Goal: Task Accomplishment & Management: Use online tool/utility

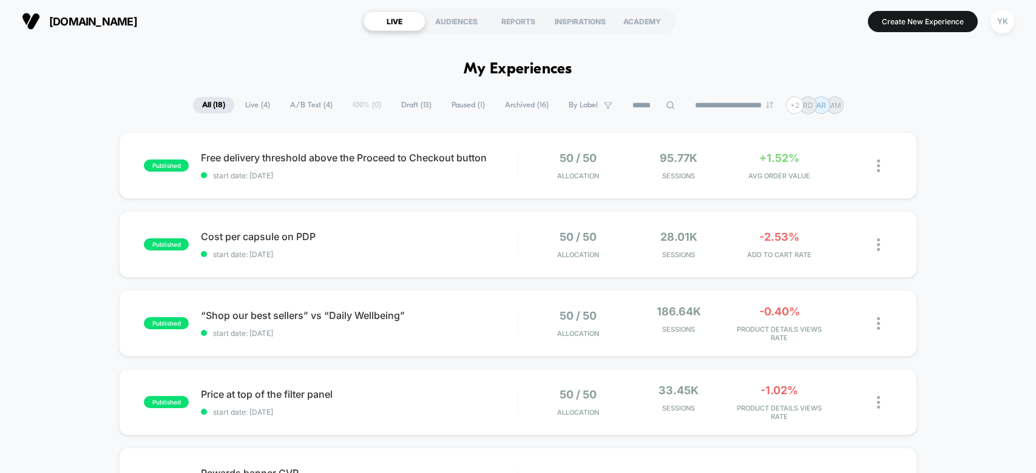
click at [877, 317] on img at bounding box center [878, 323] width 3 height 13
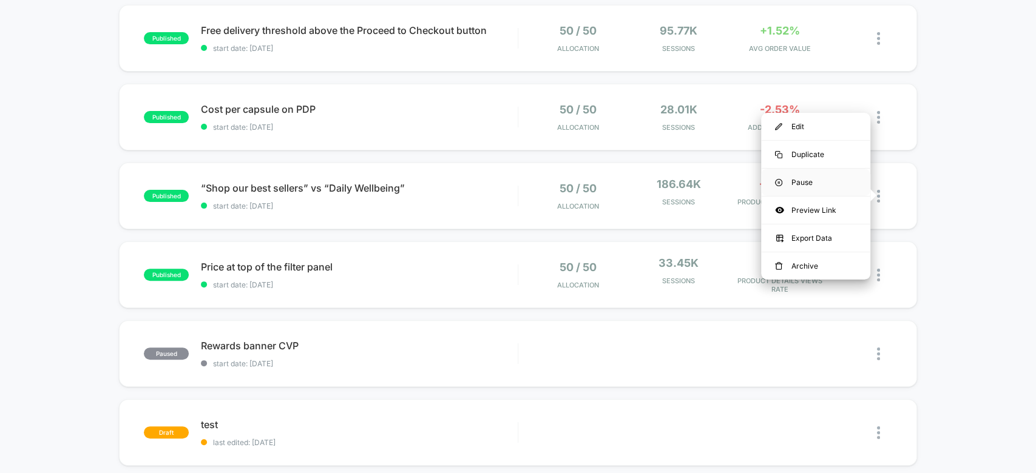
click at [823, 186] on div "Pause" at bounding box center [815, 182] width 109 height 27
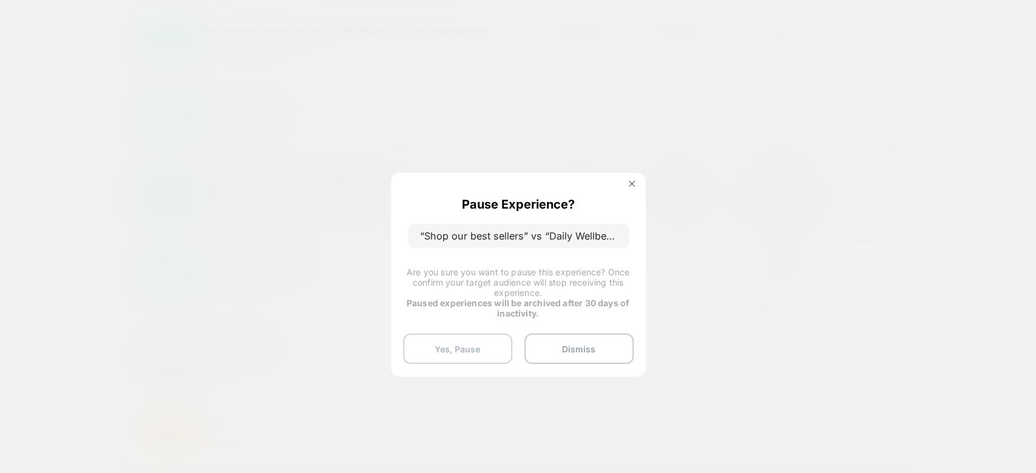
click at [488, 356] on button "Yes, Pause" at bounding box center [457, 349] width 109 height 30
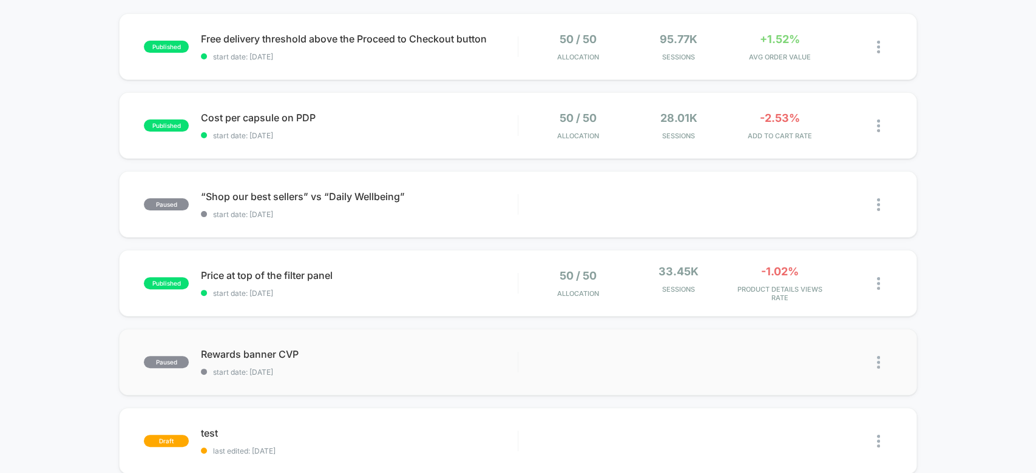
scroll to position [118, 0]
click at [883, 276] on div at bounding box center [884, 284] width 15 height 37
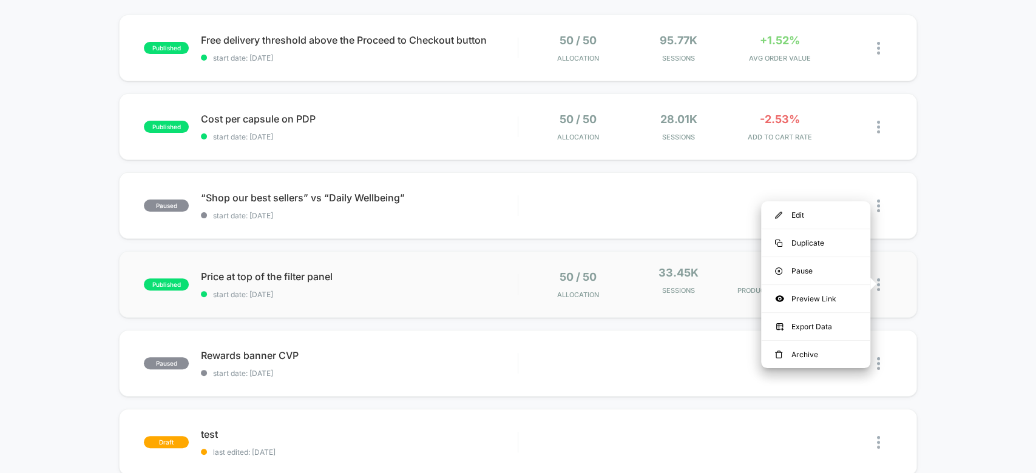
click at [712, 279] on div "33.45k Sessions" at bounding box center [678, 284] width 95 height 37
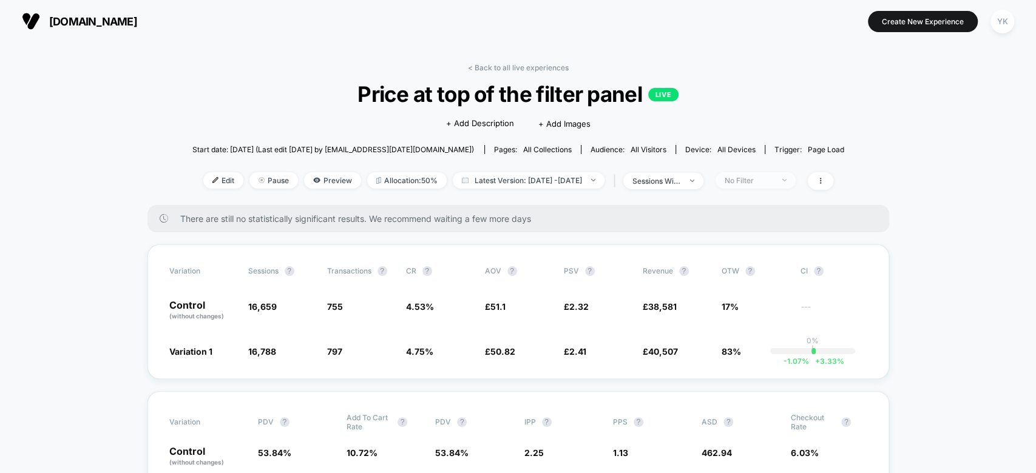
click at [765, 179] on div "No Filter" at bounding box center [749, 180] width 49 height 9
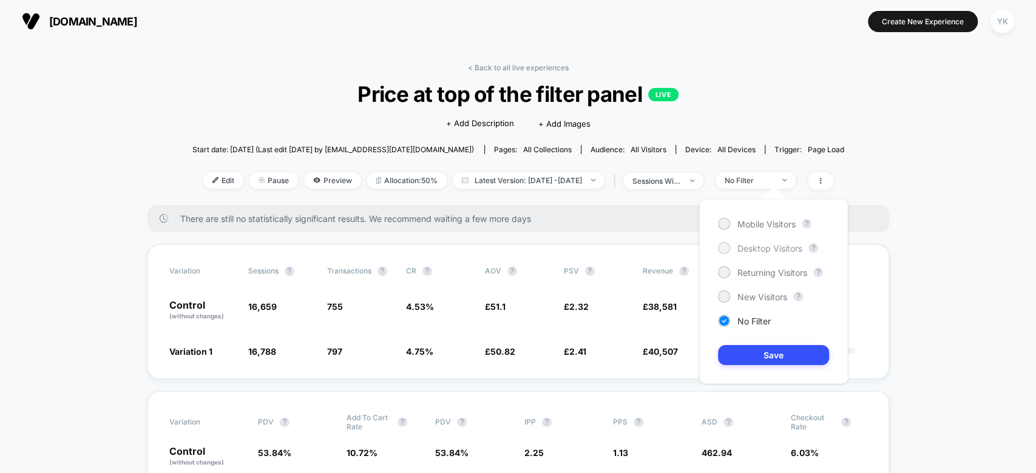
click at [756, 243] on span "Desktop Visitors" at bounding box center [769, 248] width 65 height 10
click at [771, 353] on button "Save" at bounding box center [773, 355] width 111 height 20
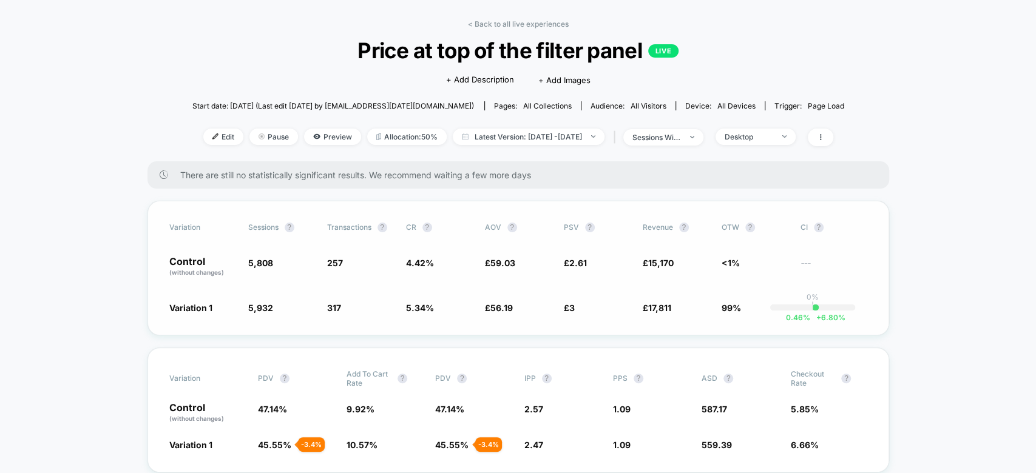
scroll to position [44, 0]
click at [771, 140] on span "Desktop" at bounding box center [755, 136] width 80 height 16
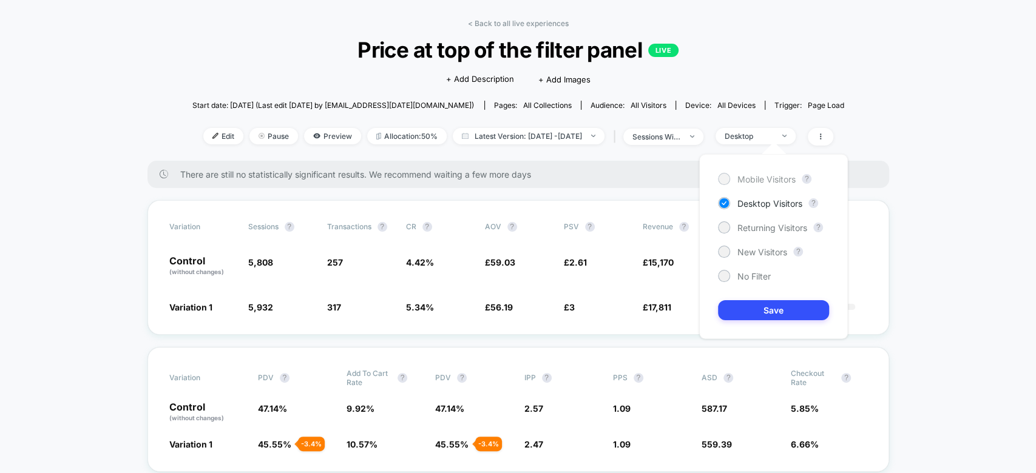
click at [765, 183] on span "Mobile Visitors" at bounding box center [766, 179] width 58 height 10
click at [754, 302] on button "Save" at bounding box center [773, 310] width 111 height 20
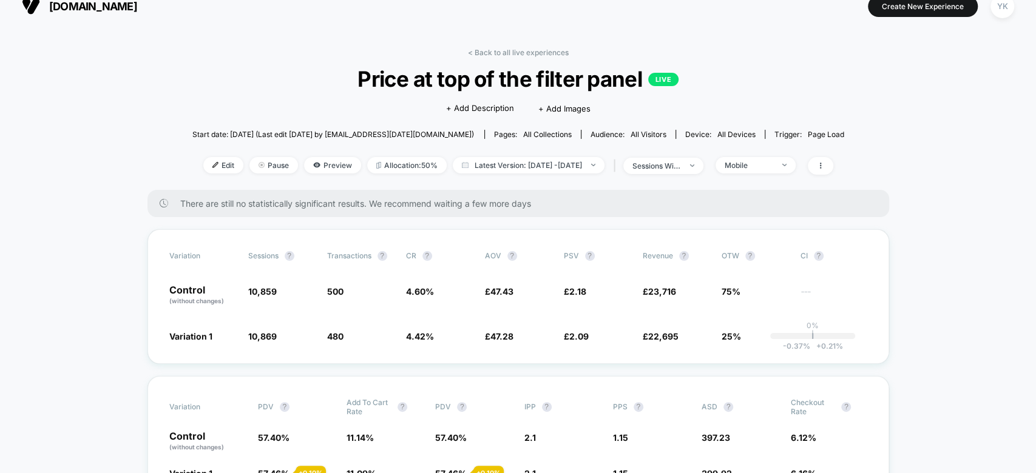
scroll to position [13, 0]
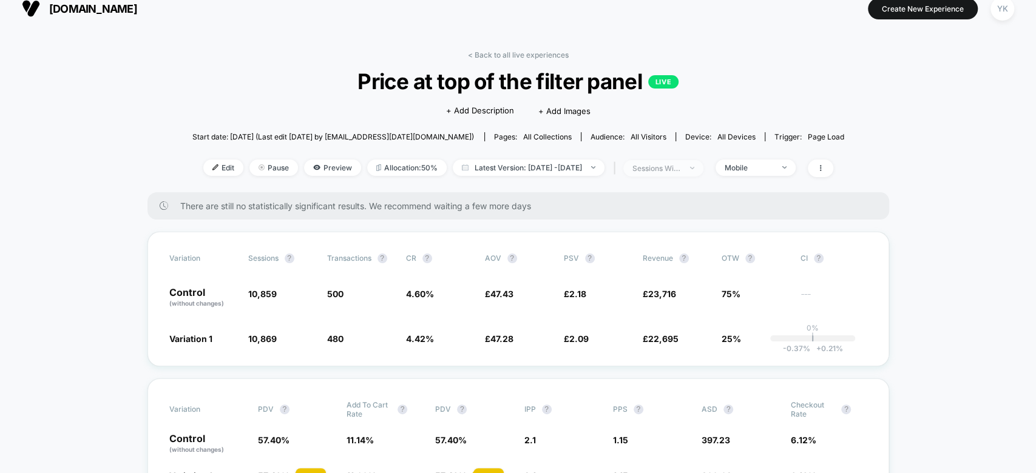
click at [703, 165] on span "sessions with impression" at bounding box center [663, 168] width 80 height 16
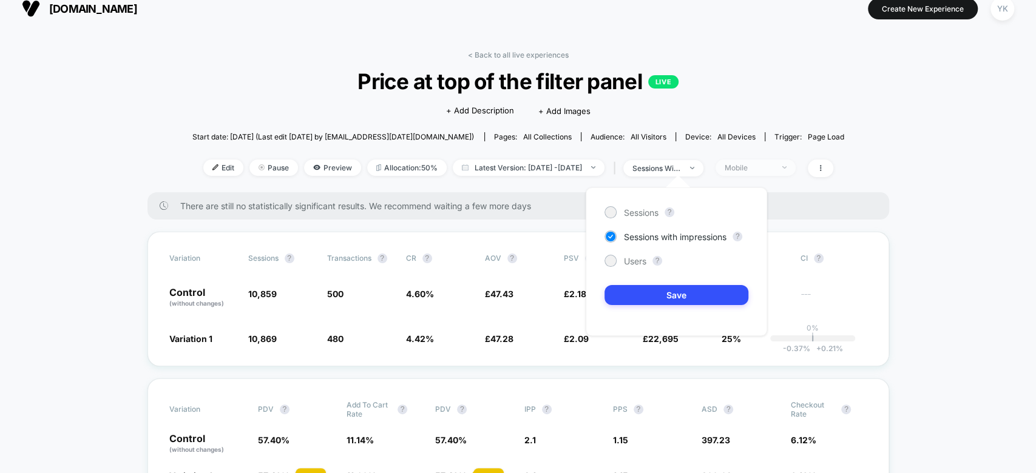
click at [769, 167] on div "Mobile" at bounding box center [749, 167] width 49 height 9
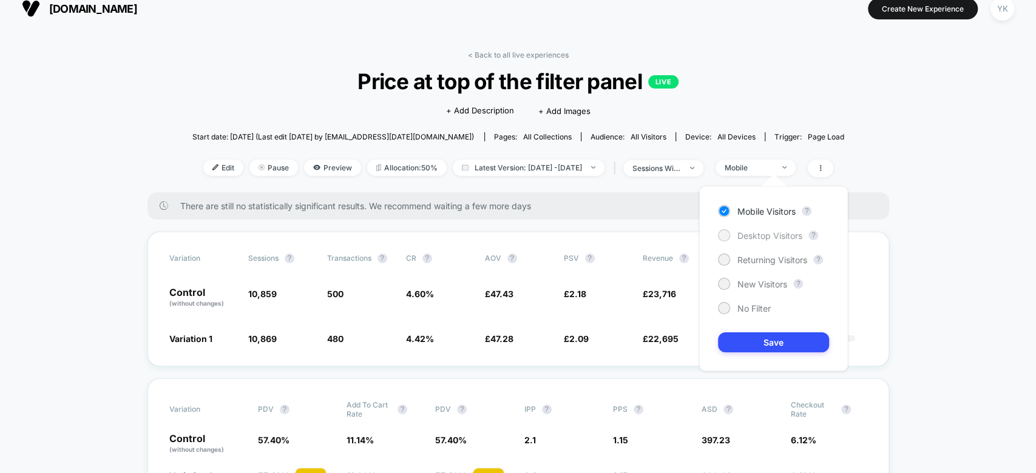
click at [777, 235] on span "Desktop Visitors" at bounding box center [769, 236] width 65 height 10
click at [777, 346] on button "Save" at bounding box center [773, 343] width 111 height 20
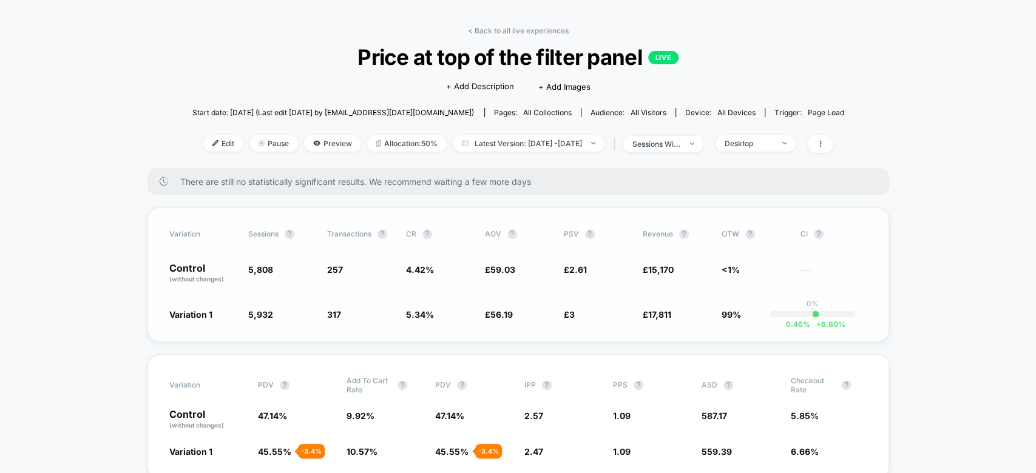
scroll to position [38, 0]
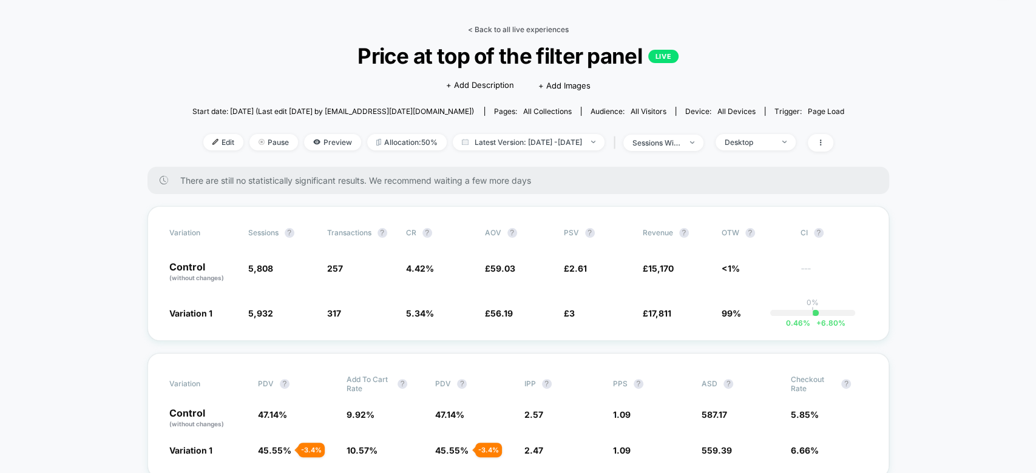
click at [484, 30] on link "< Back to all live experiences" at bounding box center [518, 29] width 101 height 9
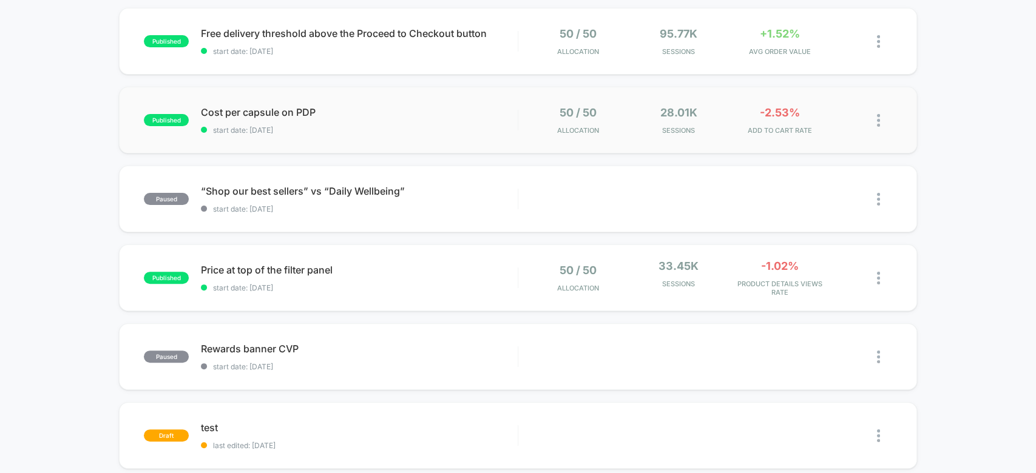
scroll to position [126, 0]
click at [877, 277] on img at bounding box center [878, 277] width 3 height 13
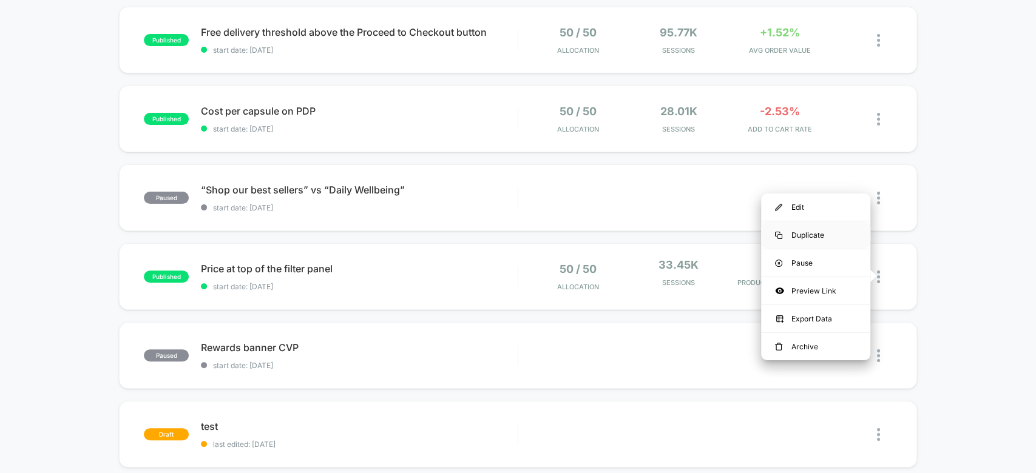
click at [830, 240] on div "Duplicate" at bounding box center [815, 234] width 109 height 27
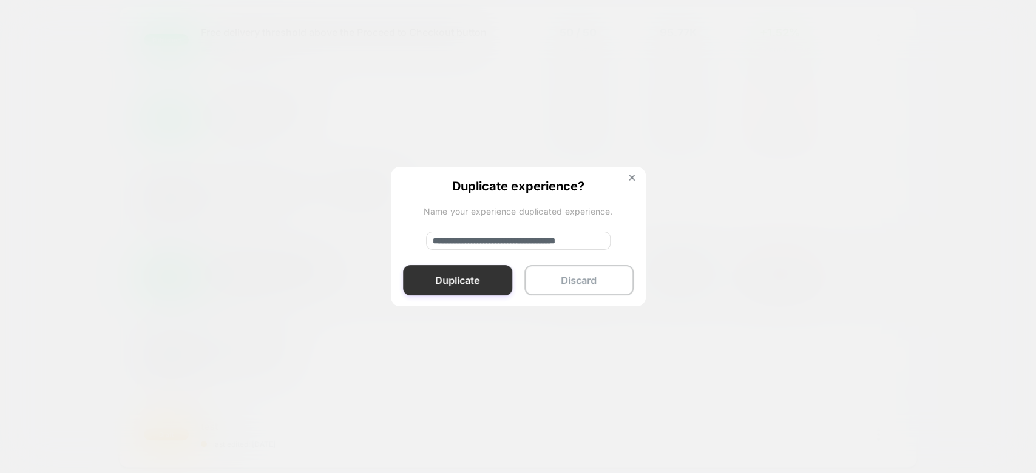
click at [471, 274] on button "Duplicate" at bounding box center [457, 280] width 109 height 30
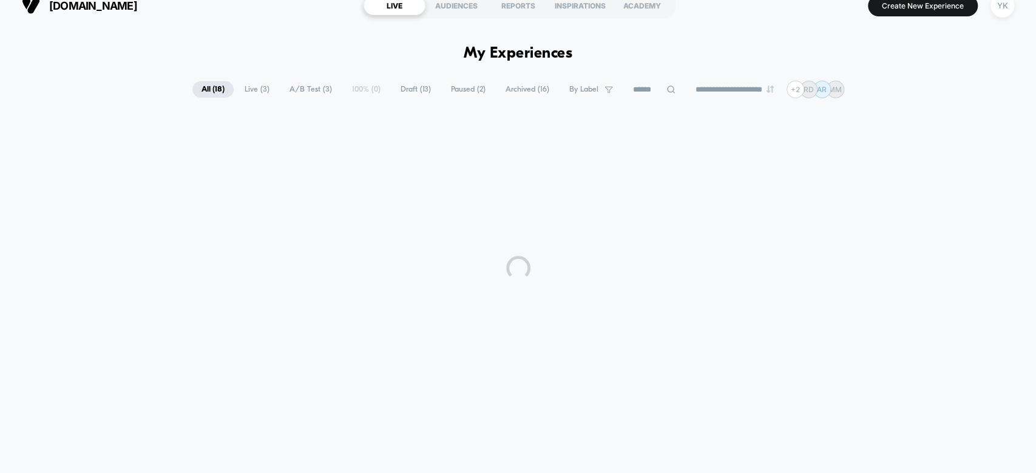
click at [471, 274] on div at bounding box center [518, 268] width 1036 height 303
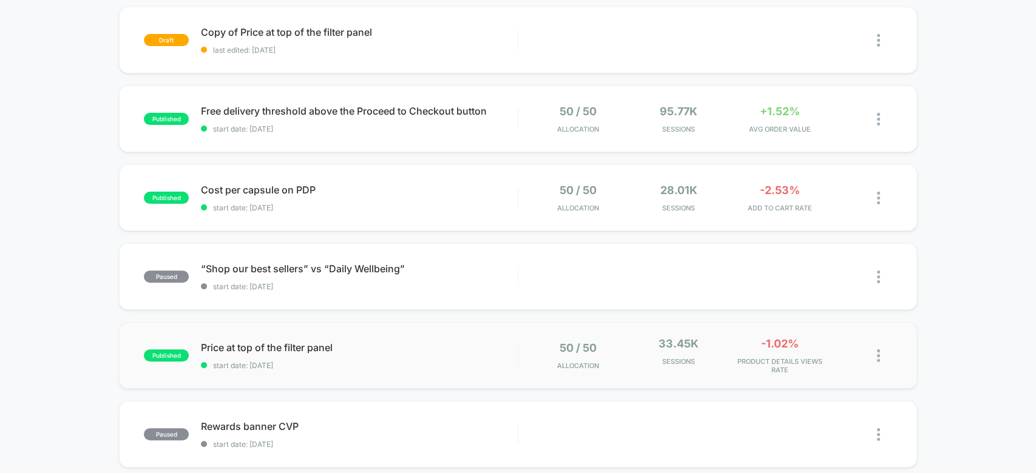
scroll to position [0, 0]
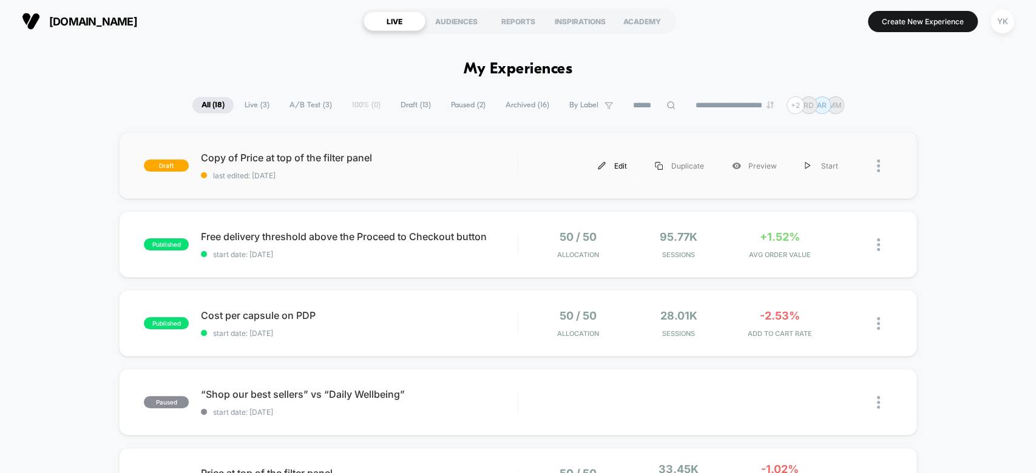
click at [610, 165] on div "Edit" at bounding box center [612, 165] width 57 height 27
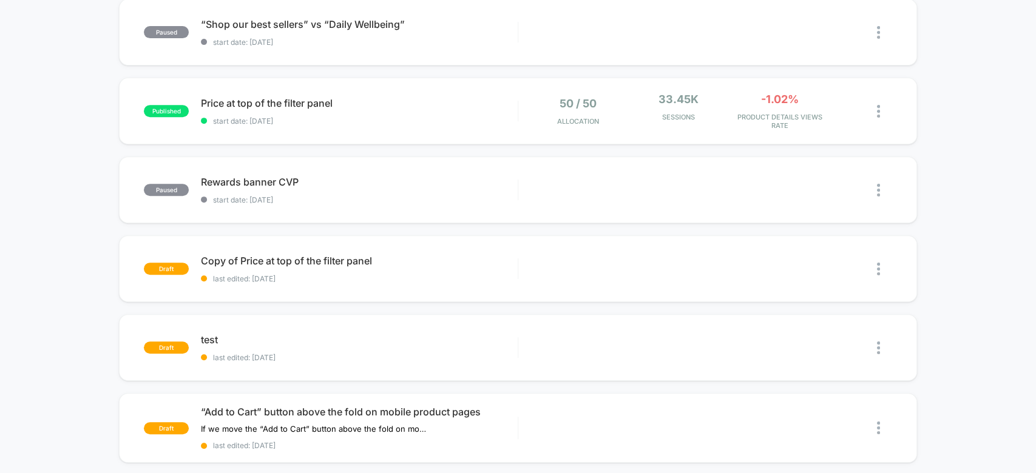
scroll to position [314, 0]
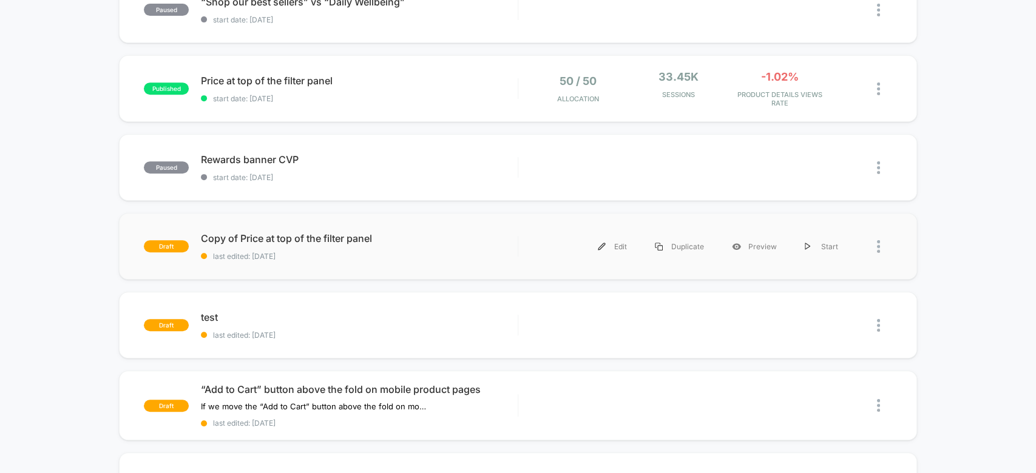
click at [874, 252] on div at bounding box center [872, 246] width 40 height 27
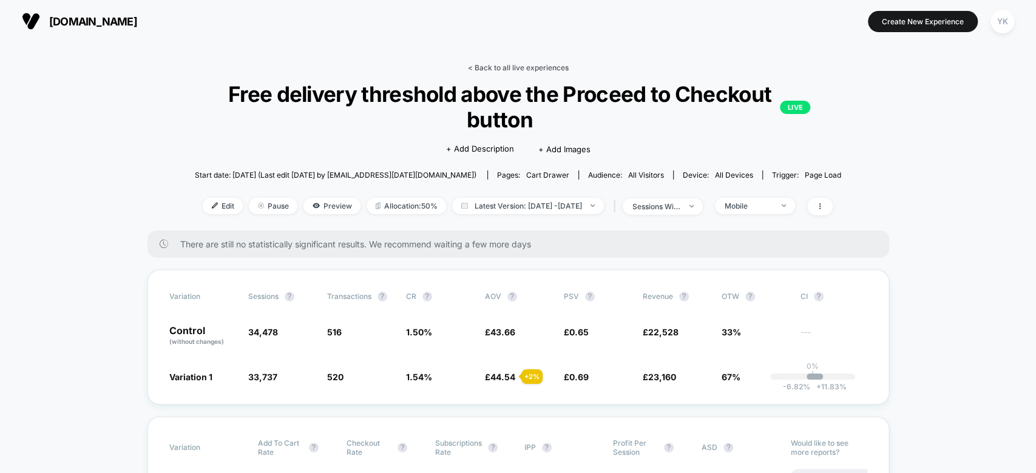
click at [499, 66] on link "< Back to all live experiences" at bounding box center [517, 67] width 101 height 9
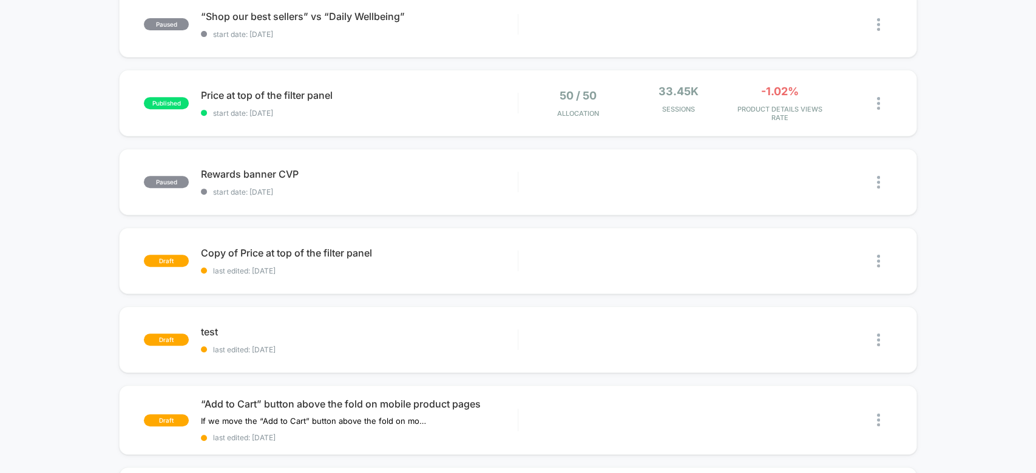
scroll to position [302, 0]
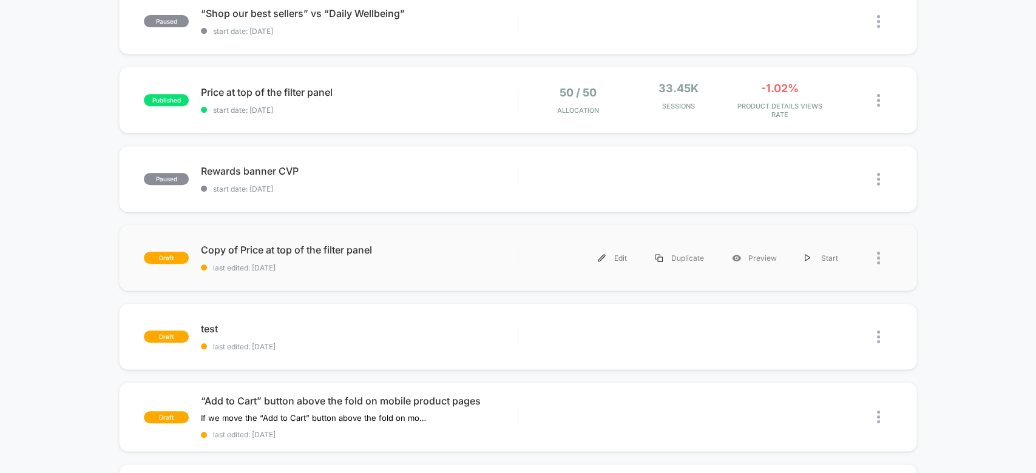
click at [874, 260] on div at bounding box center [872, 258] width 40 height 27
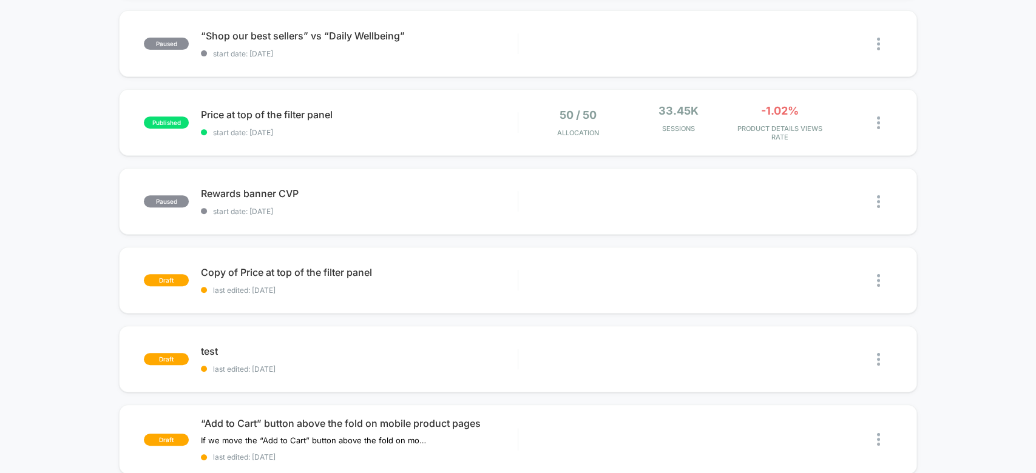
scroll to position [289, 0]
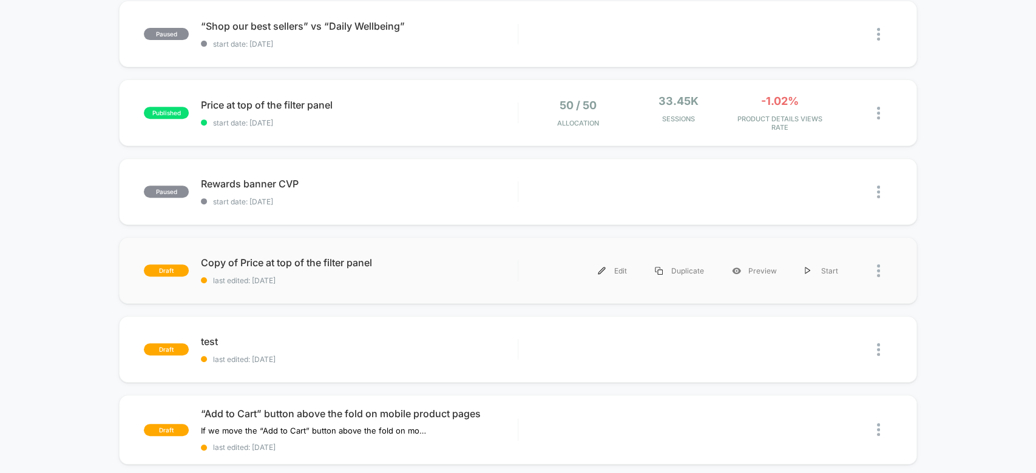
click at [876, 264] on div at bounding box center [872, 270] width 40 height 27
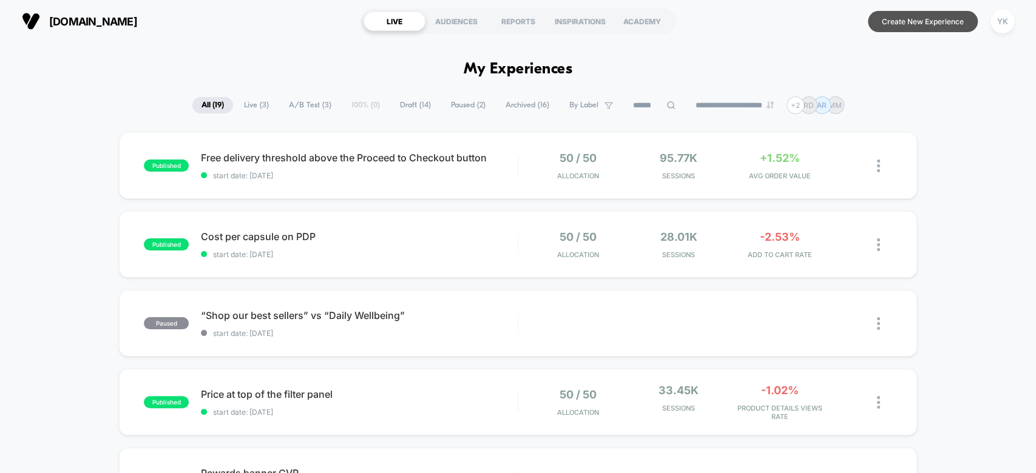
click at [959, 22] on button "Create New Experience" at bounding box center [923, 21] width 110 height 21
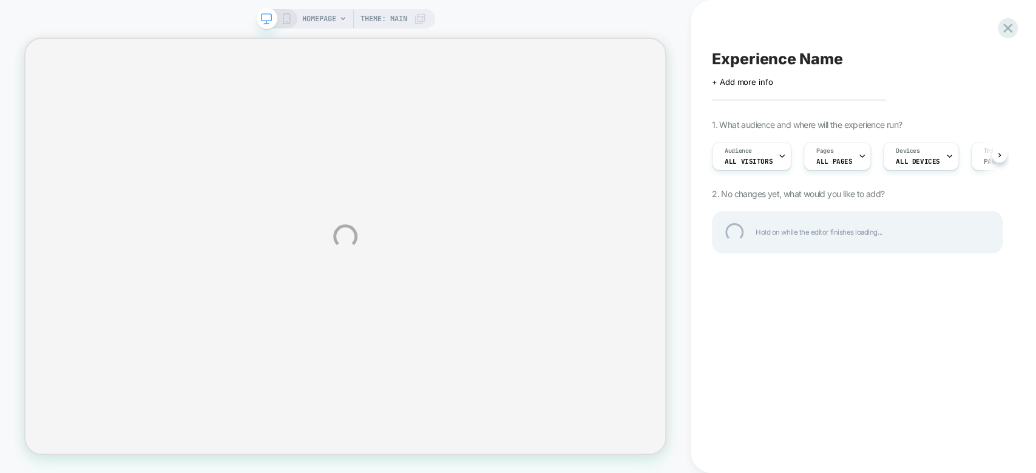
click at [302, 27] on div "HOMEPAGE Theme: MAIN Experience Name Click to edit experience details + Add mor…" at bounding box center [518, 236] width 1036 height 473
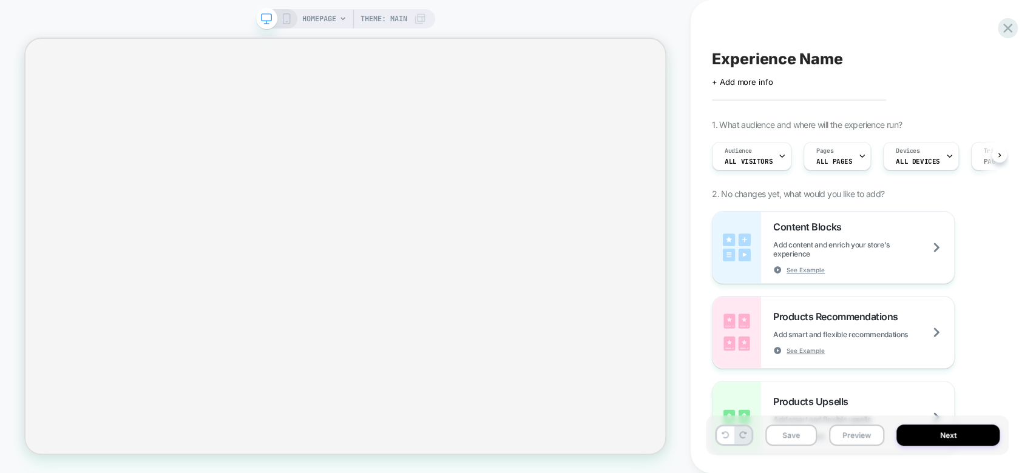
click at [286, 20] on icon at bounding box center [286, 18] width 11 height 11
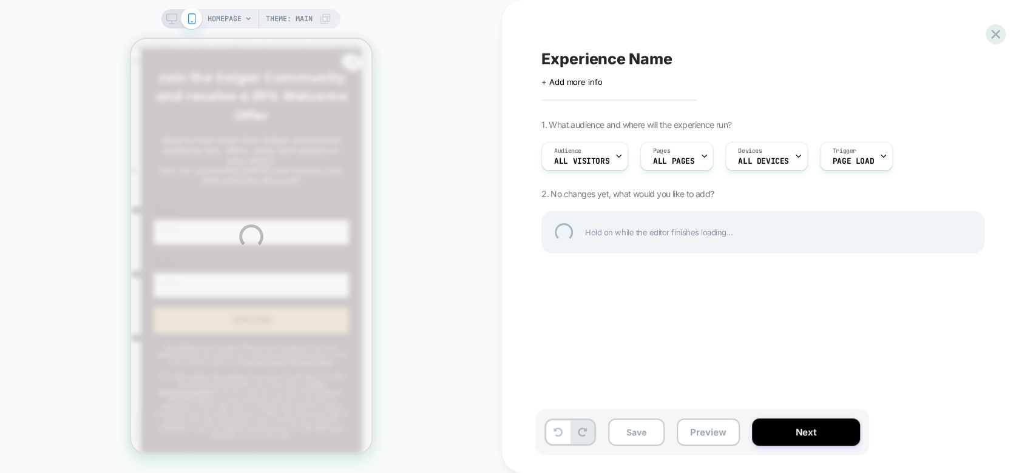
click at [238, 24] on div "HOMEPAGE Theme: MAIN Experience Name Click to edit experience details + Add mor…" at bounding box center [518, 236] width 1036 height 473
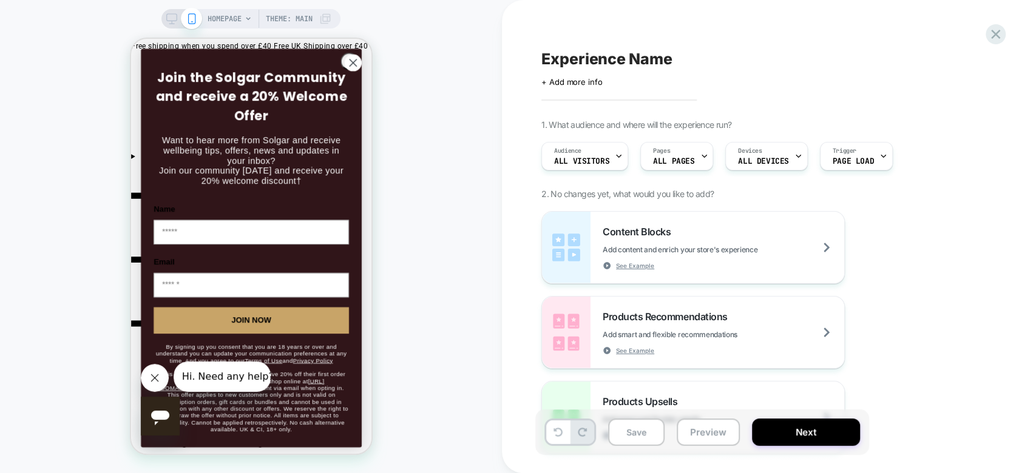
click at [238, 24] on span "HOMEPAGE" at bounding box center [225, 18] width 34 height 19
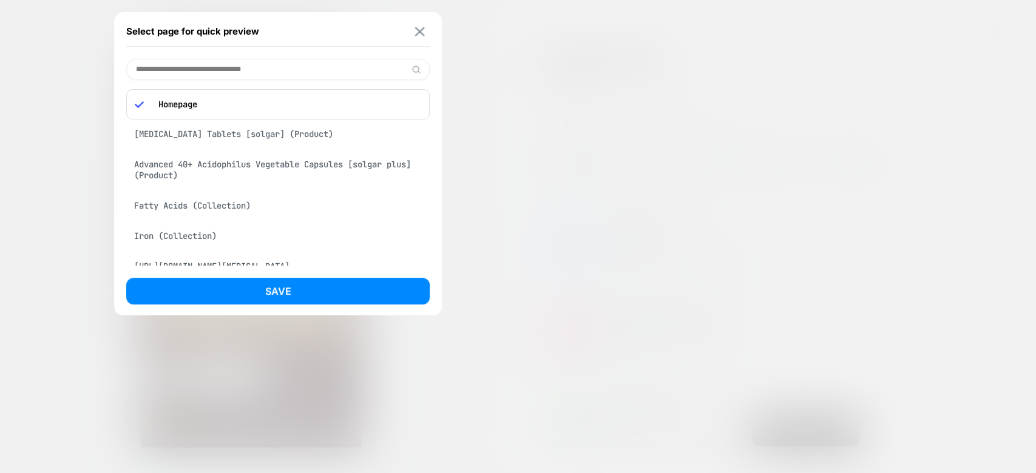
click at [425, 27] on button at bounding box center [419, 31] width 15 height 10
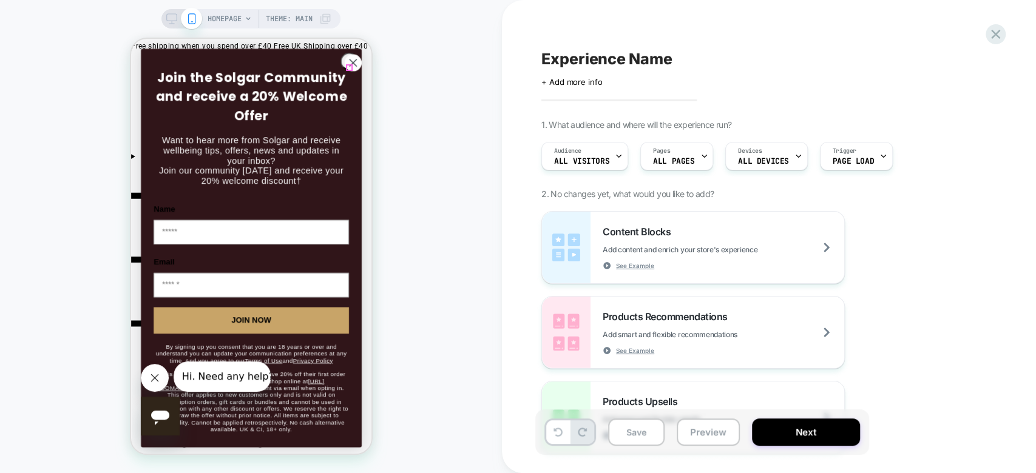
click at [348, 67] on circle "Close dialog" at bounding box center [352, 63] width 16 height 16
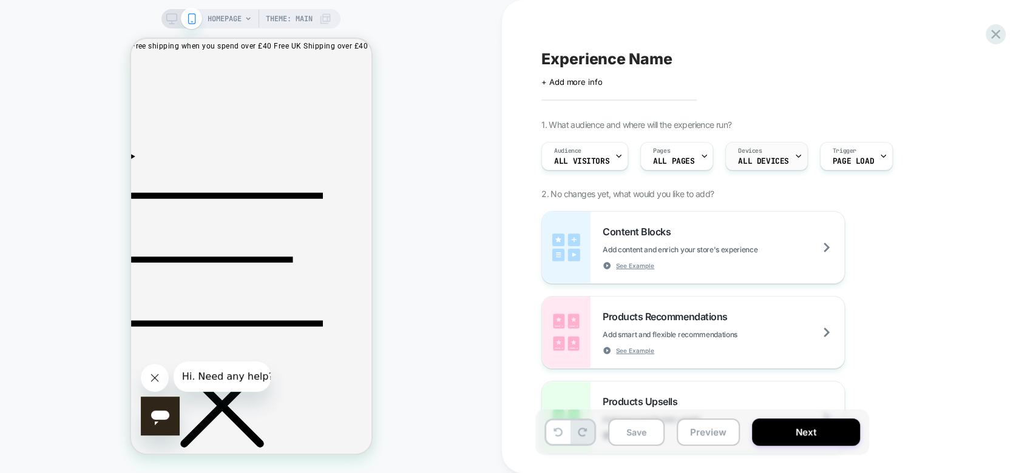
click at [741, 165] on span "ALL DEVICES" at bounding box center [763, 161] width 50 height 8
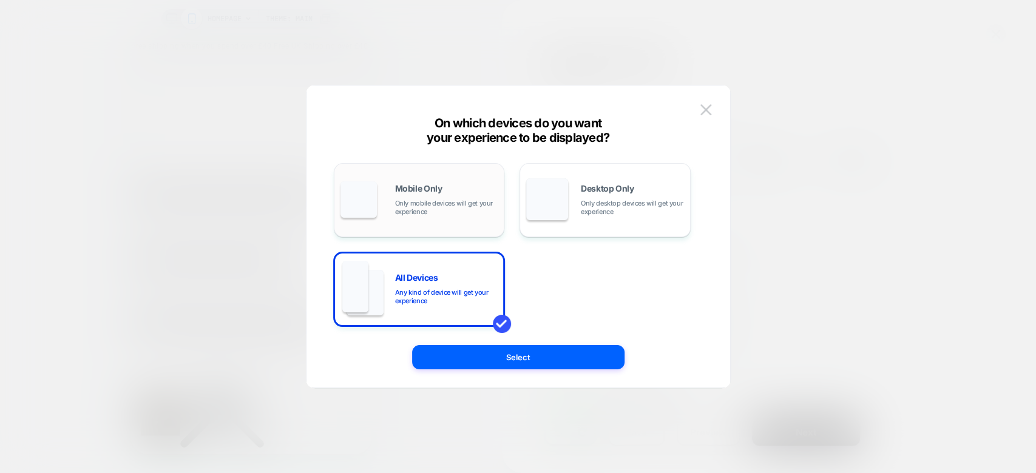
click at [439, 212] on span "Only mobile devices will get your experience" at bounding box center [446, 207] width 103 height 17
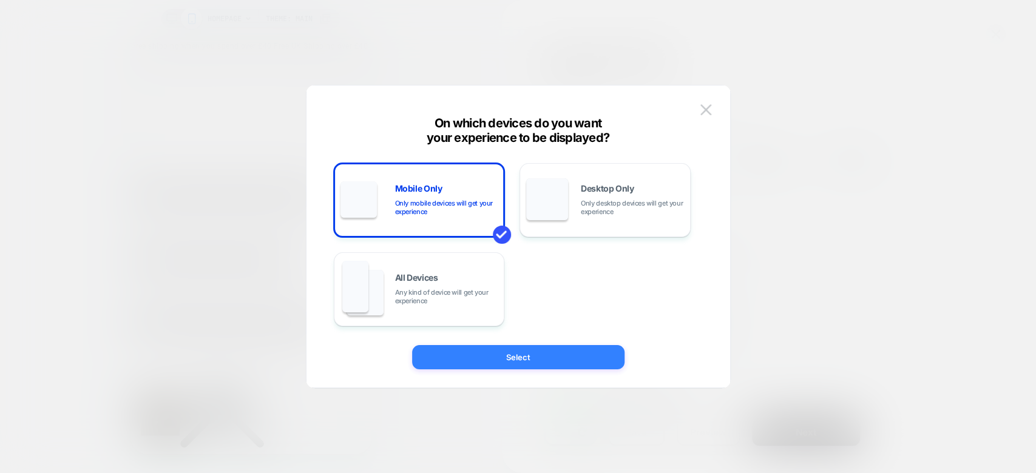
click at [538, 357] on button "Select" at bounding box center [518, 357] width 212 height 24
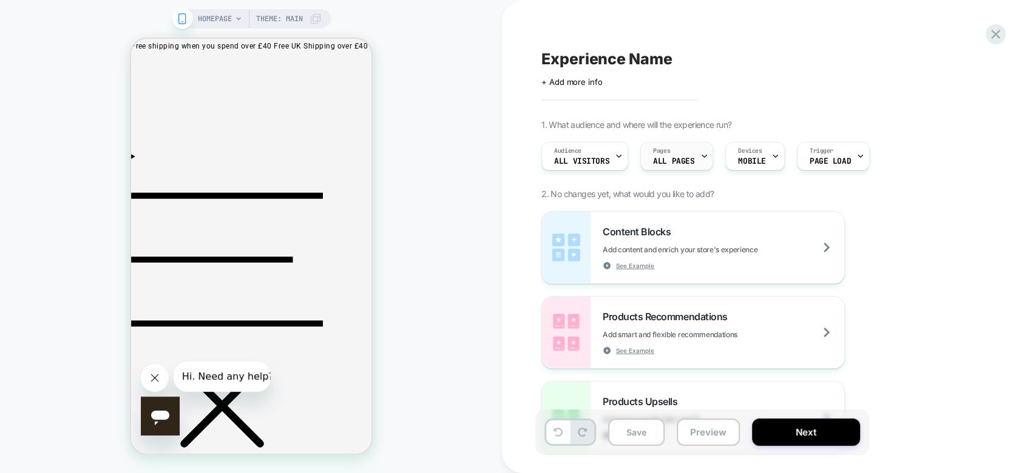
click at [690, 155] on div "Pages ALL PAGES" at bounding box center [674, 156] width 66 height 27
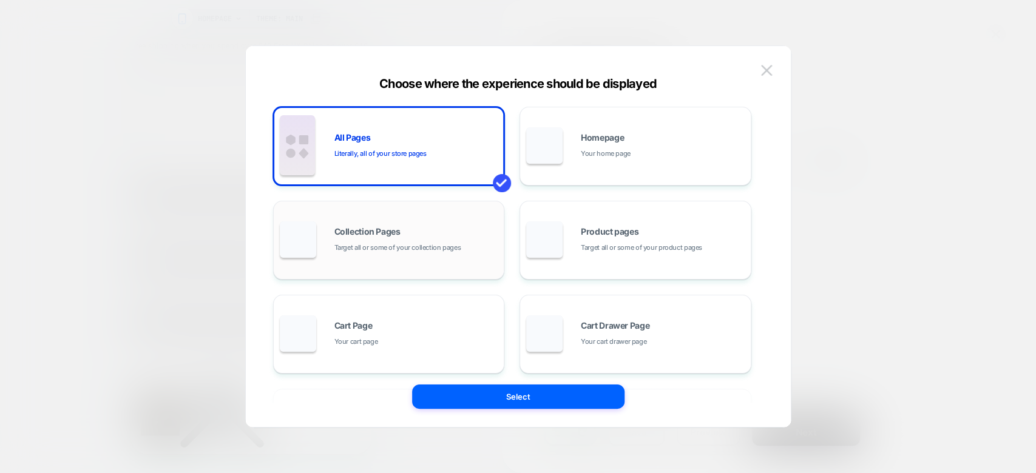
click at [427, 216] on div "Collection Pages Target all or some of your collection pages" at bounding box center [389, 240] width 218 height 67
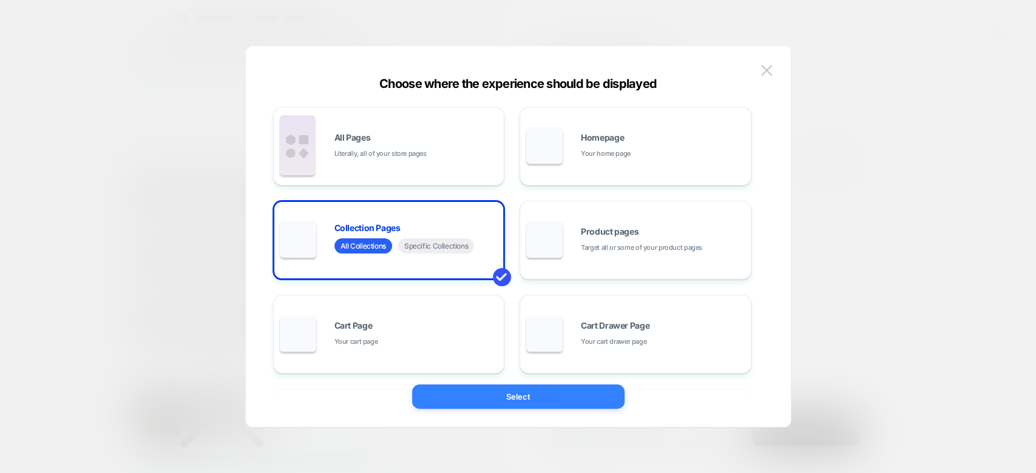
click at [507, 396] on button "Select" at bounding box center [518, 397] width 212 height 24
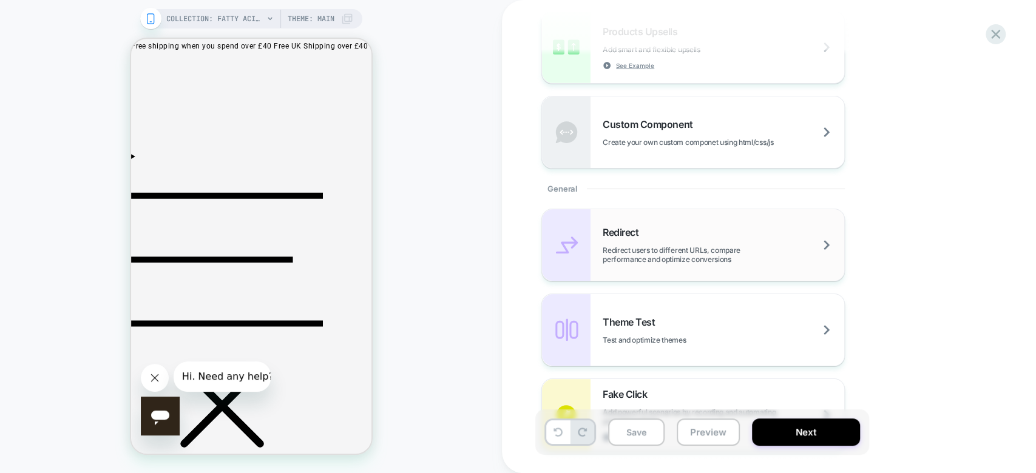
scroll to position [382, 0]
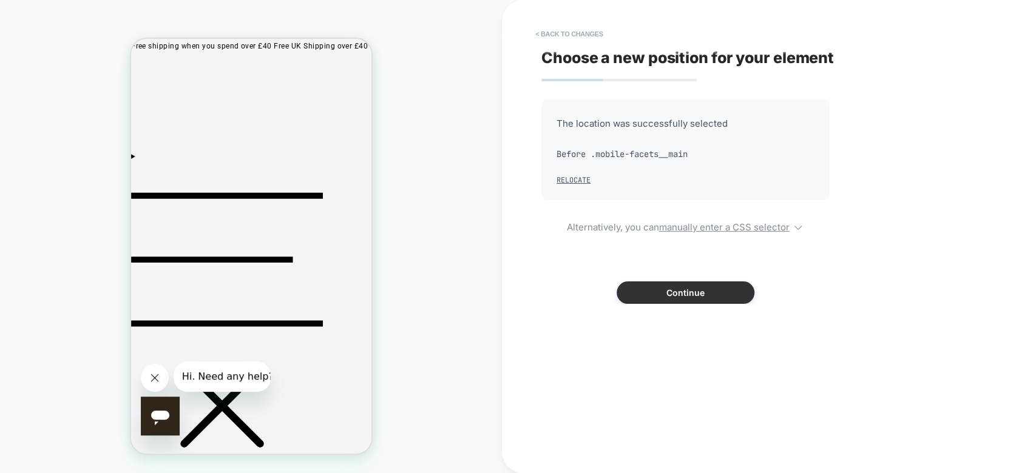
click at [686, 297] on button "Continue" at bounding box center [685, 293] width 138 height 22
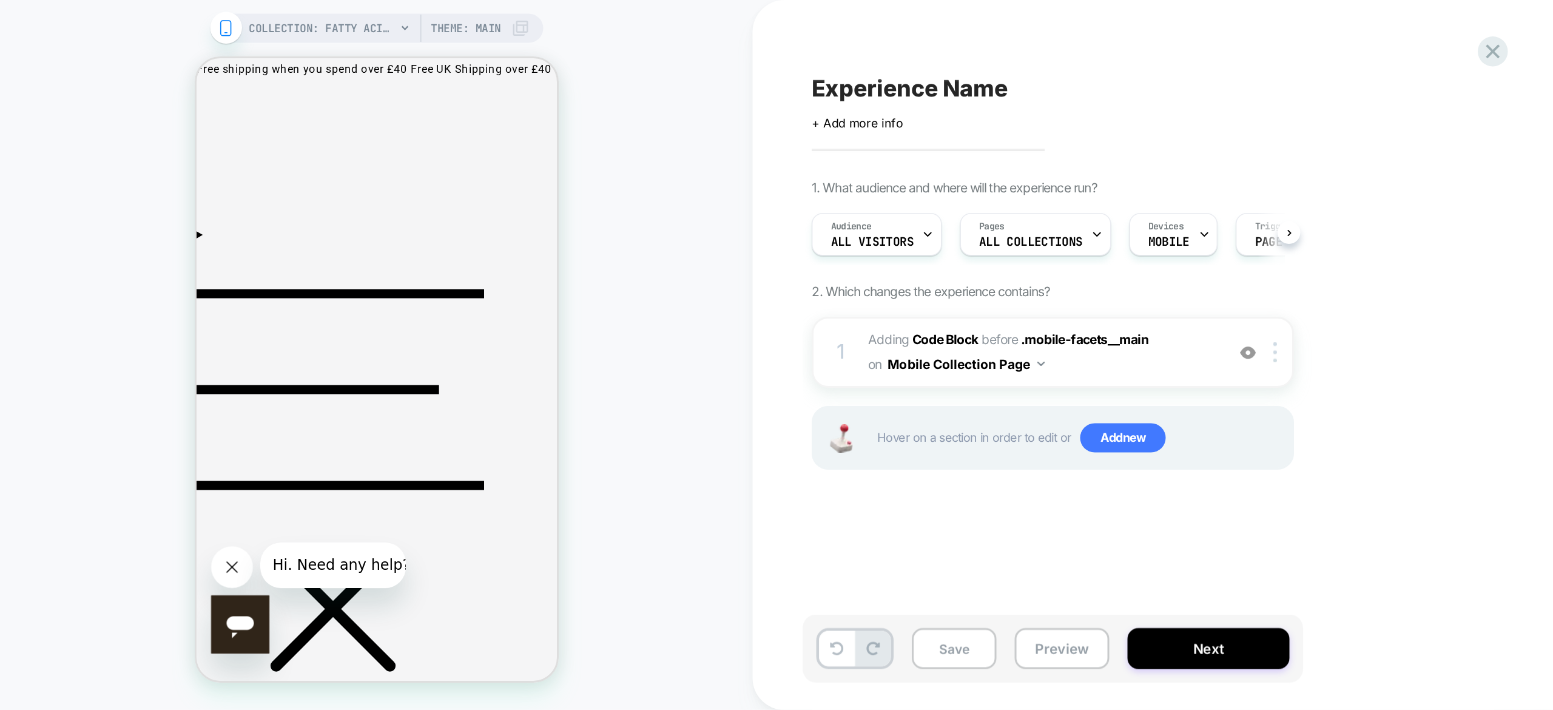
scroll to position [0, 0]
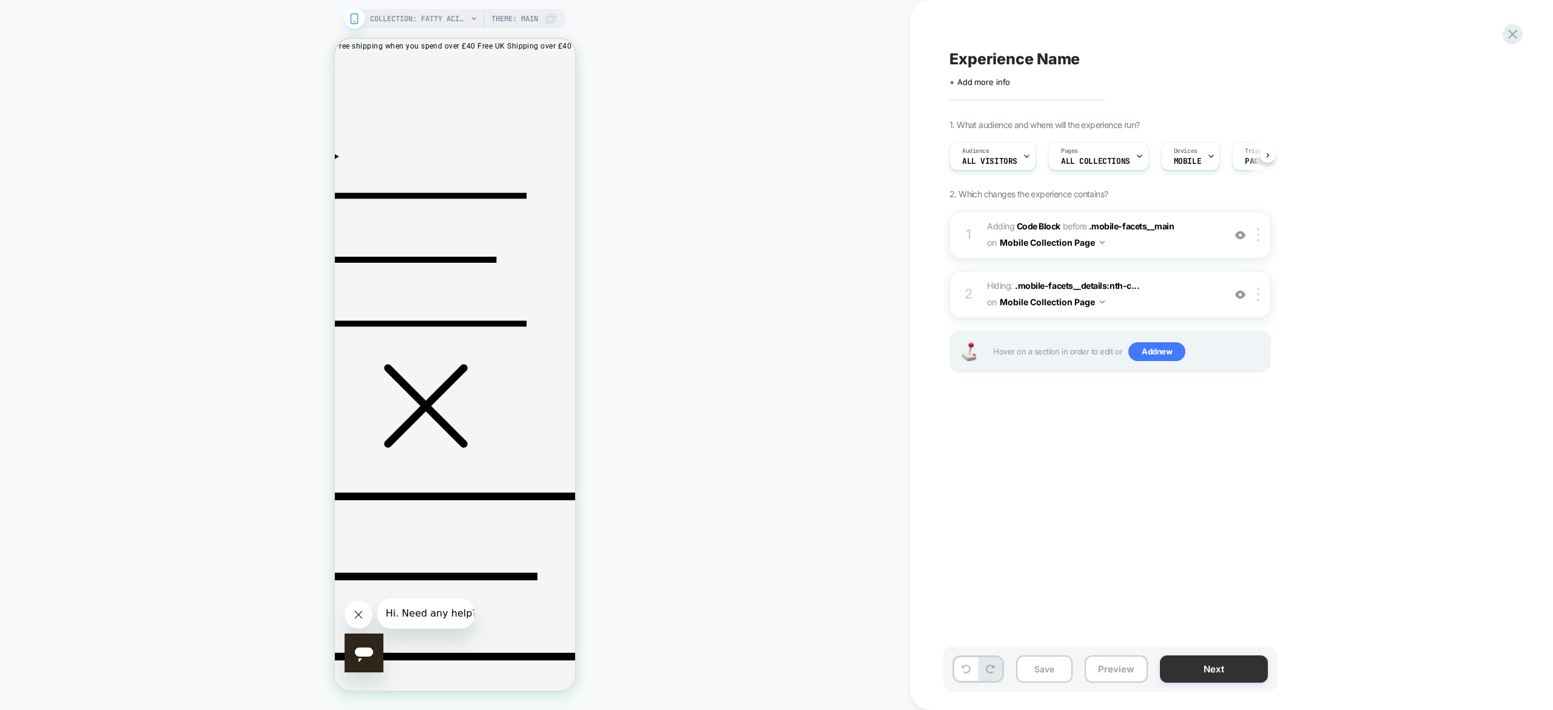
click at [1035, 473] on button "Next" at bounding box center [1214, 668] width 108 height 27
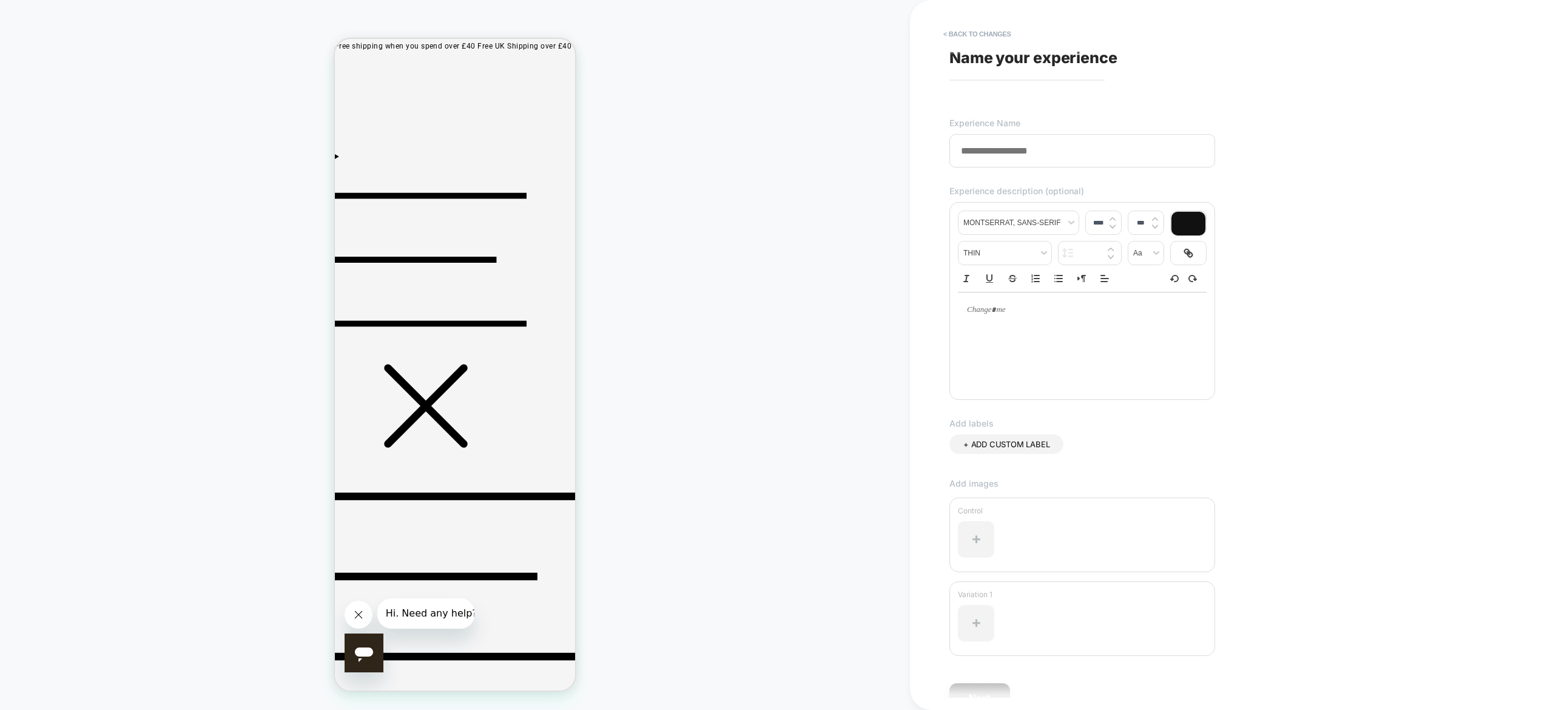
paste input "**********"
type input "**********"
click at [1032, 309] on p at bounding box center [1077, 310] width 215 height 11
type input "****"
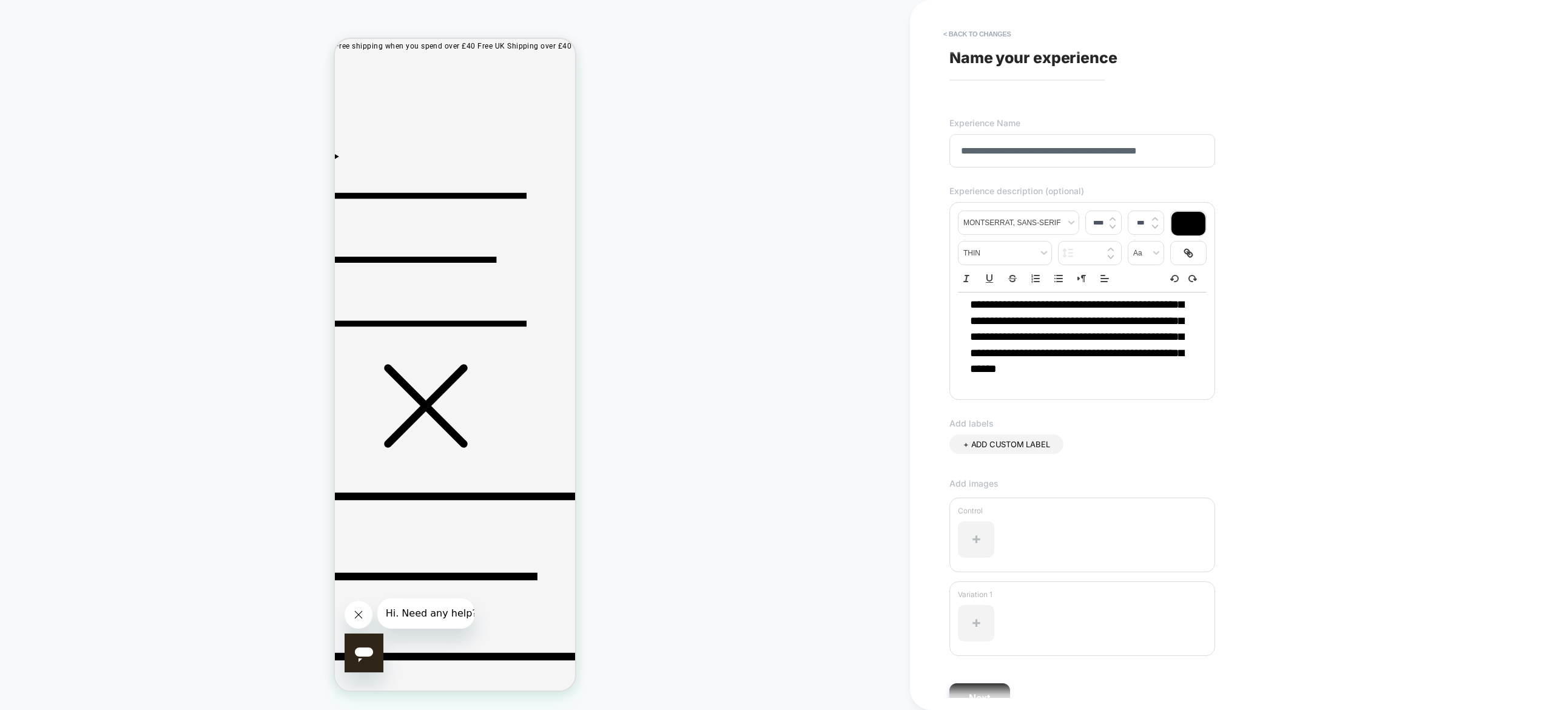
scroll to position [66, 0]
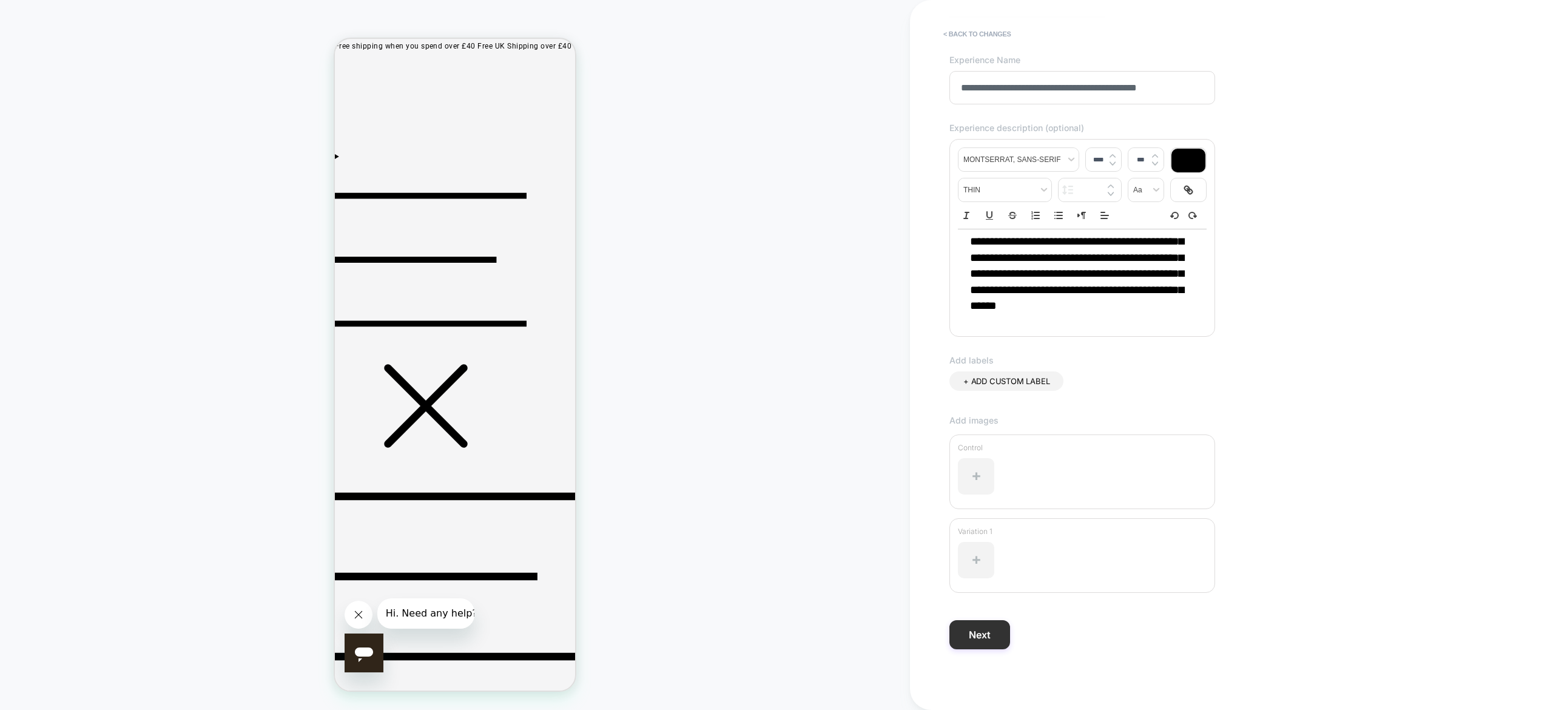
click at [993, 473] on button "Next" at bounding box center [980, 634] width 61 height 29
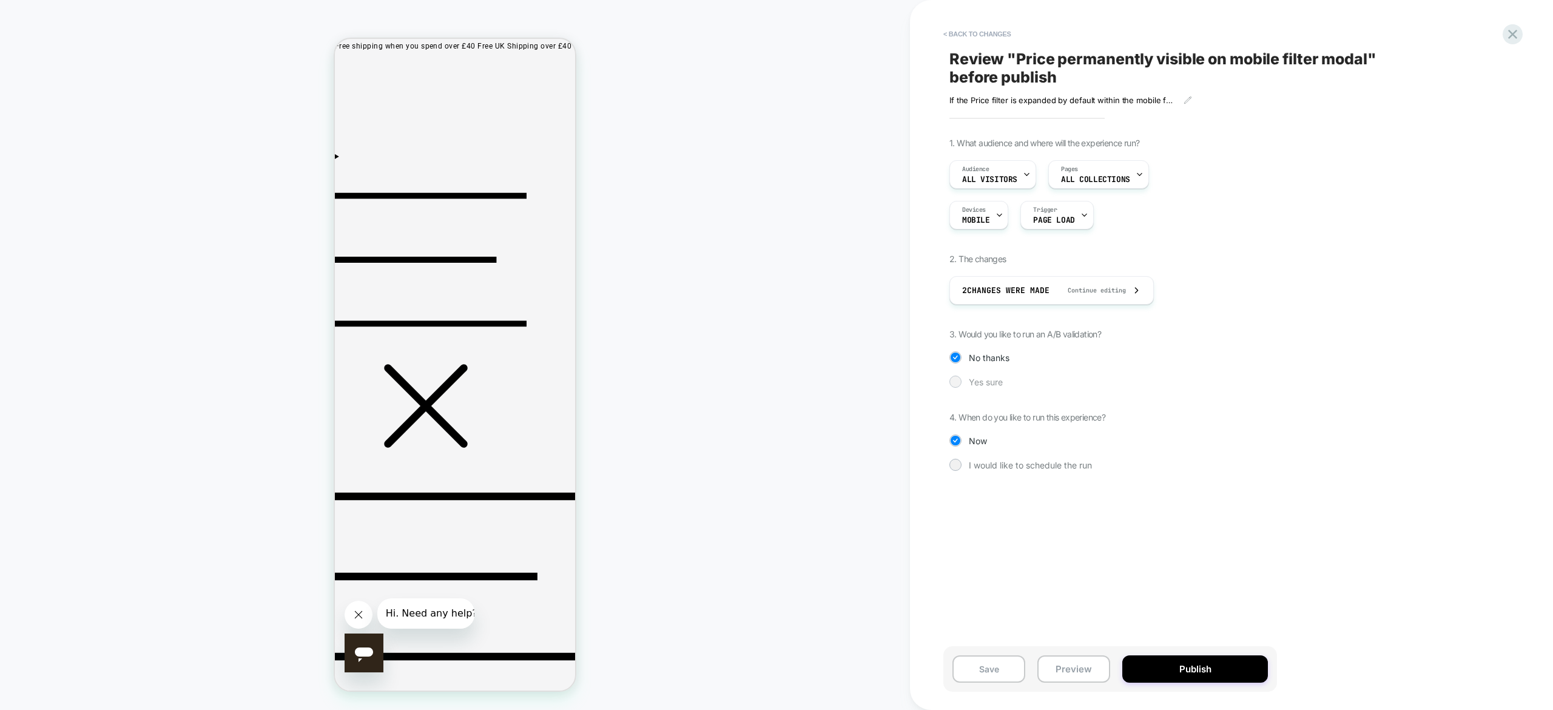
click at [965, 380] on div "Yes sure" at bounding box center [1111, 382] width 322 height 12
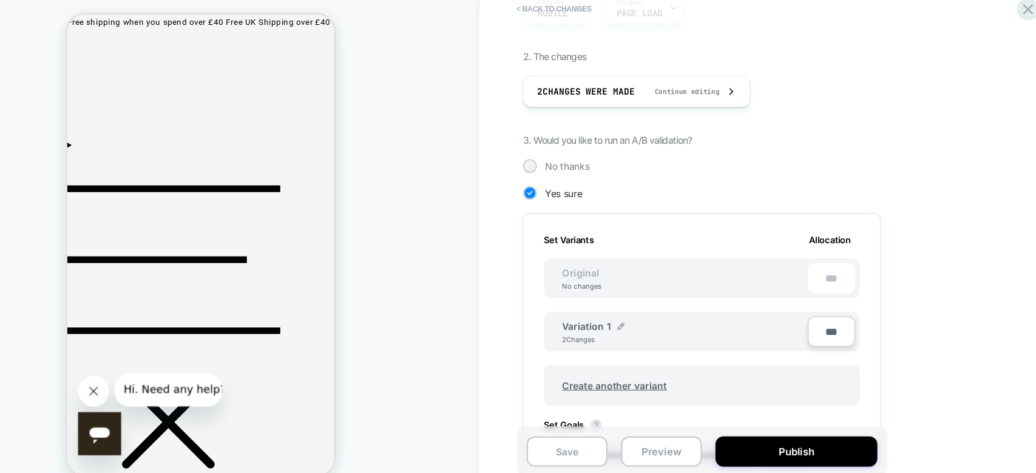
scroll to position [182, 0]
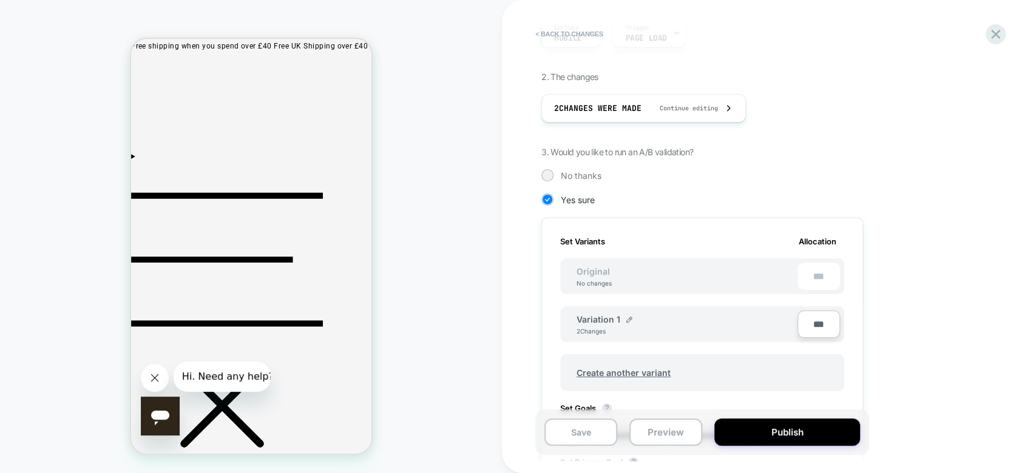
drag, startPoint x: 1424, startPoint y: 39, endPoint x: 449, endPoint y: 238, distance: 994.7
click at [449, 238] on div "COLLECTION: Fatty Acids (Category) COLLECTION: Fatty Acids (Category) Theme: MA…" at bounding box center [251, 236] width 502 height 449
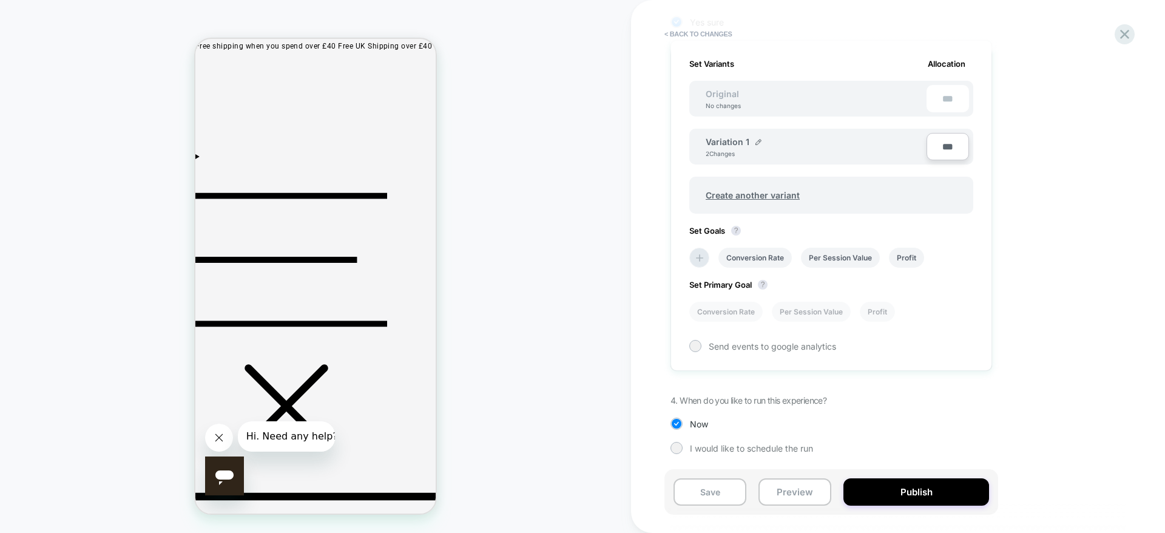
scroll to position [360, 0]
drag, startPoint x: 963, startPoint y: 0, endPoint x: 566, endPoint y: 308, distance: 503.0
click at [566, 308] on div "COLLECTION: Fatty Acids (Category) COLLECTION: Fatty Acids (Category) Theme: MA…" at bounding box center [315, 266] width 631 height 508
click at [695, 354] on div "Set Variants Allocation Original No changes *** Variation 1 2 Changes *** Creat…" at bounding box center [832, 205] width 322 height 331
click at [695, 346] on div at bounding box center [695, 345] width 9 height 9
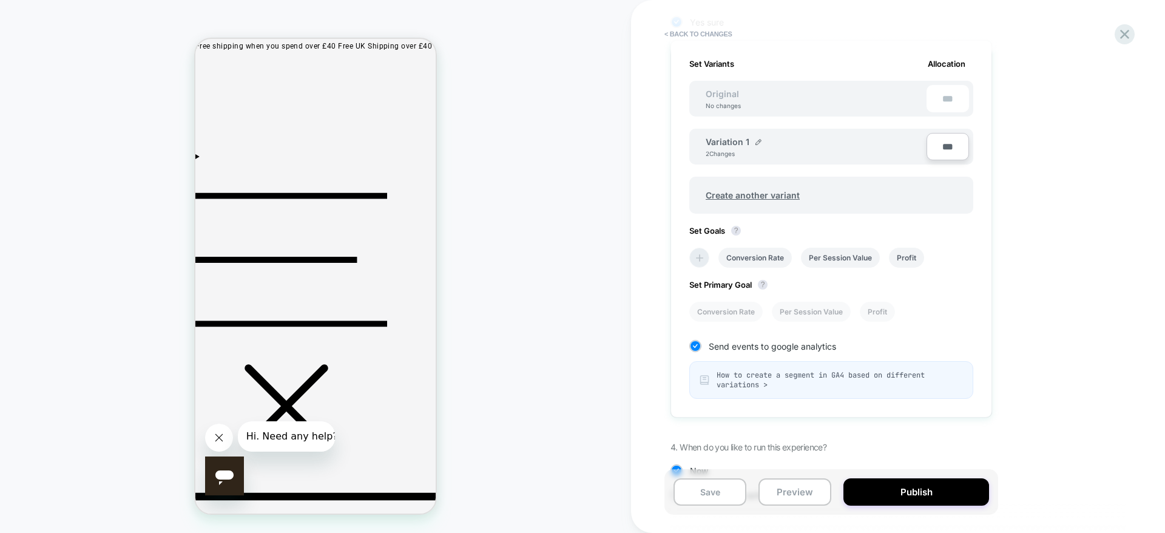
click at [701, 263] on icon at bounding box center [700, 258] width 12 height 12
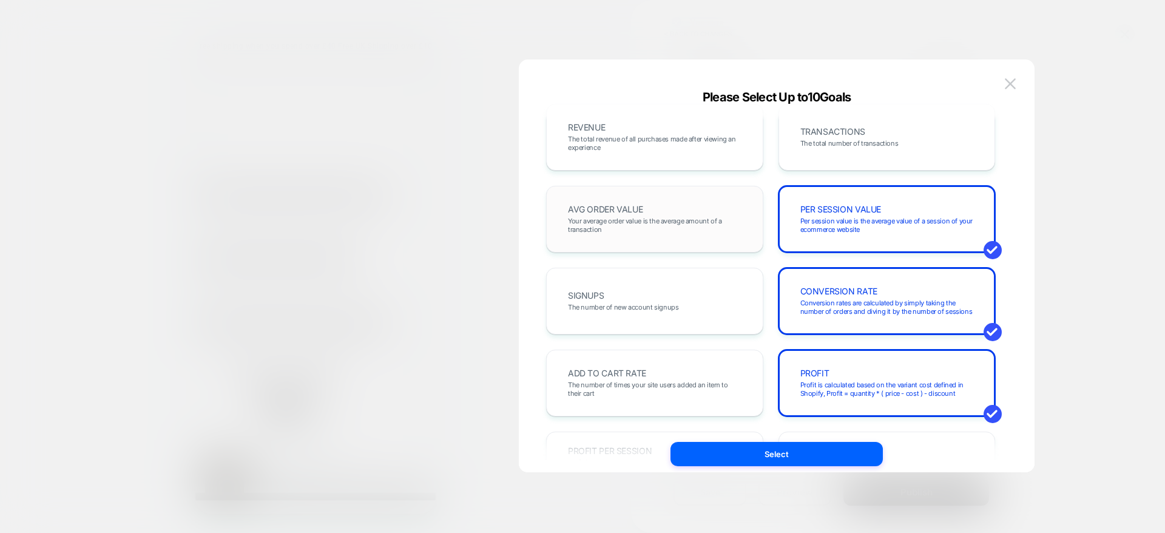
scroll to position [0, 0]
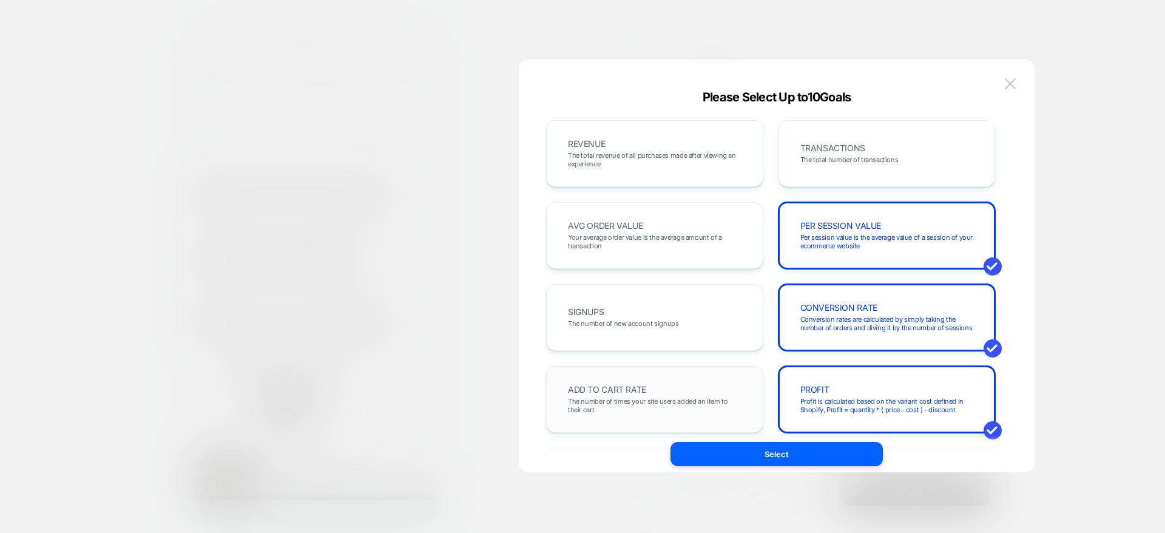
click at [700, 399] on span "The number of times your site users added an item to their cart" at bounding box center [655, 405] width 174 height 17
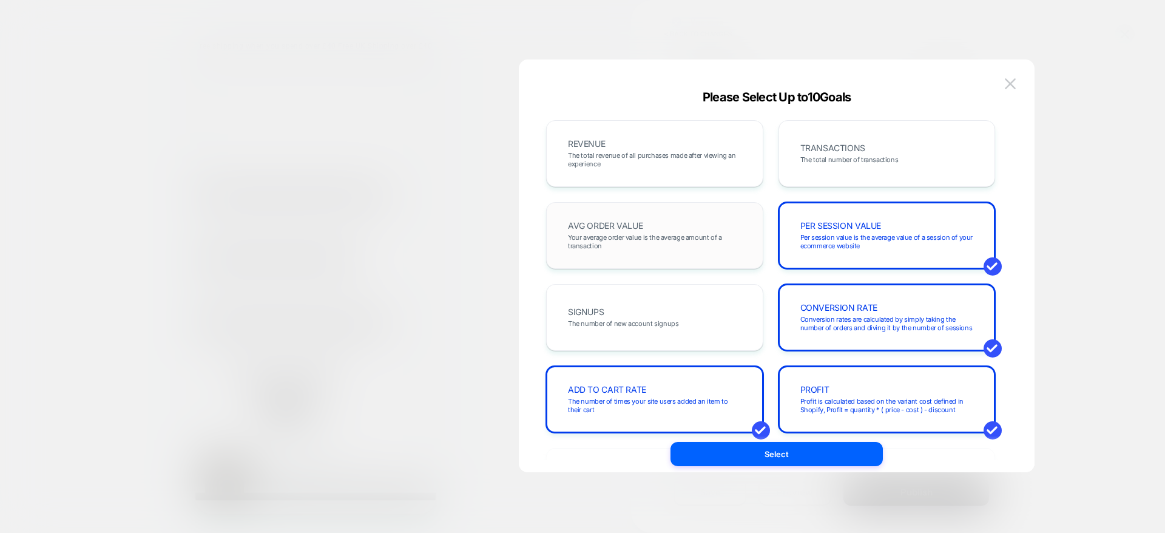
click at [691, 240] on span "Your average order value is the average amount of a transaction" at bounding box center [655, 241] width 174 height 17
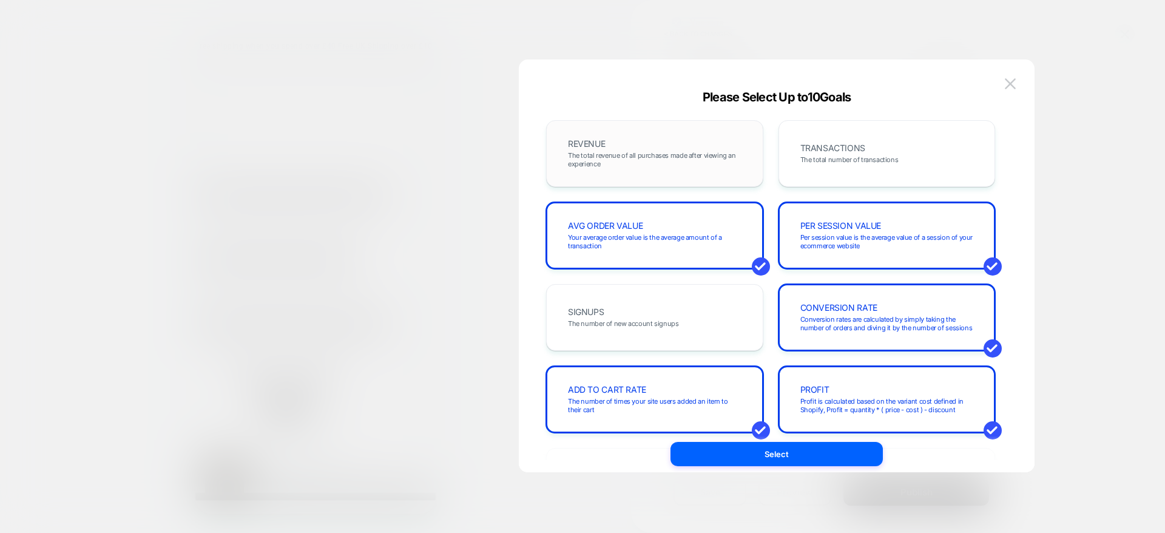
click at [684, 177] on div "REVENUE The total revenue of all purchases made after viewing an experience" at bounding box center [654, 153] width 217 height 67
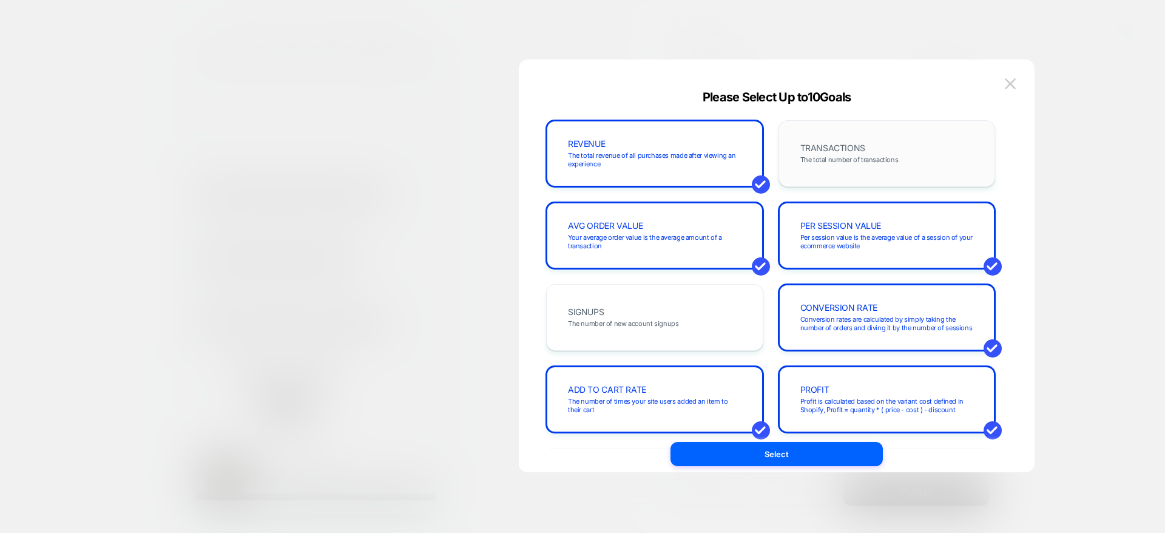
click at [883, 156] on span "The total number of transactions" at bounding box center [849, 159] width 98 height 8
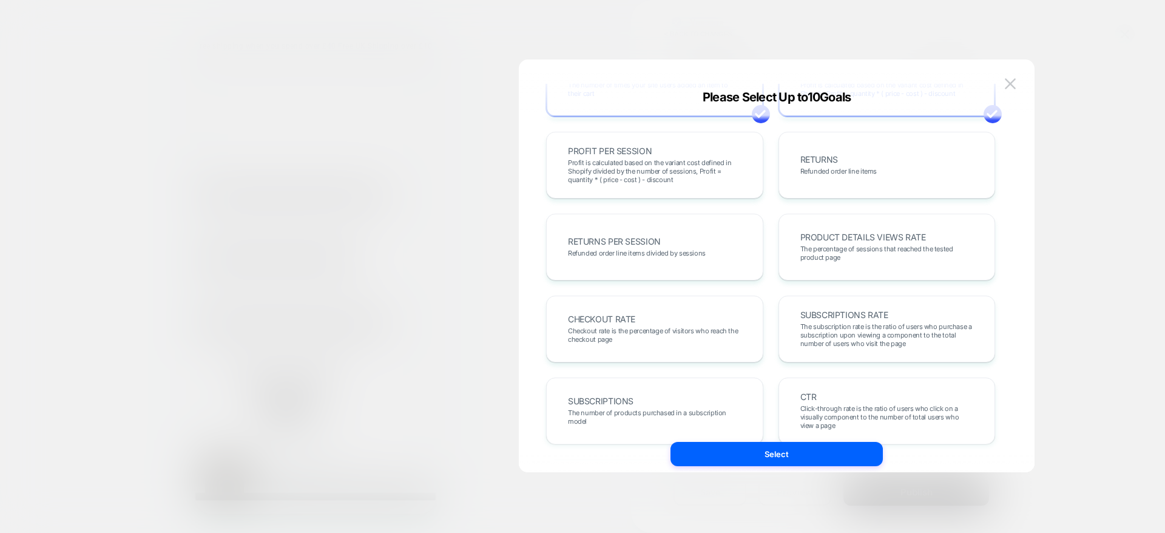
scroll to position [305, 0]
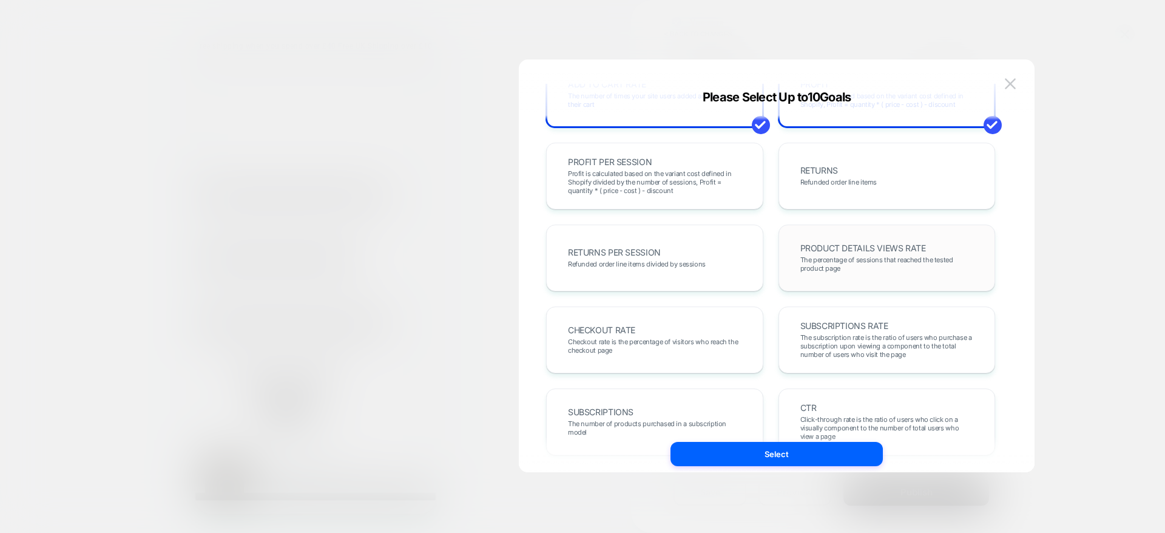
click at [906, 287] on div "PRODUCT DETAILS VIEWS RATE The percentage of sessions that reached the tested p…" at bounding box center [887, 258] width 217 height 67
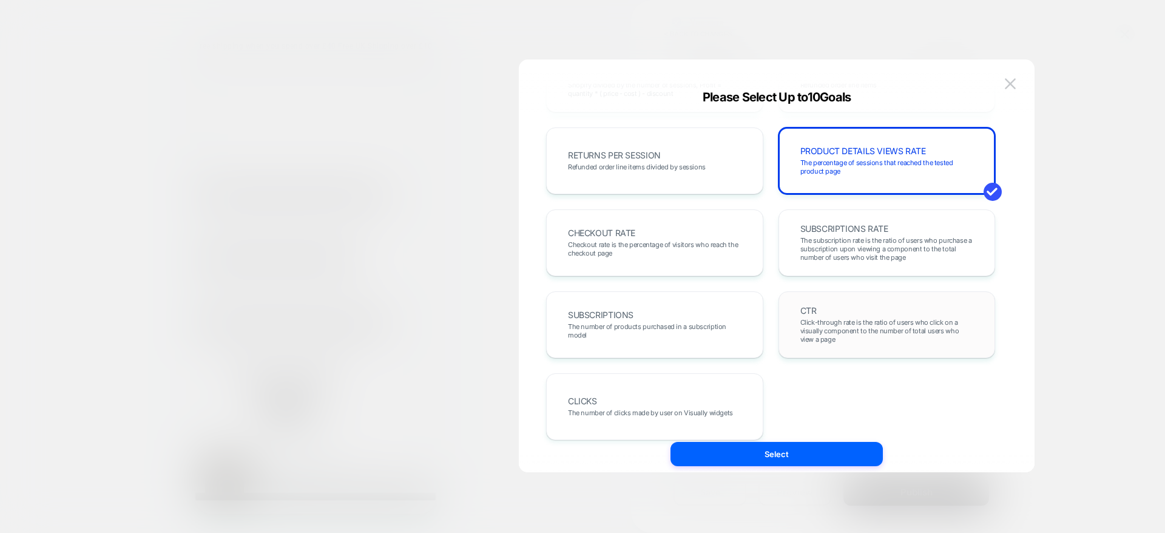
scroll to position [419, 0]
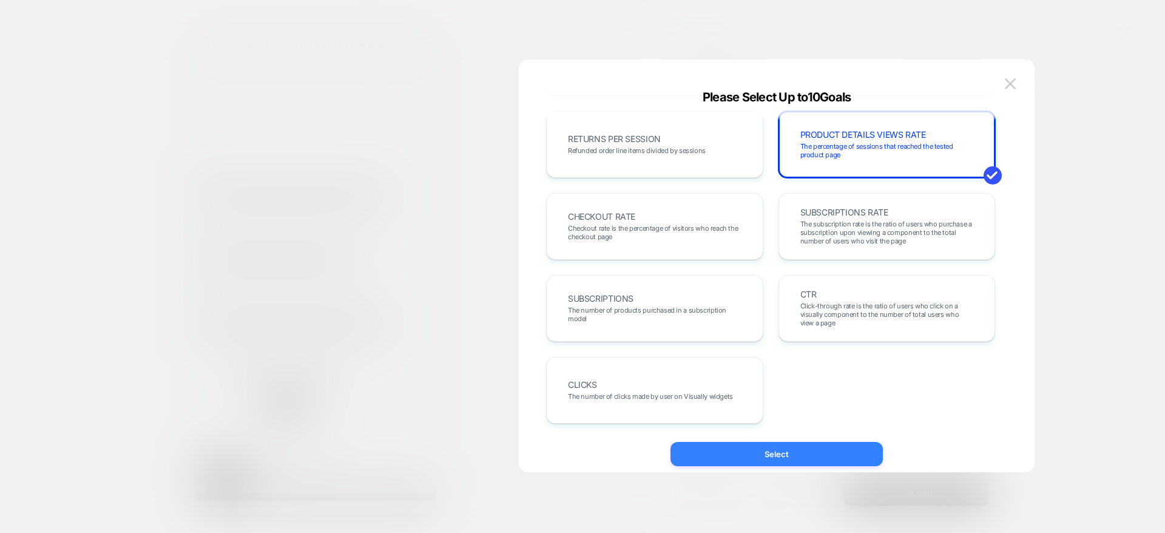
click at [834, 458] on button "Select" at bounding box center [777, 454] width 212 height 24
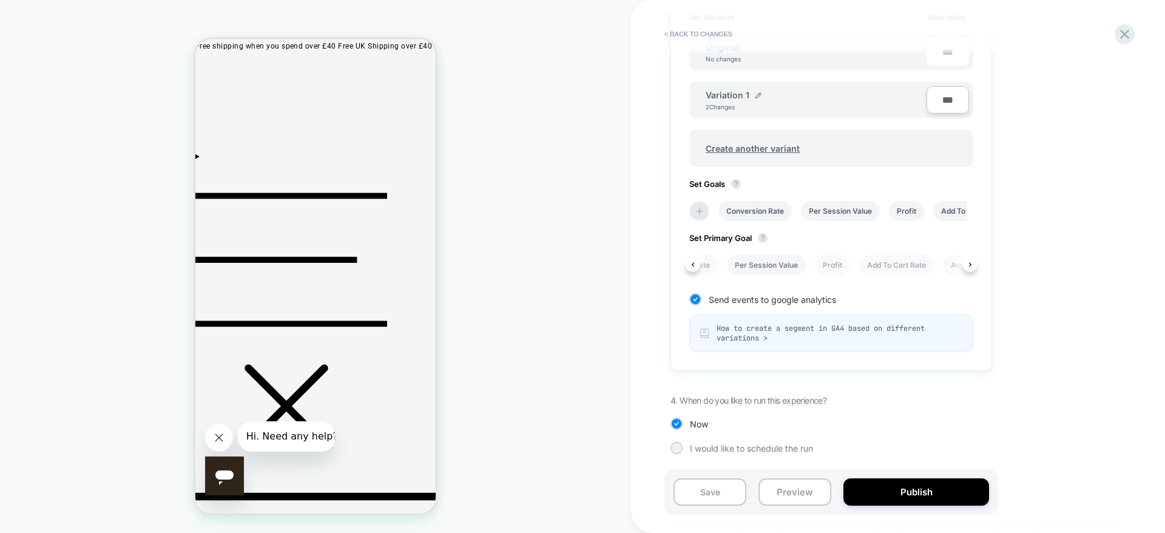
scroll to position [0, 0]
click at [731, 255] on li "Conversion Rate" at bounding box center [725, 265] width 73 height 20
click at [700, 449] on span "I would like to schedule the run" at bounding box center [751, 448] width 123 height 10
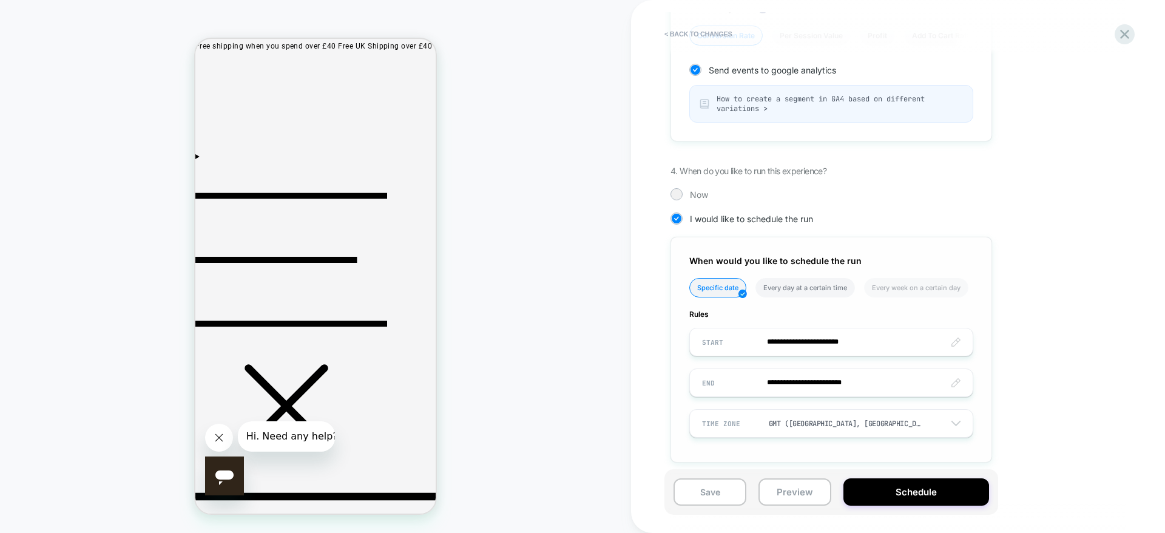
scroll to position [644, 0]
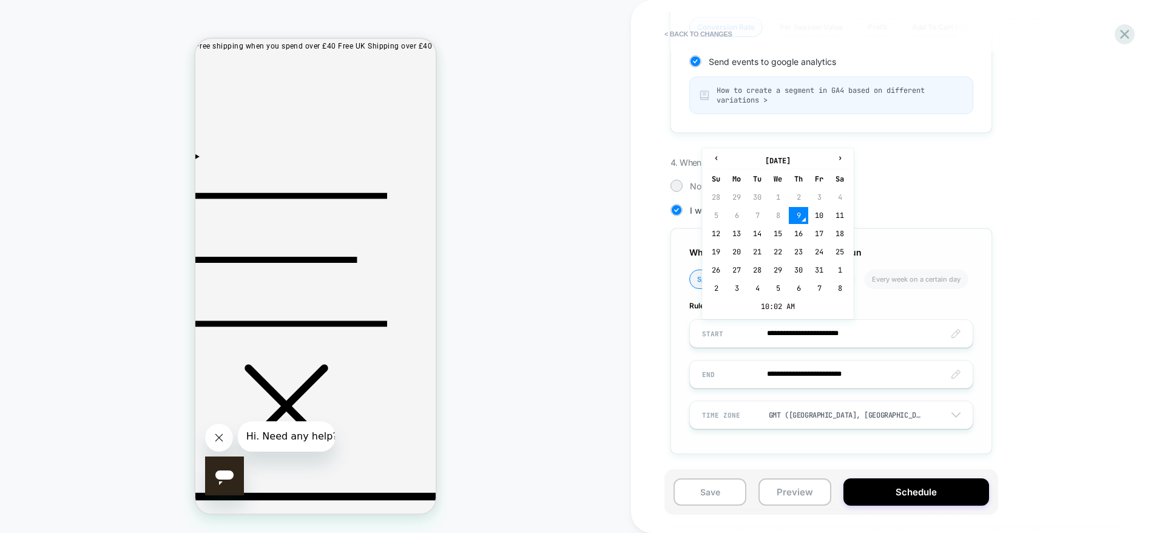
click at [803, 332] on input "**********" at bounding box center [831, 333] width 283 height 29
click at [817, 208] on td "10" at bounding box center [818, 215] width 19 height 17
type input "**********"
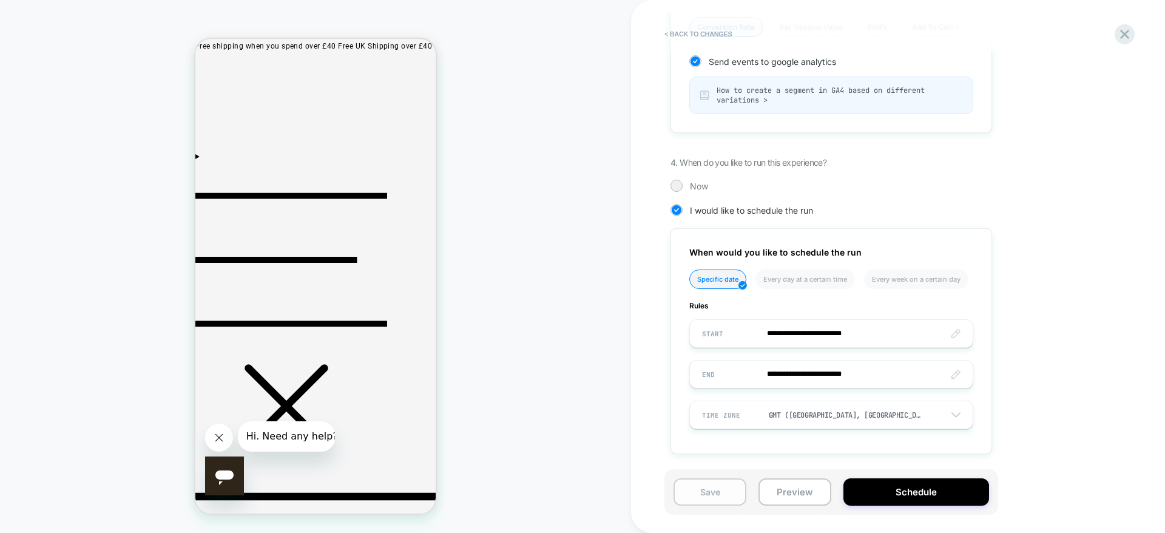
click at [731, 473] on button "Save" at bounding box center [710, 491] width 73 height 27
click at [944, 473] on button "Schedule" at bounding box center [916, 491] width 146 height 27
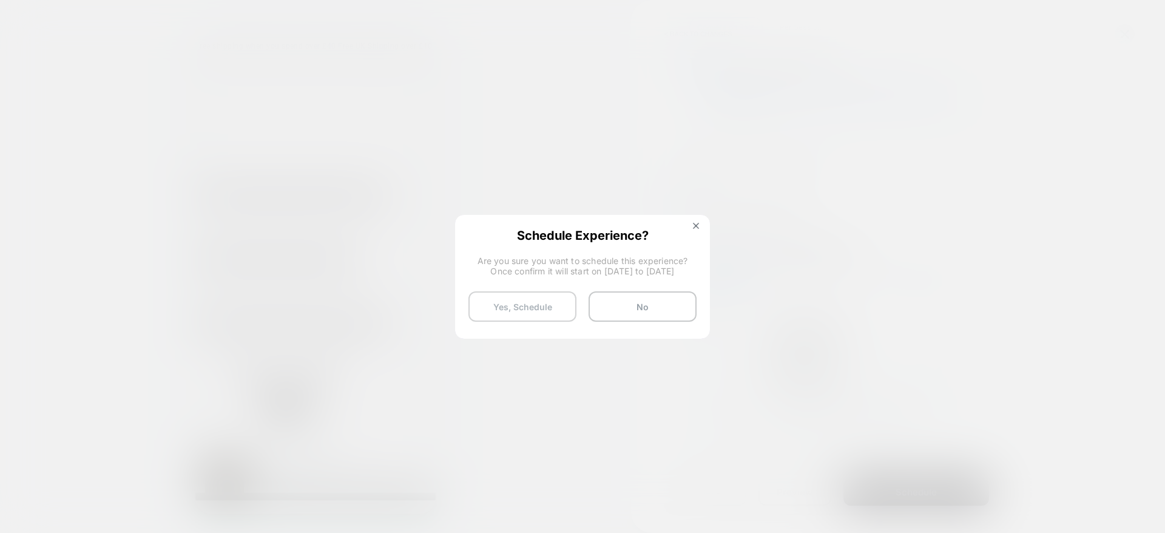
click at [553, 301] on button "Yes, Schedule" at bounding box center [522, 306] width 108 height 30
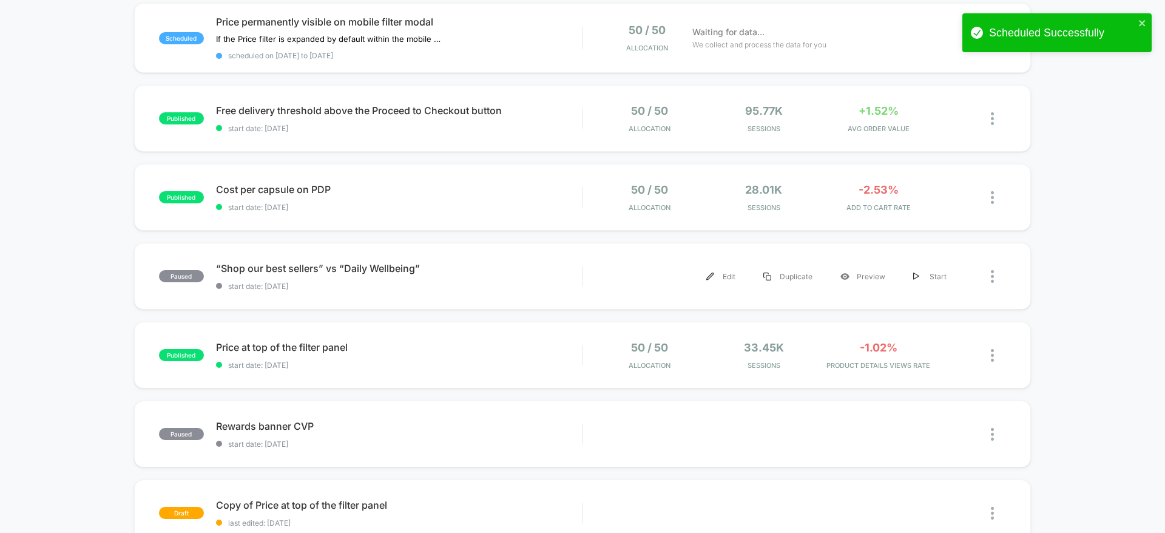
scroll to position [130, 0]
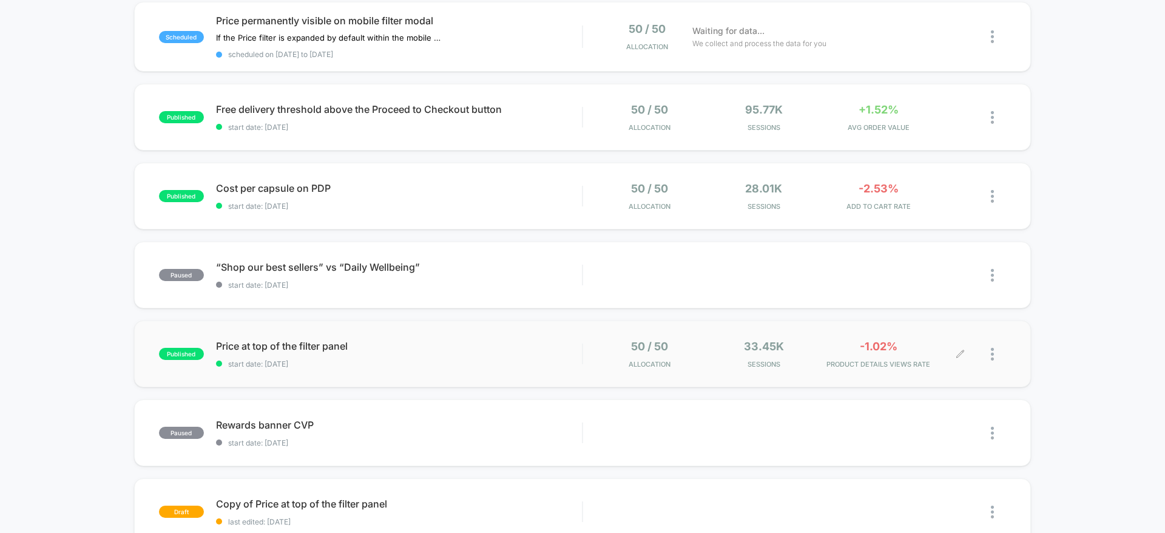
click at [1001, 351] on div at bounding box center [998, 354] width 15 height 29
click at [917, 334] on div "Pause" at bounding box center [930, 339] width 109 height 27
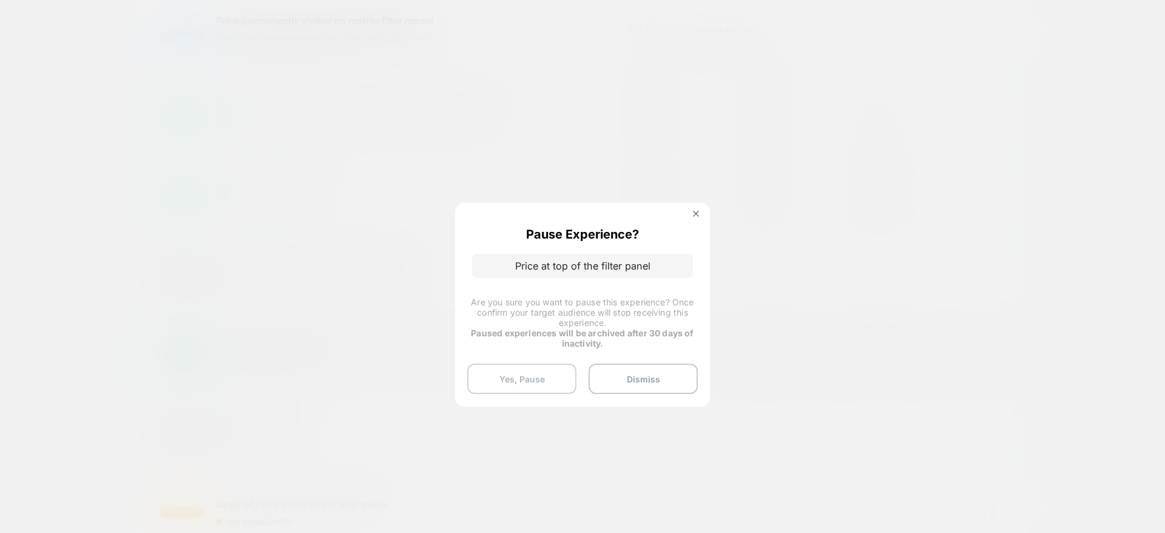
click at [518, 376] on button "Yes, Pause" at bounding box center [521, 378] width 109 height 30
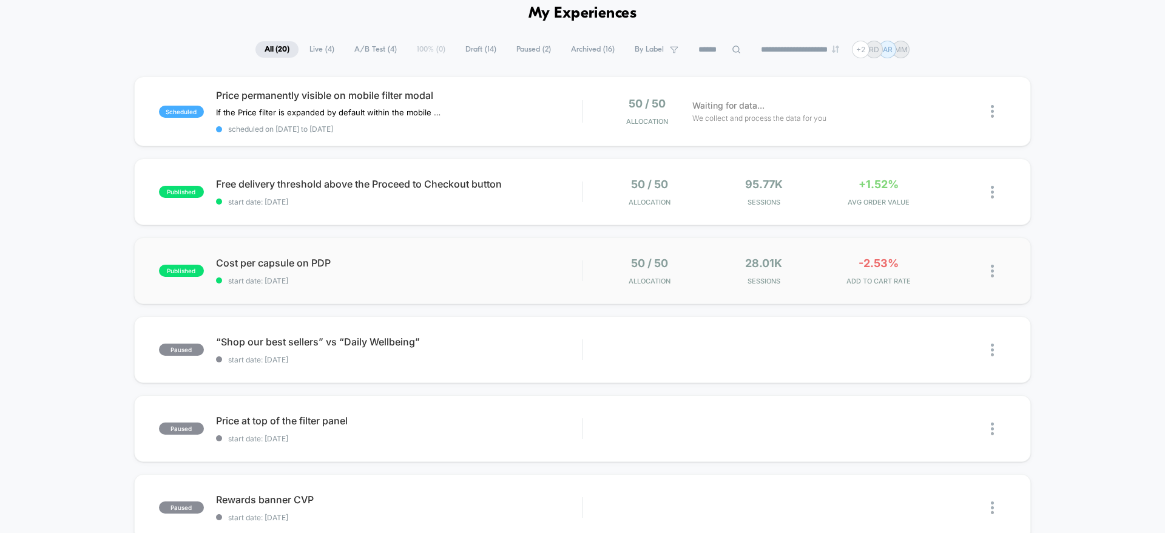
scroll to position [56, 0]
click at [987, 194] on div at bounding box center [984, 191] width 46 height 29
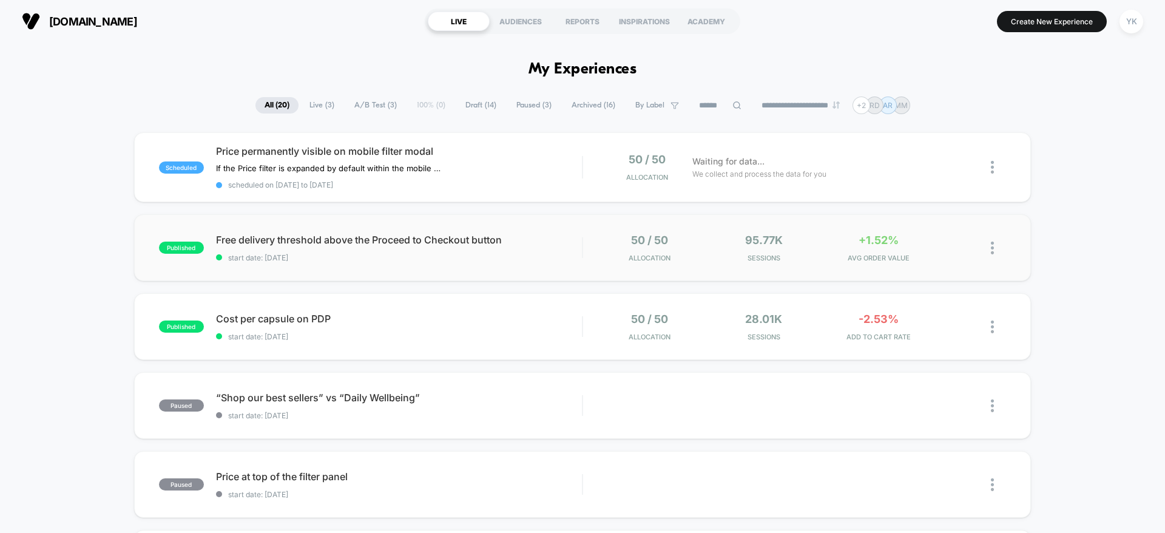
click at [992, 250] on img at bounding box center [992, 248] width 3 height 13
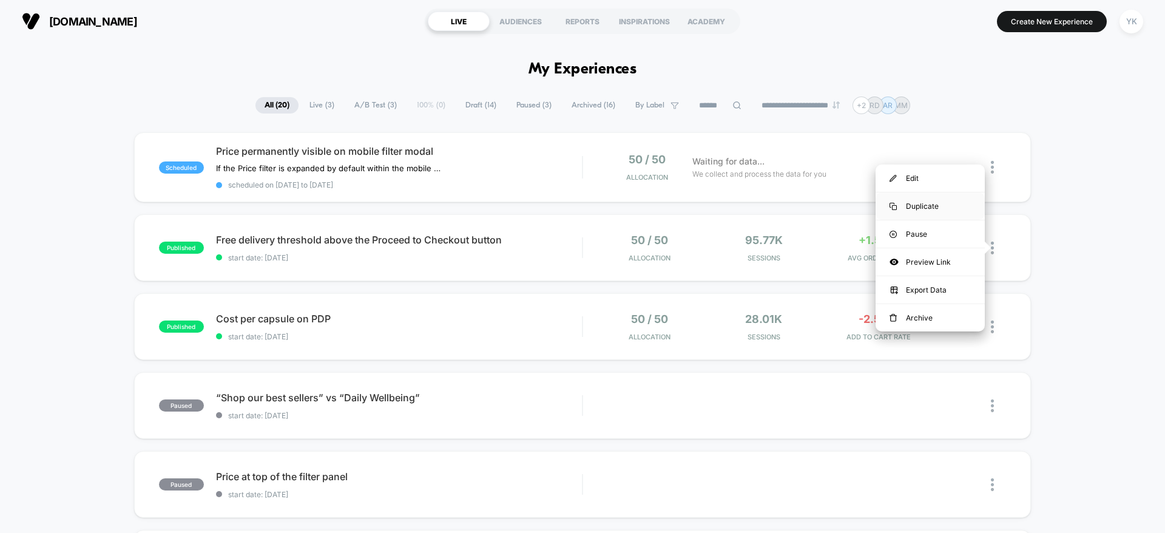
click at [930, 200] on div "Duplicate" at bounding box center [930, 205] width 109 height 27
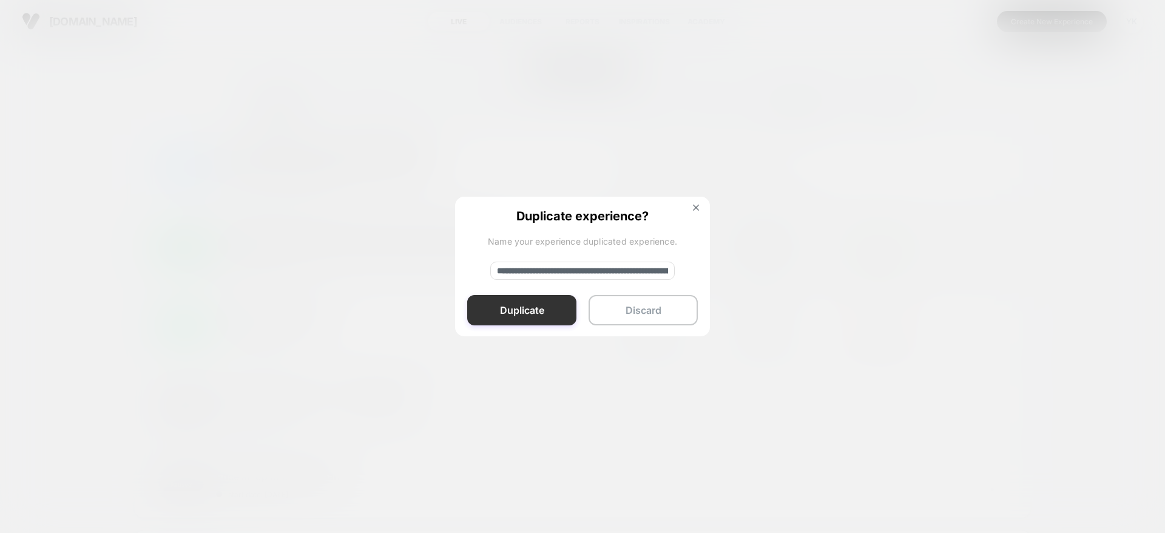
click at [512, 310] on button "Duplicate" at bounding box center [521, 310] width 109 height 30
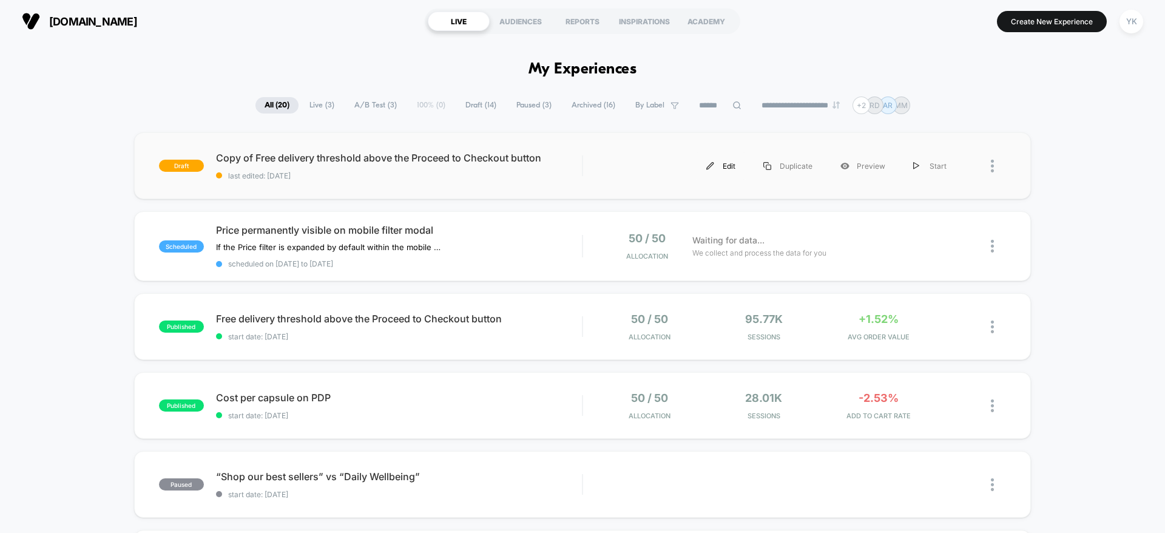
click at [732, 166] on div "Edit" at bounding box center [720, 165] width 57 height 27
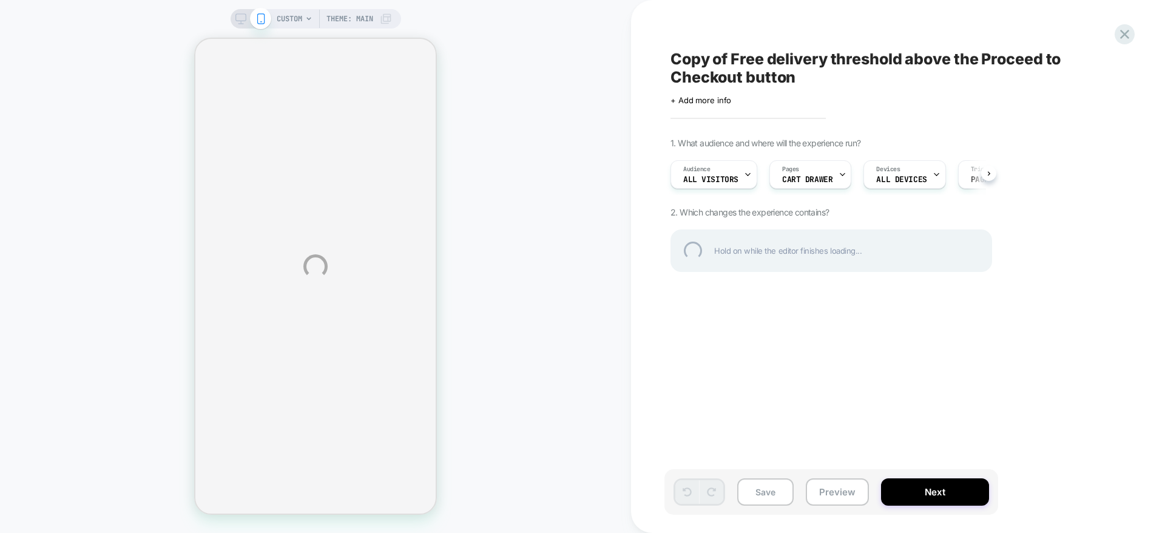
click at [740, 78] on div "Copy of Free delivery threshold above the Proceed to Checkout button" at bounding box center [892, 68] width 443 height 36
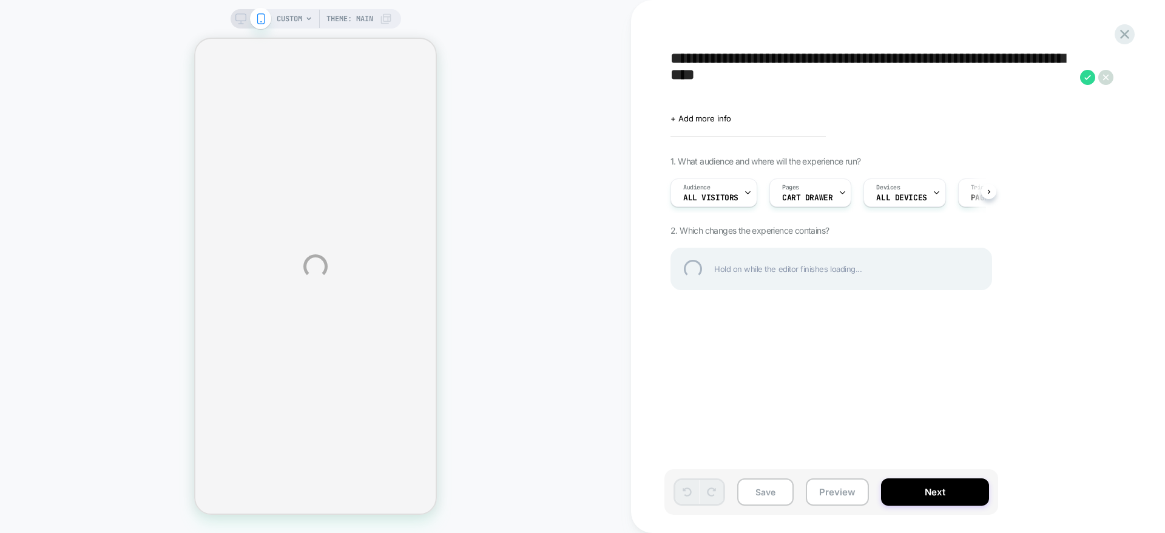
click at [733, 61] on textarea "**********" at bounding box center [873, 77] width 404 height 55
click at [815, 73] on textarea "**********" at bounding box center [873, 77] width 404 height 55
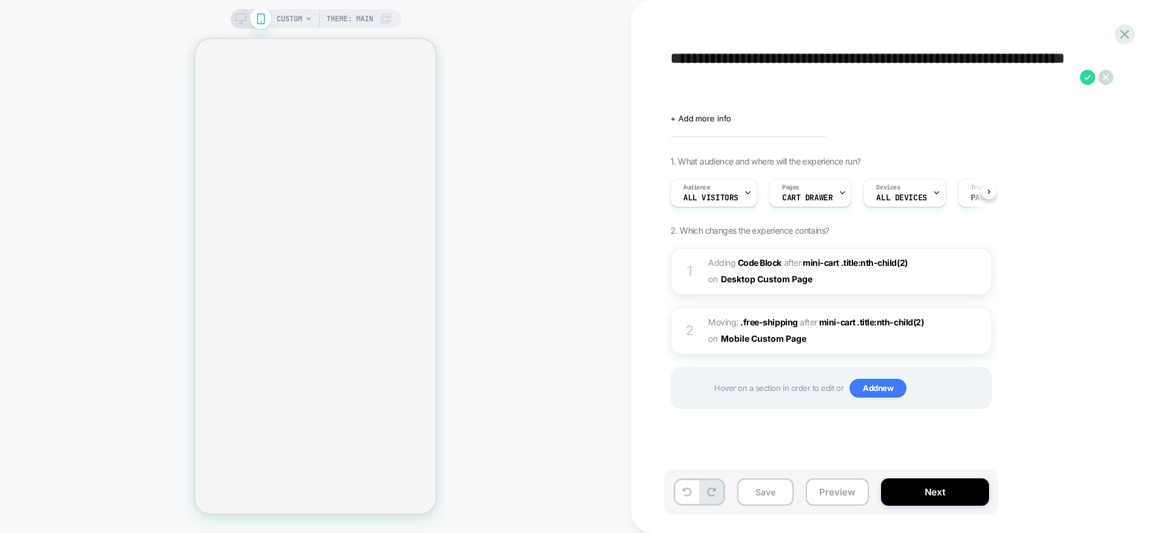
scroll to position [0, 1]
click at [830, 84] on textarea "**********" at bounding box center [873, 77] width 404 height 55
click at [824, 84] on textarea "**********" at bounding box center [873, 77] width 404 height 55
click at [816, 82] on textarea "**********" at bounding box center [873, 77] width 404 height 55
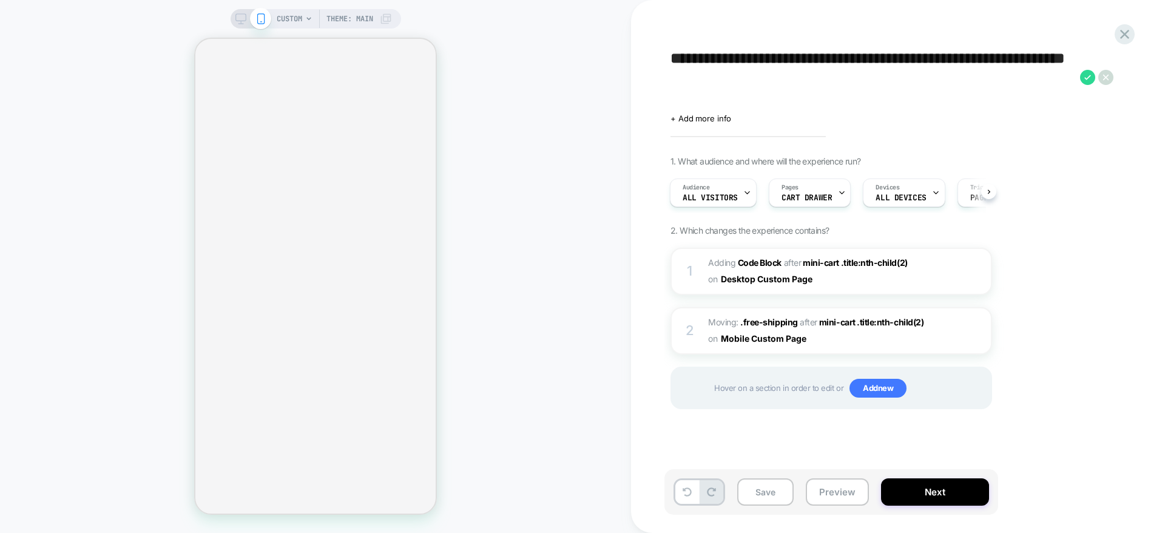
click at [775, 78] on textarea "**********" at bounding box center [873, 77] width 404 height 55
click at [823, 82] on textarea "**********" at bounding box center [873, 77] width 404 height 55
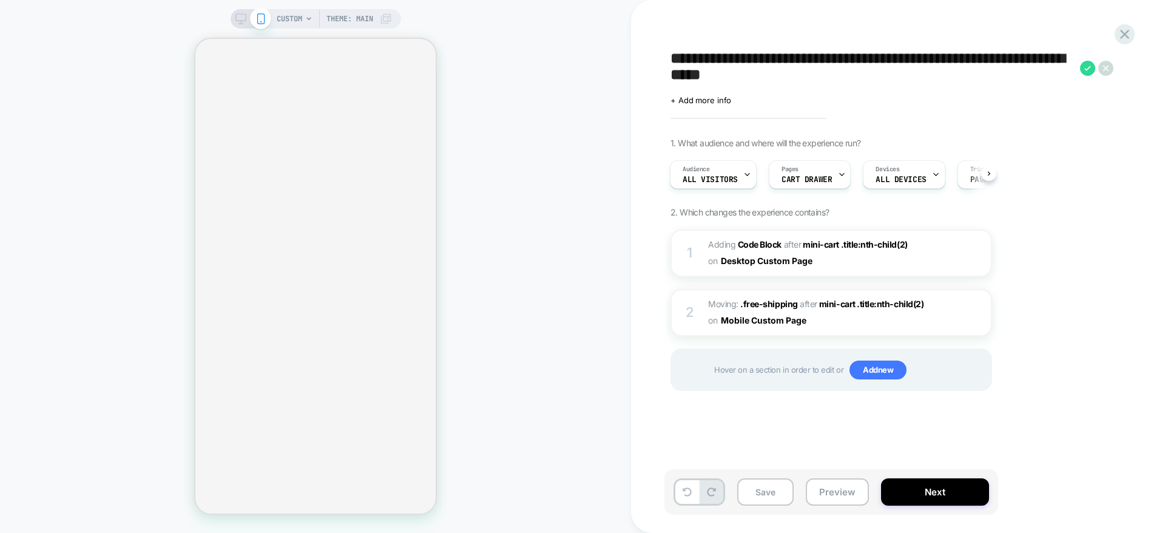
scroll to position [0, 0]
type textarea "**********"
click at [952, 328] on div "2 Moving: .free-shipping .free-shipping after mini-cart .title:nth-child(2) min…" at bounding box center [832, 312] width 322 height 47
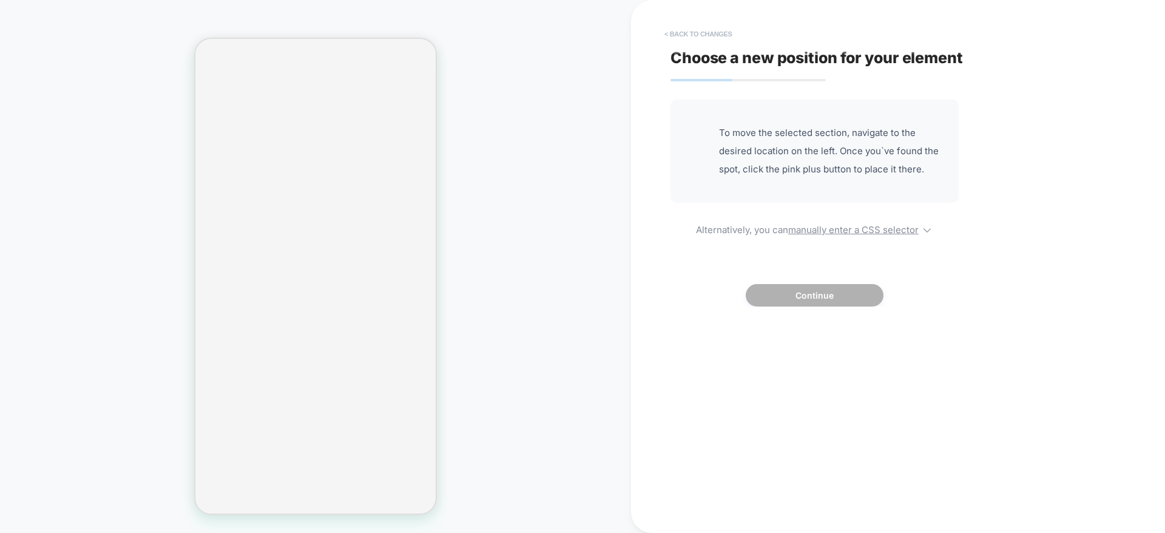
click at [700, 27] on button "< Back to changes" at bounding box center [698, 33] width 80 height 19
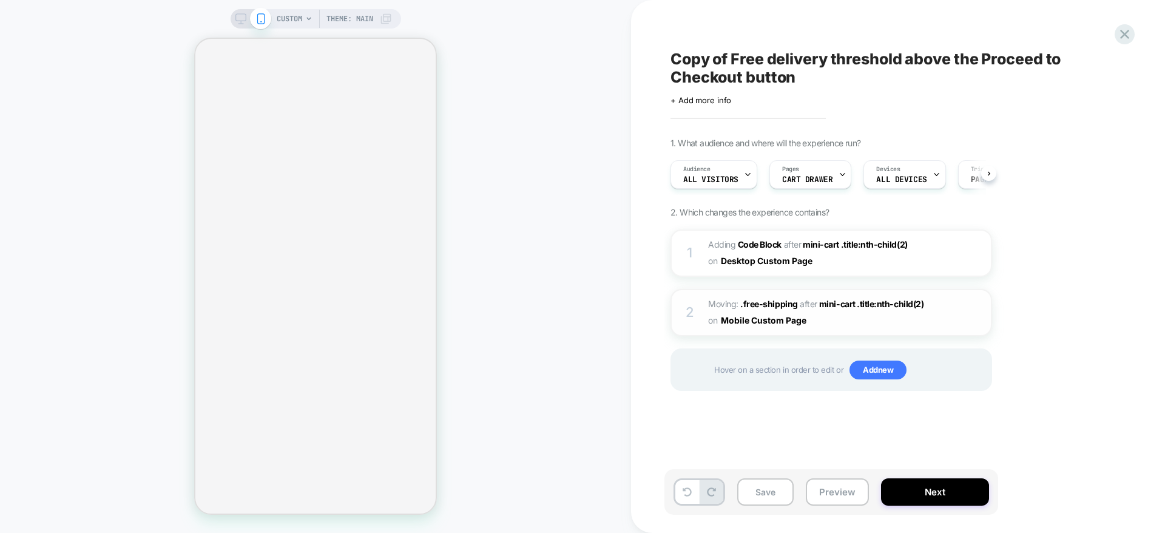
scroll to position [0, 1]
drag, startPoint x: 941, startPoint y: 312, endPoint x: 956, endPoint y: 312, distance: 14.6
click at [956, 312] on div at bounding box center [961, 312] width 20 height 13
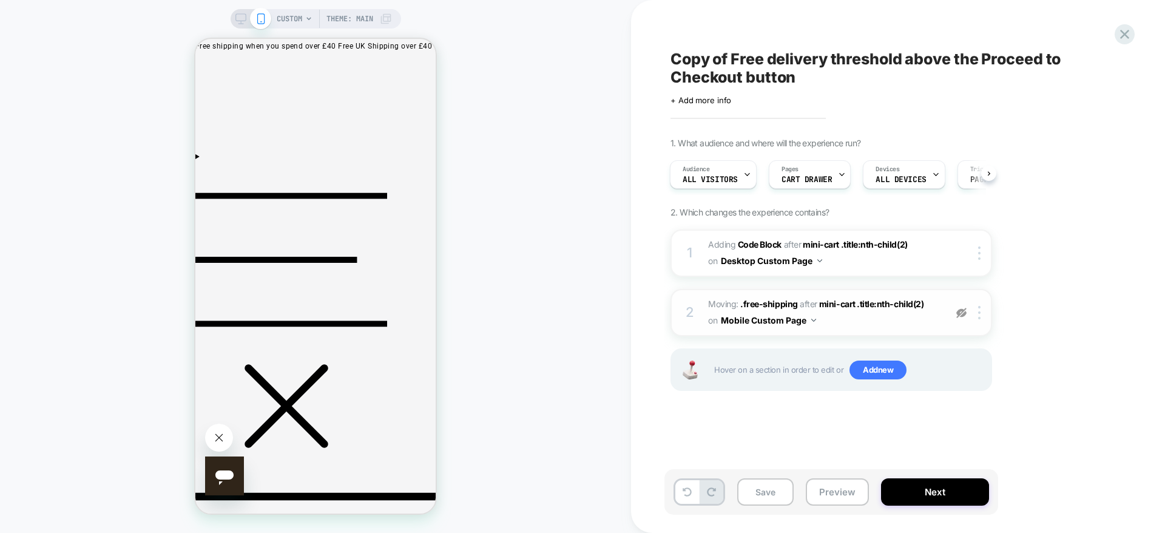
scroll to position [0, 0]
click at [979, 316] on img at bounding box center [979, 312] width 2 height 13
click at [976, 340] on div "Delete" at bounding box center [981, 342] width 108 height 33
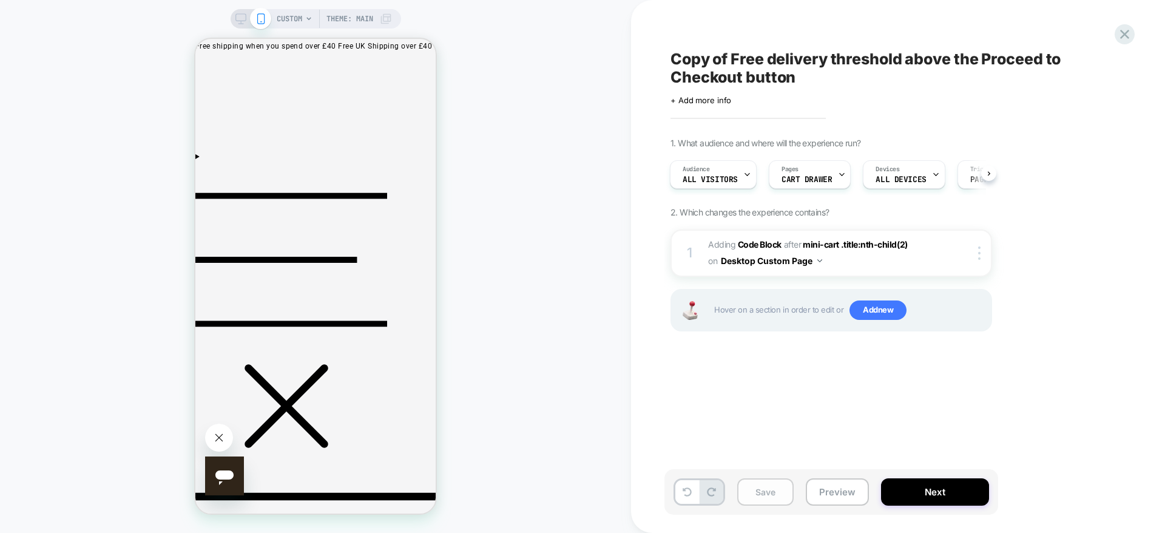
click at [775, 482] on button "Save" at bounding box center [765, 491] width 56 height 27
click at [938, 493] on button "Next" at bounding box center [935, 491] width 108 height 27
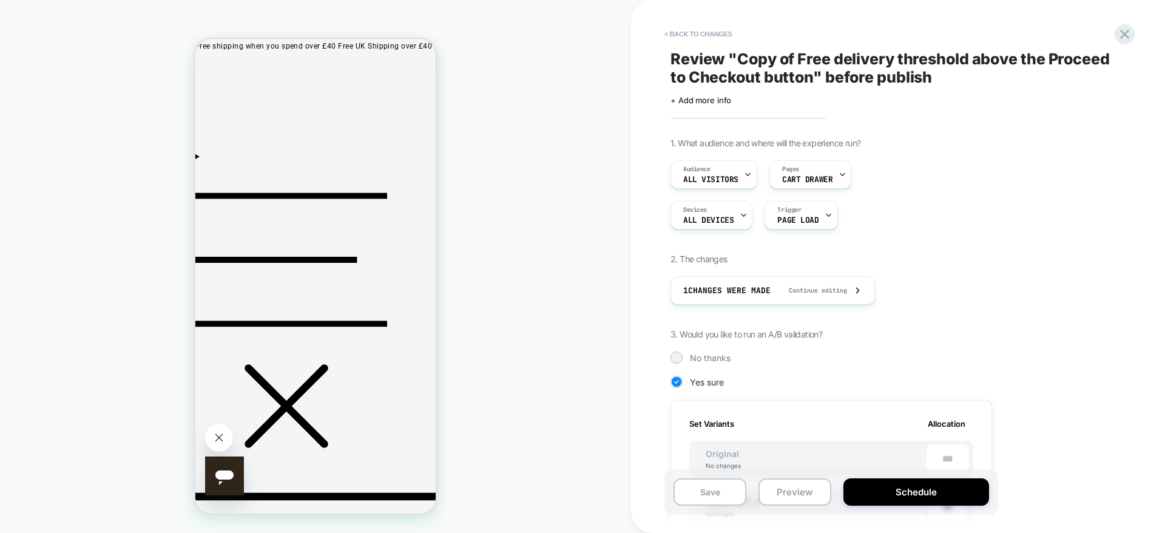
scroll to position [0, 1]
click at [699, 479] on button "Save" at bounding box center [710, 491] width 73 height 27
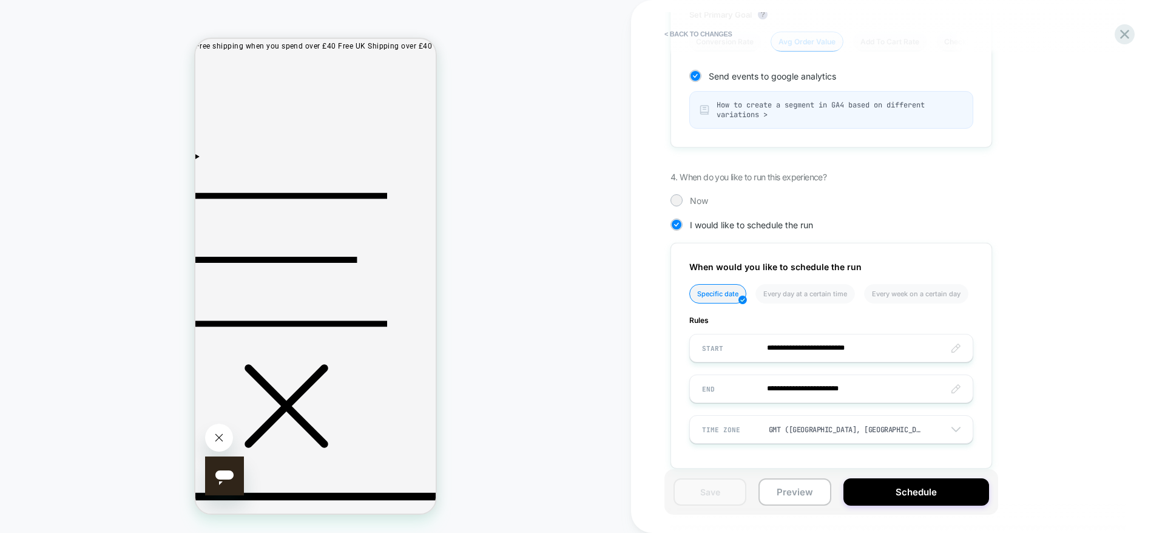
scroll to position [644, 0]
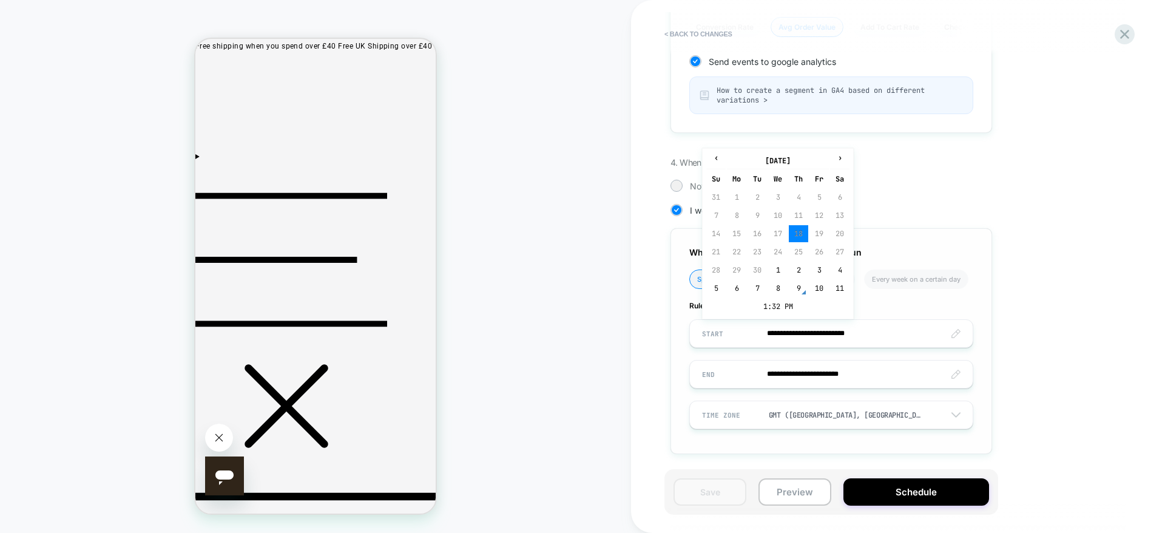
click at [923, 330] on input "**********" at bounding box center [831, 333] width 283 height 29
click at [819, 287] on td "10" at bounding box center [818, 288] width 19 height 17
type input "**********"
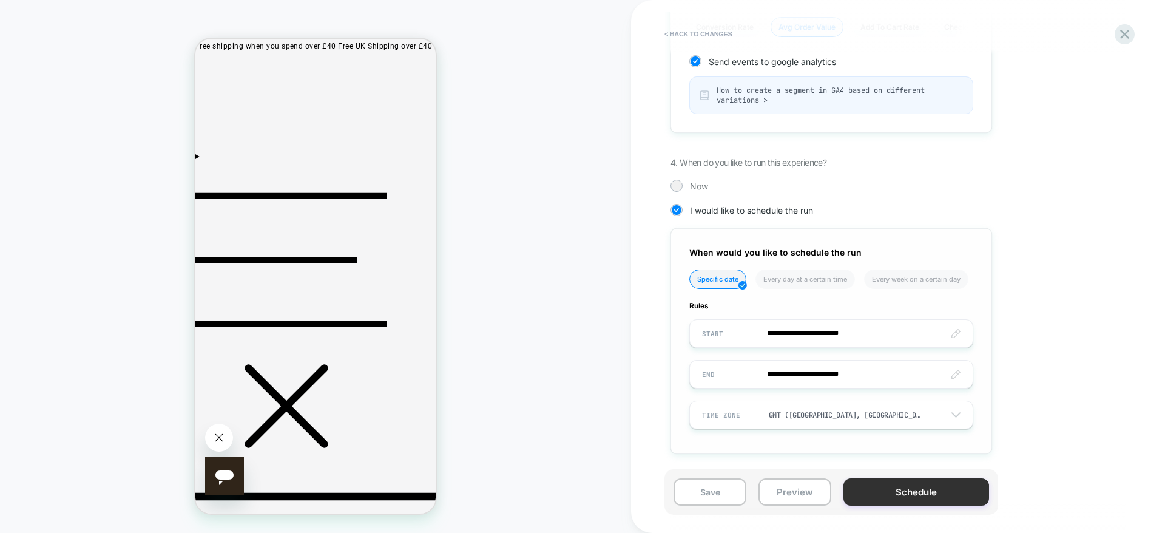
click at [891, 498] on button "Schedule" at bounding box center [916, 491] width 146 height 27
click at [891, 499] on button "Schedule" at bounding box center [916, 491] width 146 height 27
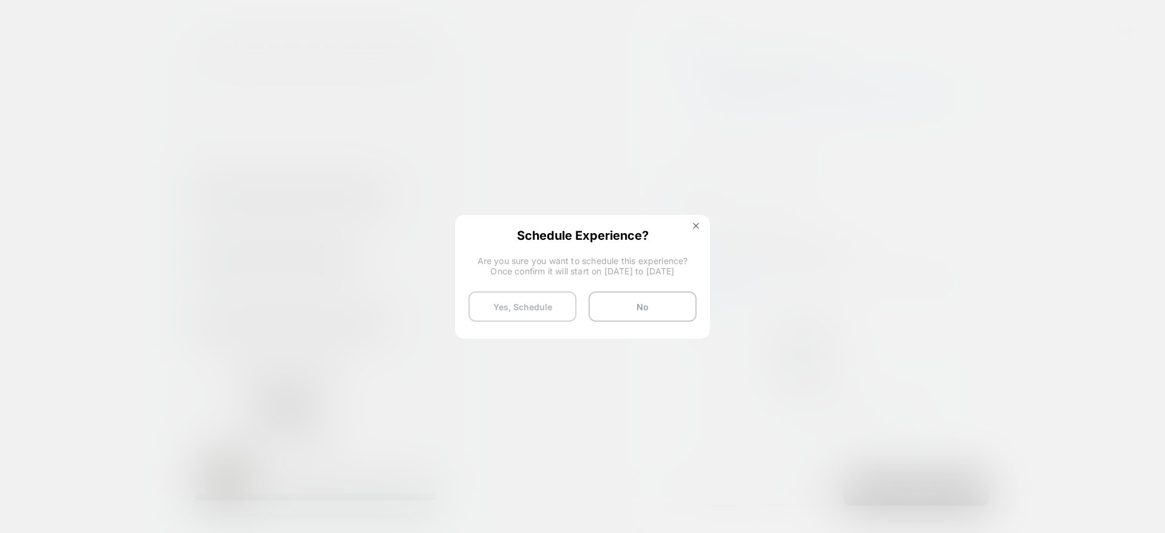
click at [557, 299] on button "Yes, Schedule" at bounding box center [522, 306] width 108 height 30
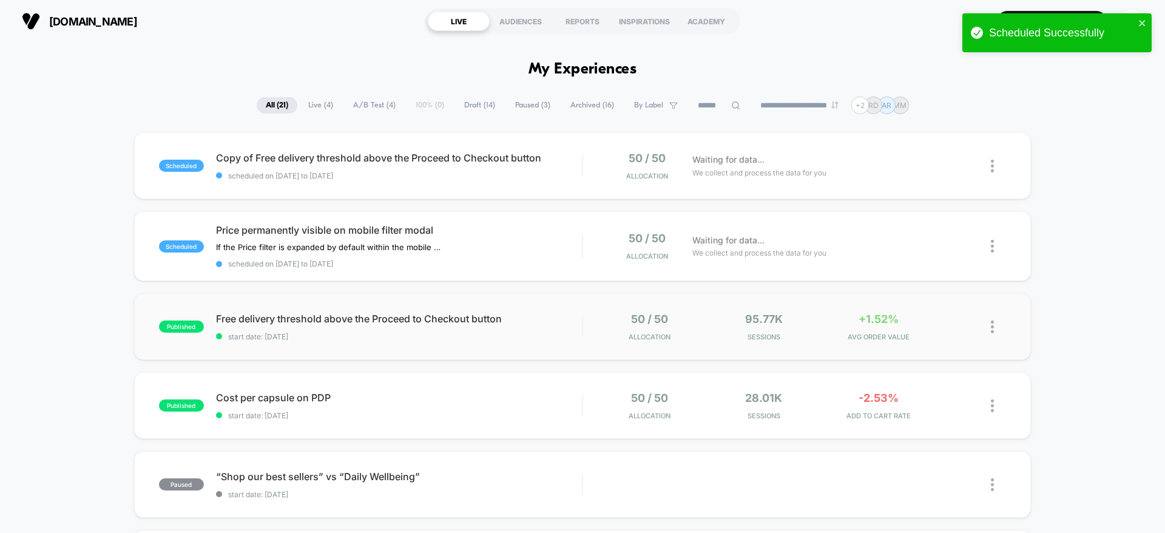
scroll to position [59, 0]
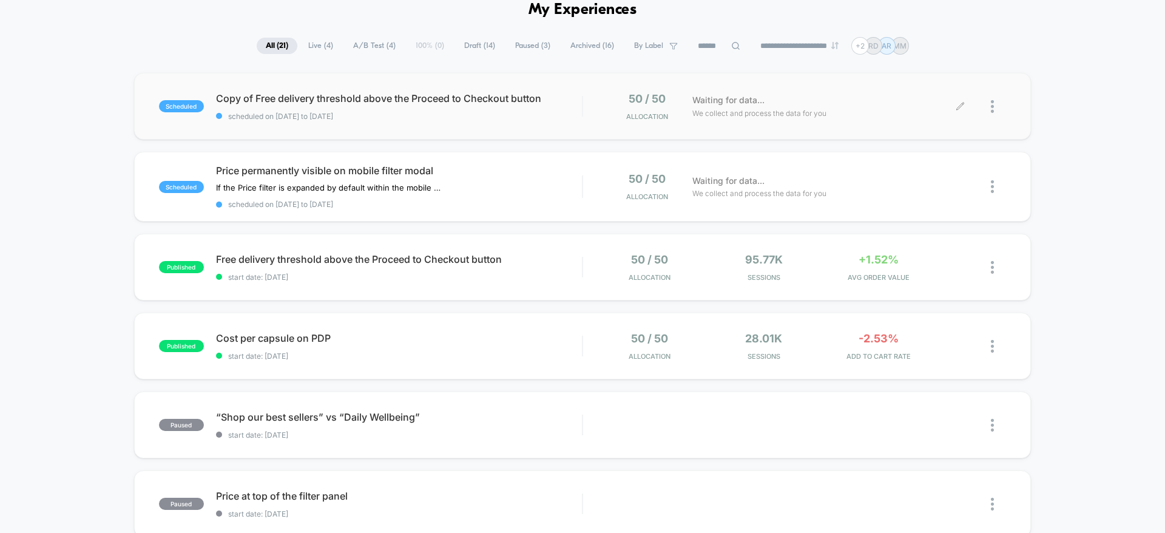
click at [988, 110] on div at bounding box center [984, 106] width 46 height 29
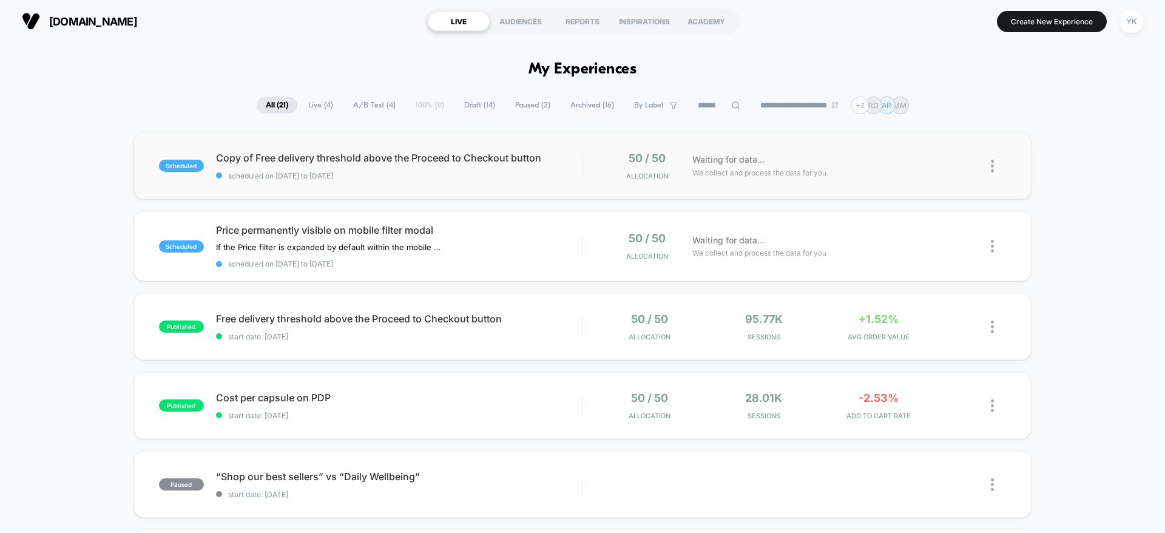
click at [992, 166] on img at bounding box center [992, 166] width 3 height 13
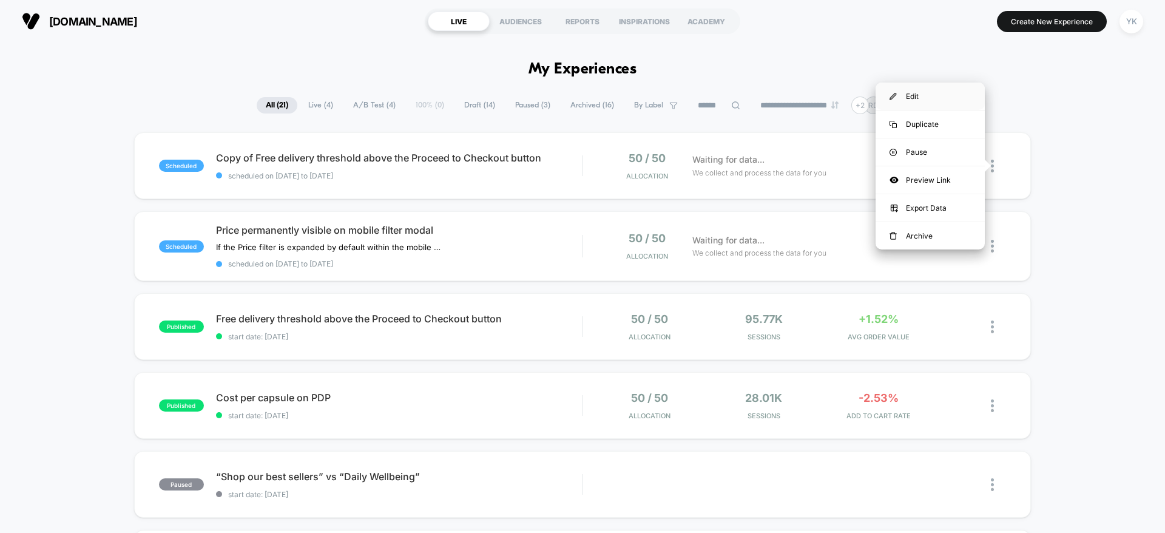
click at [941, 93] on div "Edit" at bounding box center [930, 96] width 109 height 27
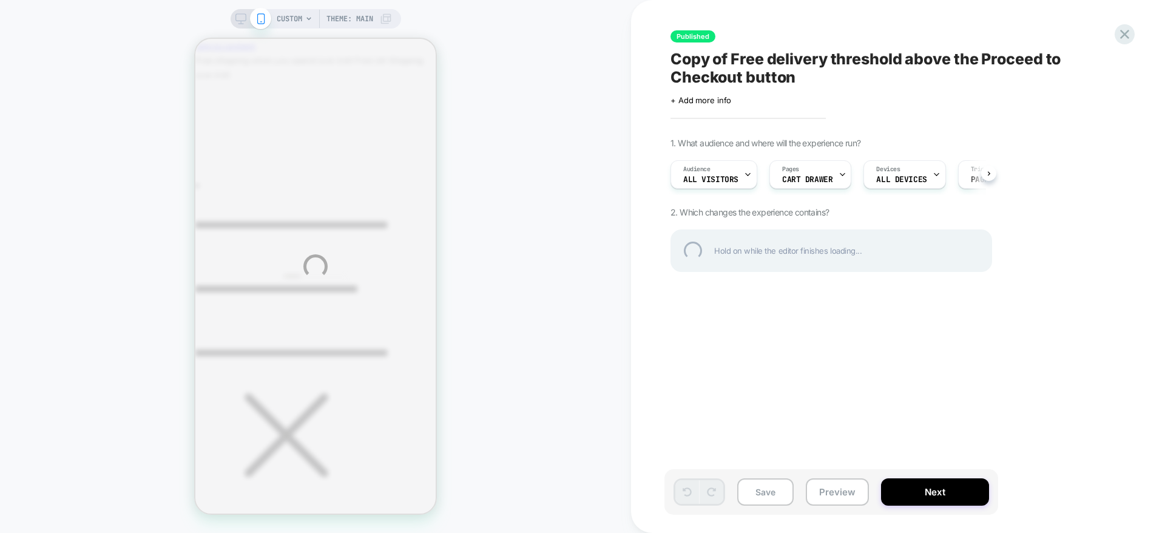
click at [746, 89] on div "CUSTOM Theme: MAIN Published Copy of Free delivery threshold above the Proceed …" at bounding box center [582, 266] width 1165 height 533
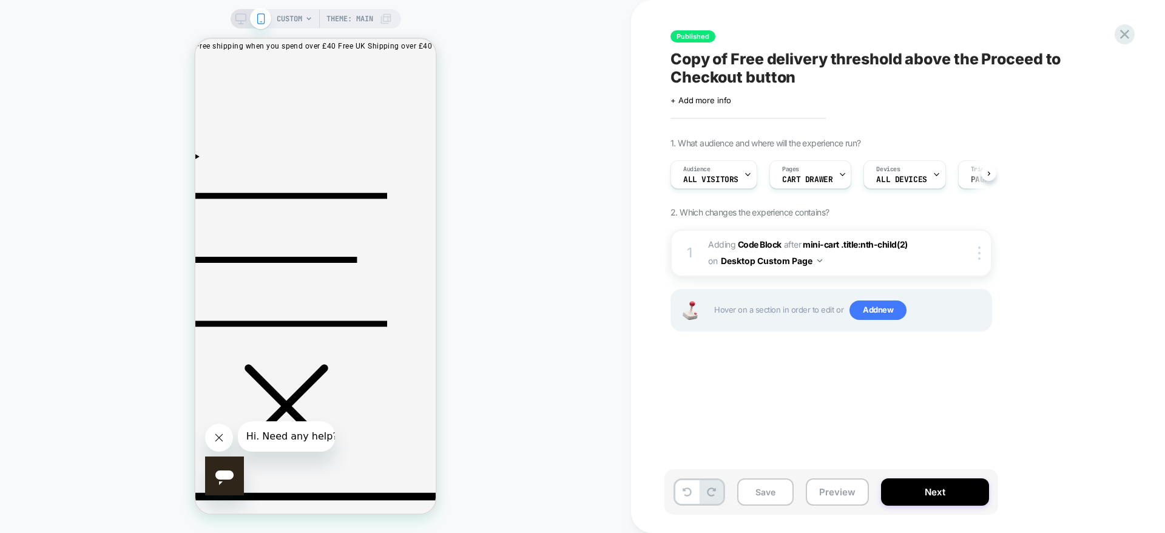
scroll to position [0, 1]
click at [719, 75] on span "Copy of Free delivery threshold above the Proceed to Checkout button" at bounding box center [892, 68] width 443 height 36
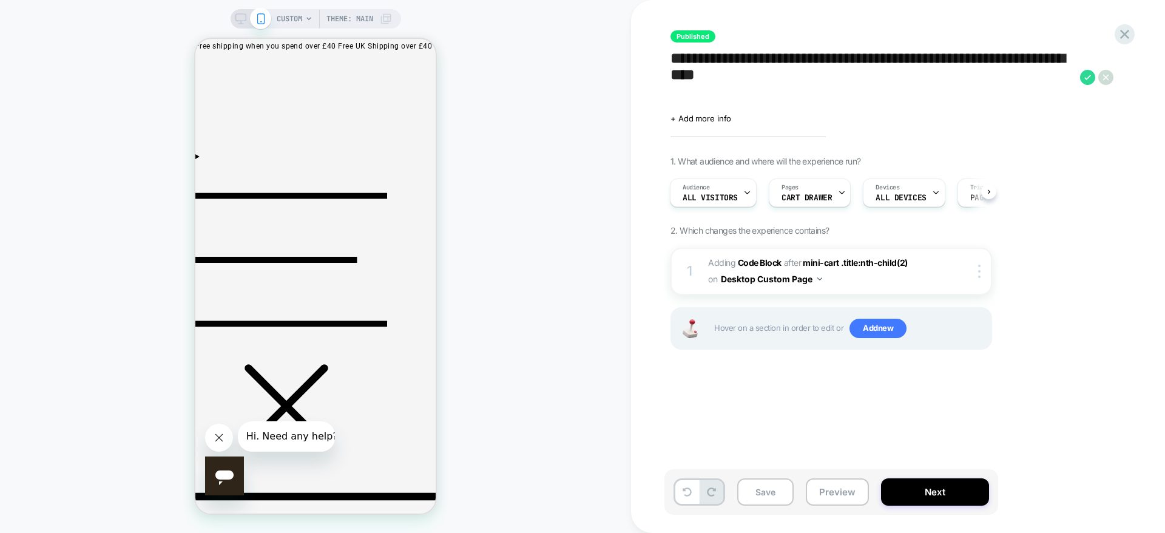
click at [719, 75] on textarea "**********" at bounding box center [873, 77] width 404 height 55
click at [705, 64] on textarea "**********" at bounding box center [873, 77] width 404 height 55
click at [959, 493] on button "Next" at bounding box center [935, 491] width 108 height 27
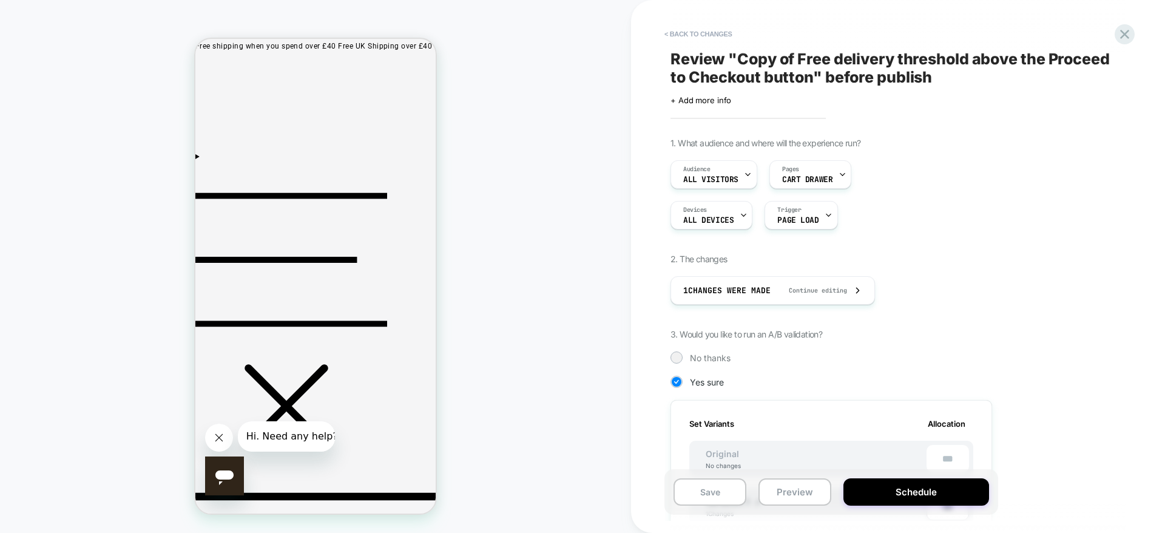
scroll to position [0, 1]
click at [751, 75] on span "Review " Copy of Free delivery threshold above the Proceed to Checkout button "…" at bounding box center [892, 68] width 443 height 36
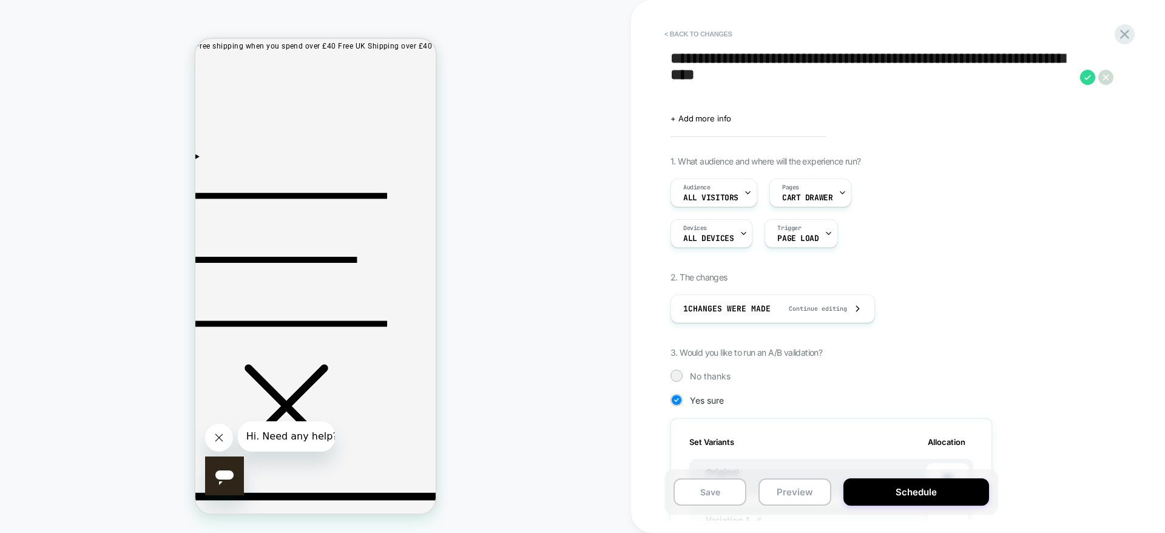
click at [710, 69] on textarea "**********" at bounding box center [873, 77] width 404 height 55
click at [710, 50] on textarea "**********" at bounding box center [873, 77] width 404 height 55
click at [799, 73] on textarea "**********" at bounding box center [873, 77] width 404 height 55
type textarea "**********"
click at [1089, 80] on icon at bounding box center [1087, 77] width 15 height 15
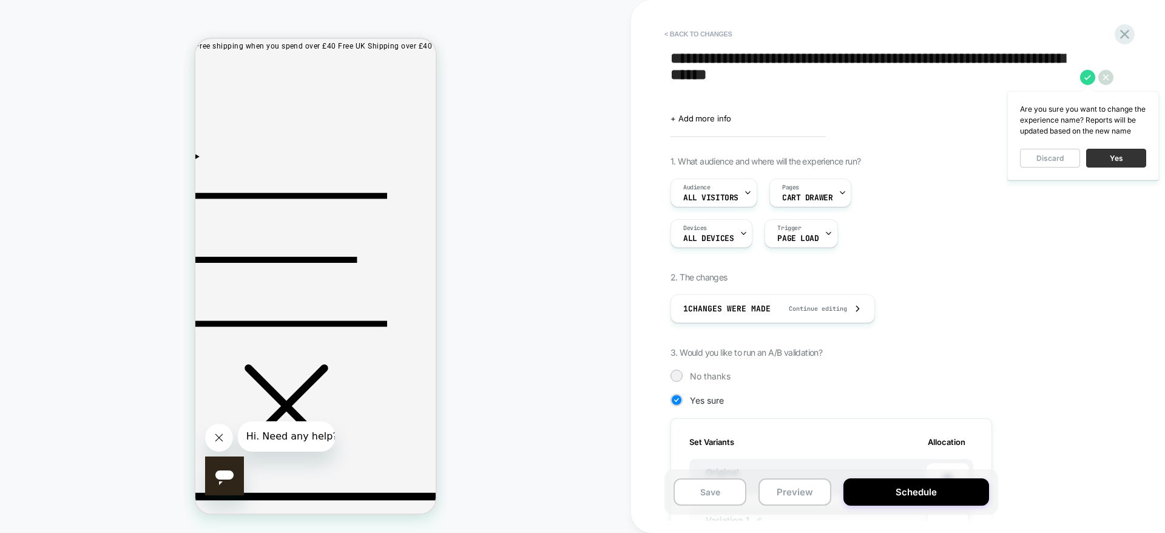
click at [1116, 153] on button "Yes" at bounding box center [1116, 158] width 60 height 19
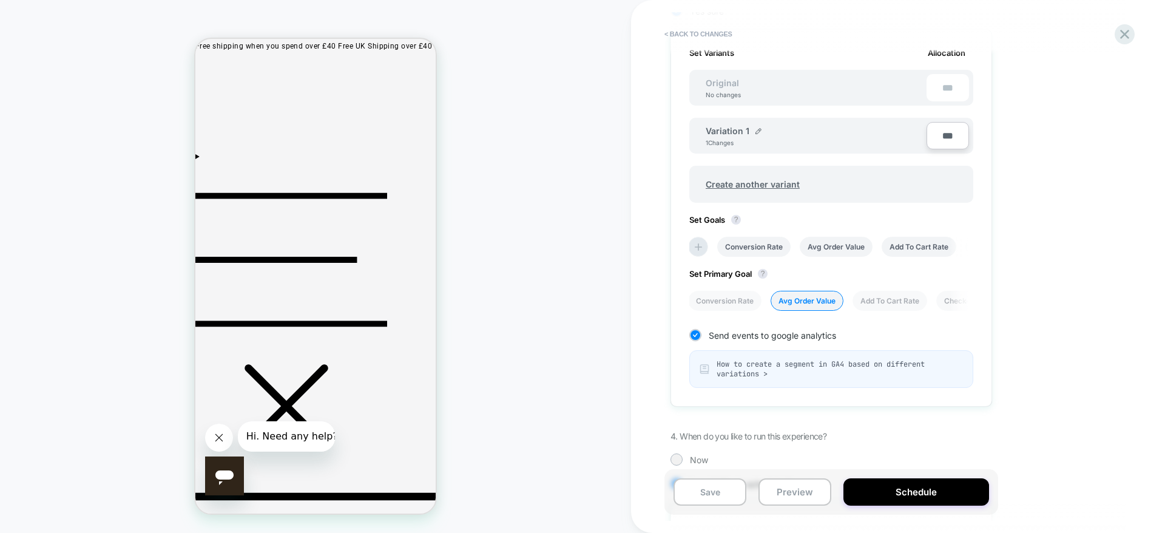
scroll to position [358, 0]
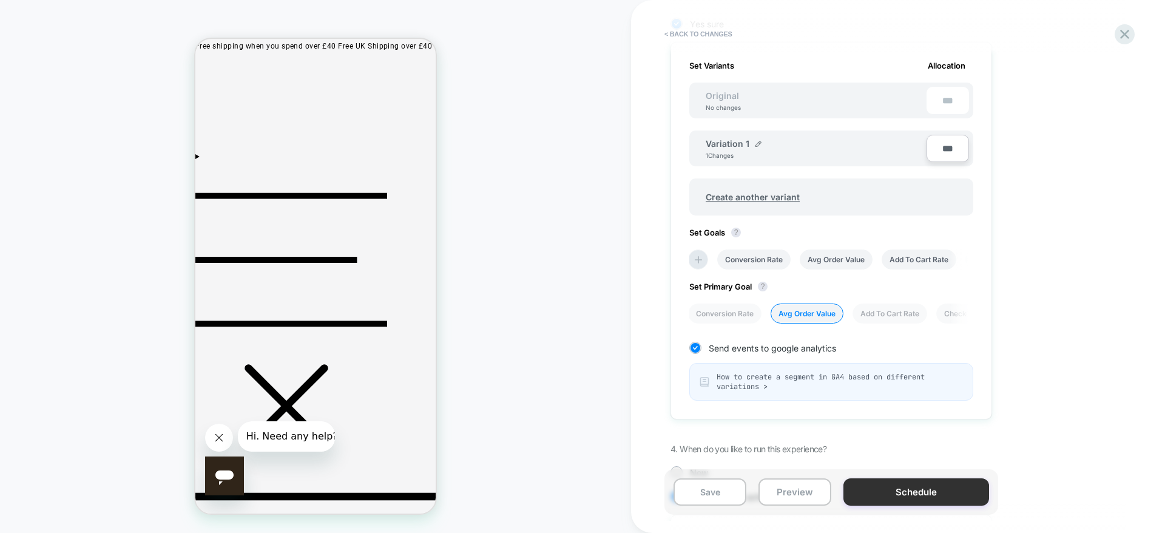
click at [891, 489] on button "Schedule" at bounding box center [916, 491] width 146 height 27
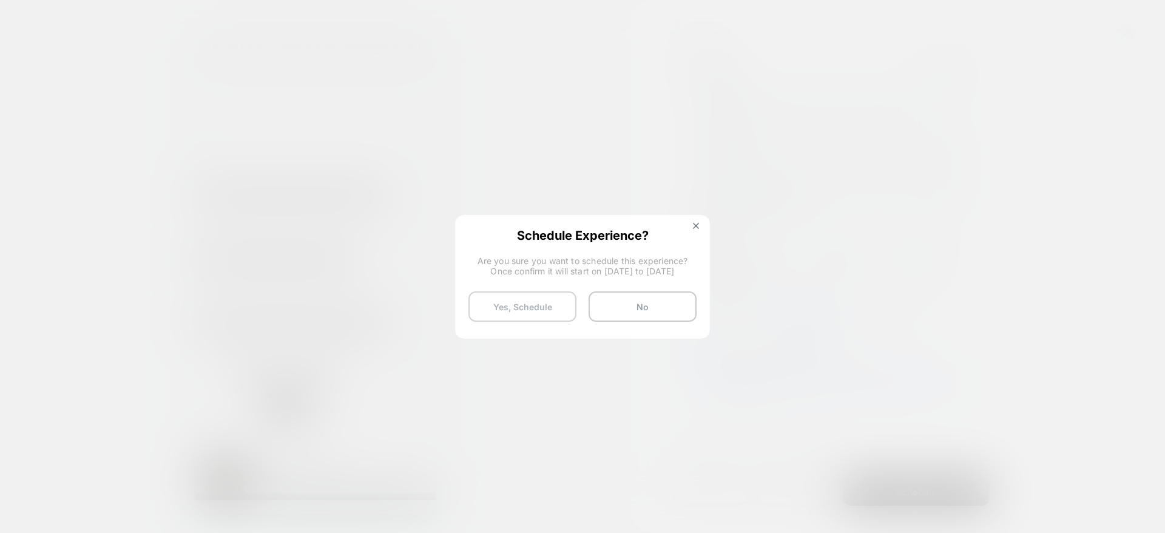
click at [525, 292] on button "Yes, Schedule" at bounding box center [522, 306] width 108 height 30
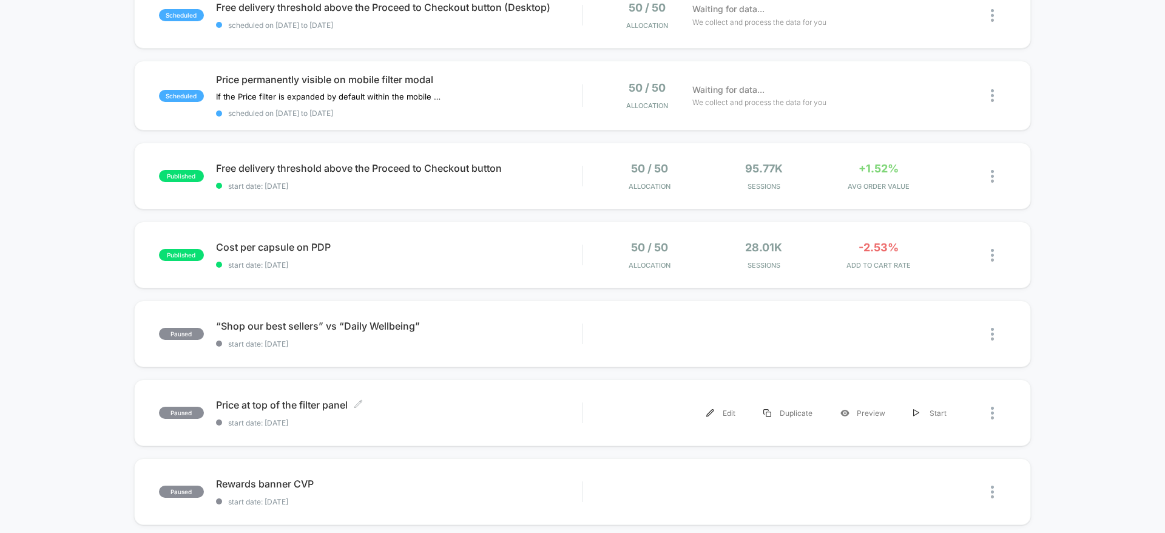
scroll to position [131, 0]
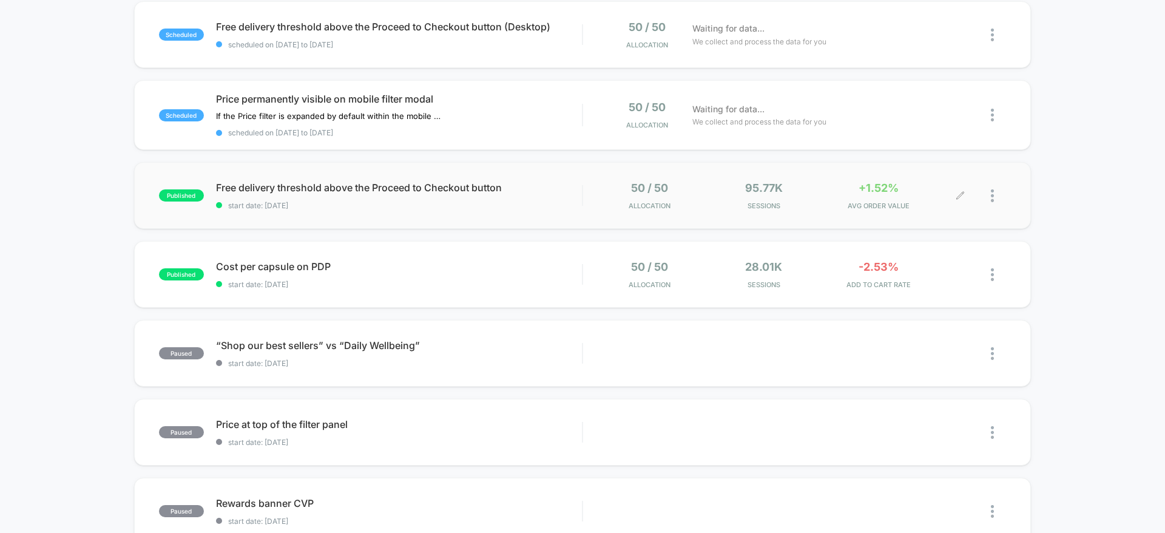
click at [989, 194] on div at bounding box center [984, 195] width 46 height 29
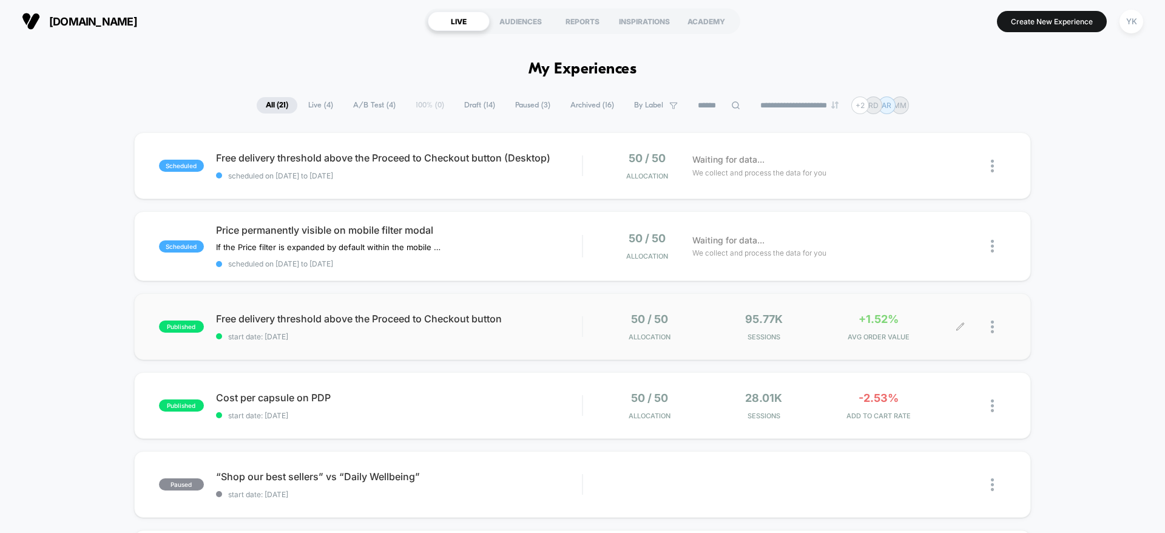
click at [989, 333] on div at bounding box center [984, 326] width 46 height 29
click at [995, 329] on div at bounding box center [998, 326] width 15 height 29
click at [956, 289] on div "Duplicate" at bounding box center [930, 284] width 109 height 27
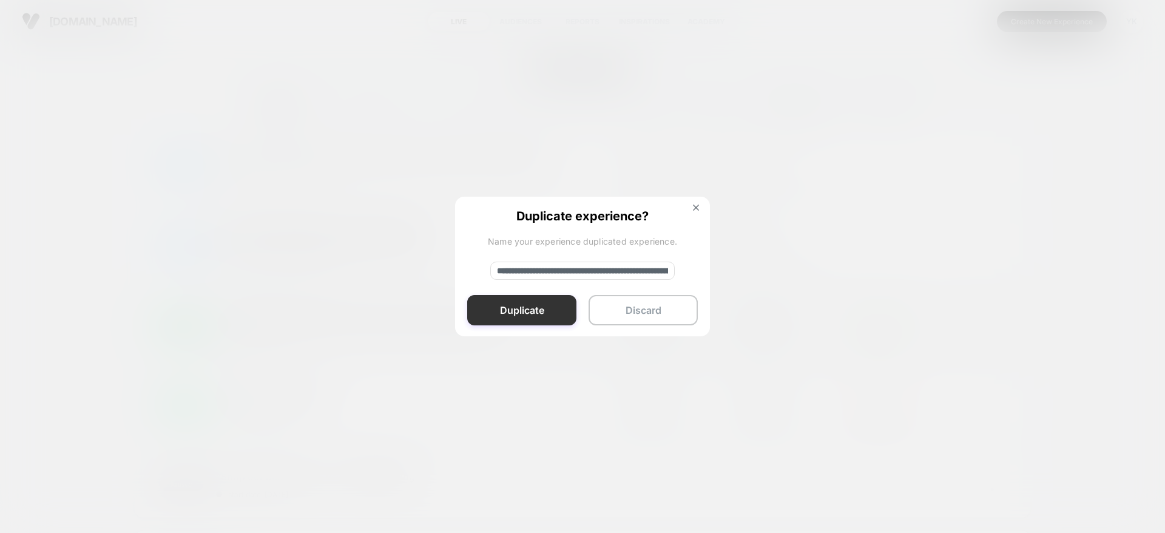
click at [562, 309] on button "Duplicate" at bounding box center [521, 310] width 109 height 30
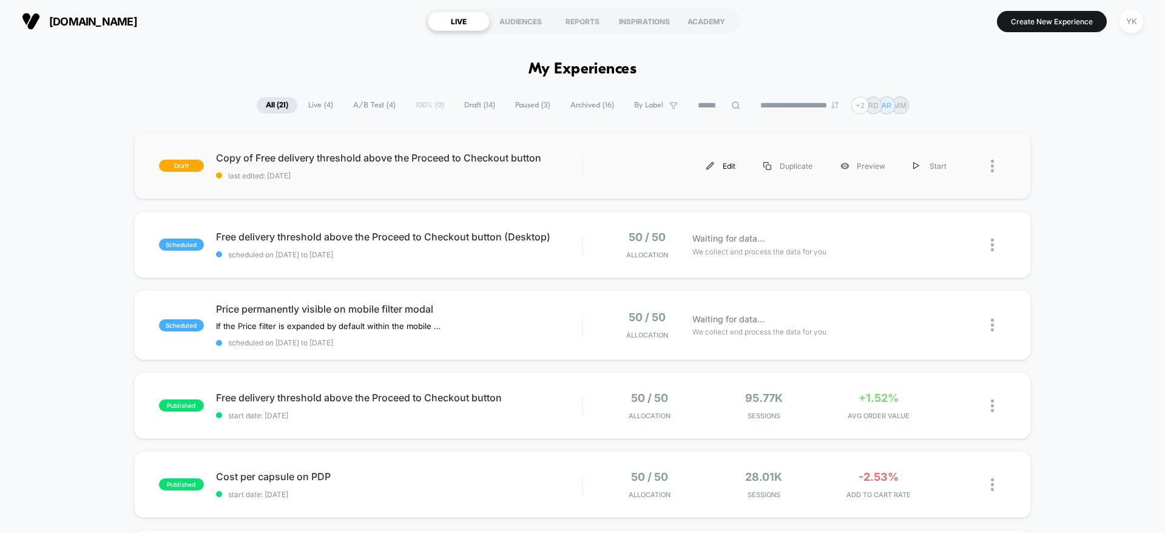
click at [713, 169] on div "Edit" at bounding box center [720, 165] width 57 height 27
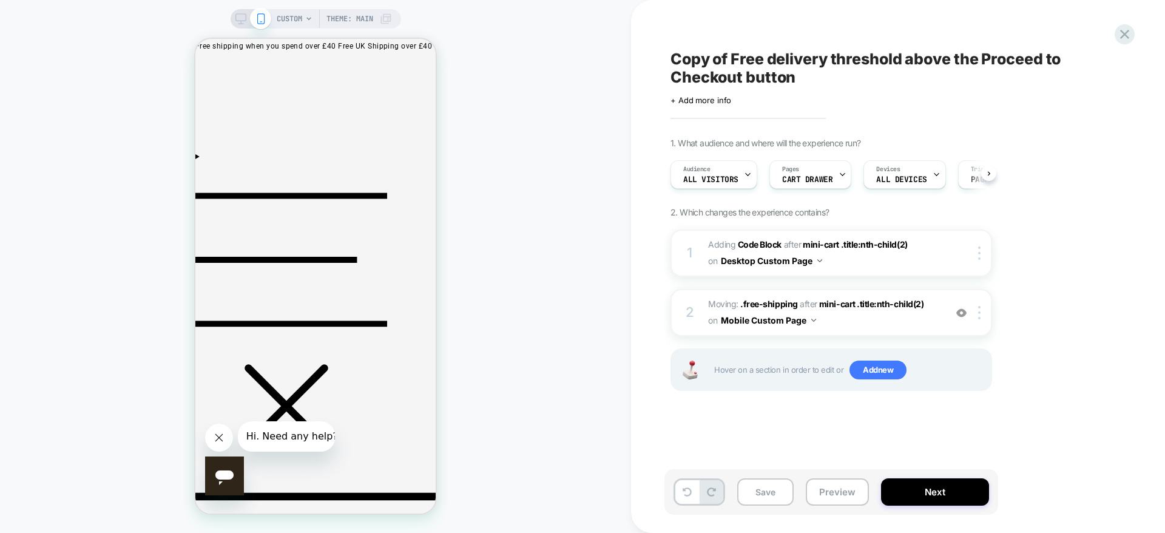
scroll to position [0, 1]
click at [814, 47] on div "Copy of Free delivery threshold above the Proceed to Checkout button Click to e…" at bounding box center [891, 266] width 455 height 508
click at [767, 62] on span "Copy of Free delivery threshold above the Proceed to Checkout button" at bounding box center [892, 68] width 443 height 36
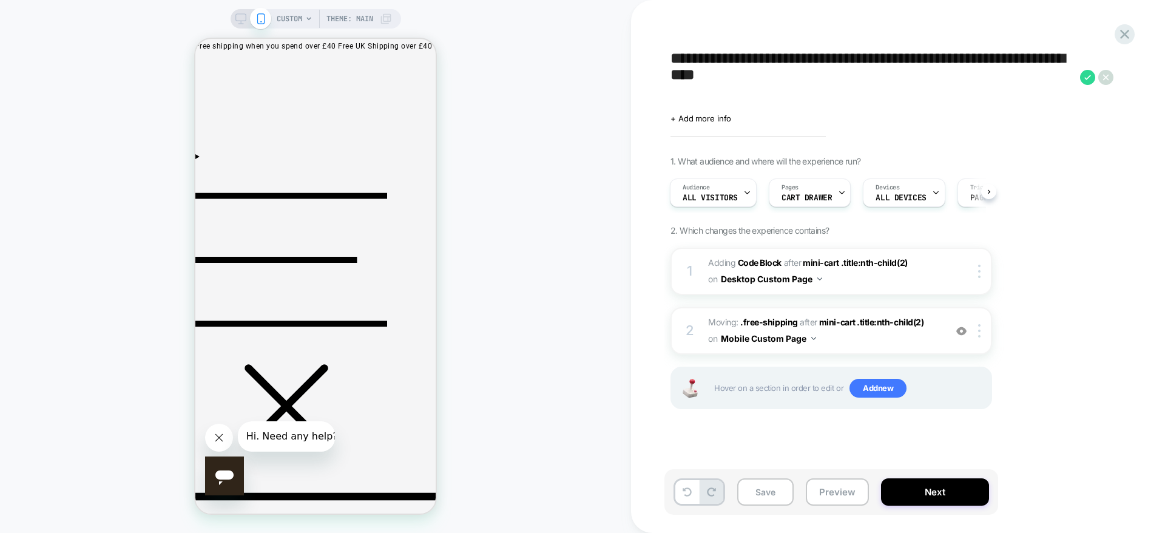
click at [748, 66] on textarea "**********" at bounding box center [873, 77] width 404 height 55
click at [731, 60] on textarea "**********" at bounding box center [873, 77] width 404 height 55
click at [864, 55] on textarea "**********" at bounding box center [873, 77] width 404 height 55
click at [882, 64] on textarea "**********" at bounding box center [873, 77] width 404 height 55
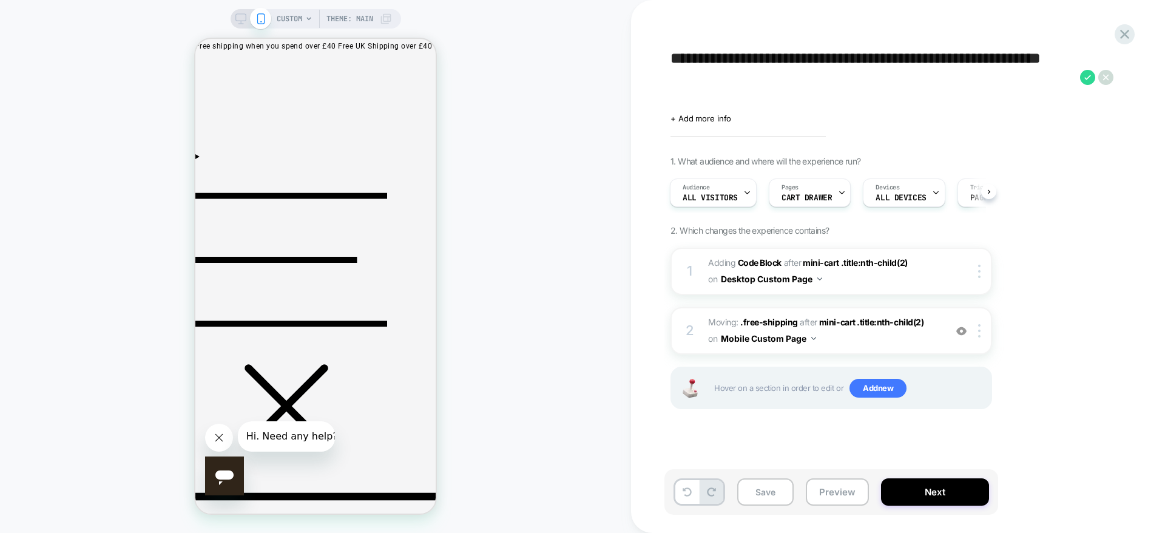
click at [849, 66] on textarea "**********" at bounding box center [873, 77] width 404 height 55
type textarea "**********"
click at [980, 270] on img at bounding box center [979, 271] width 2 height 13
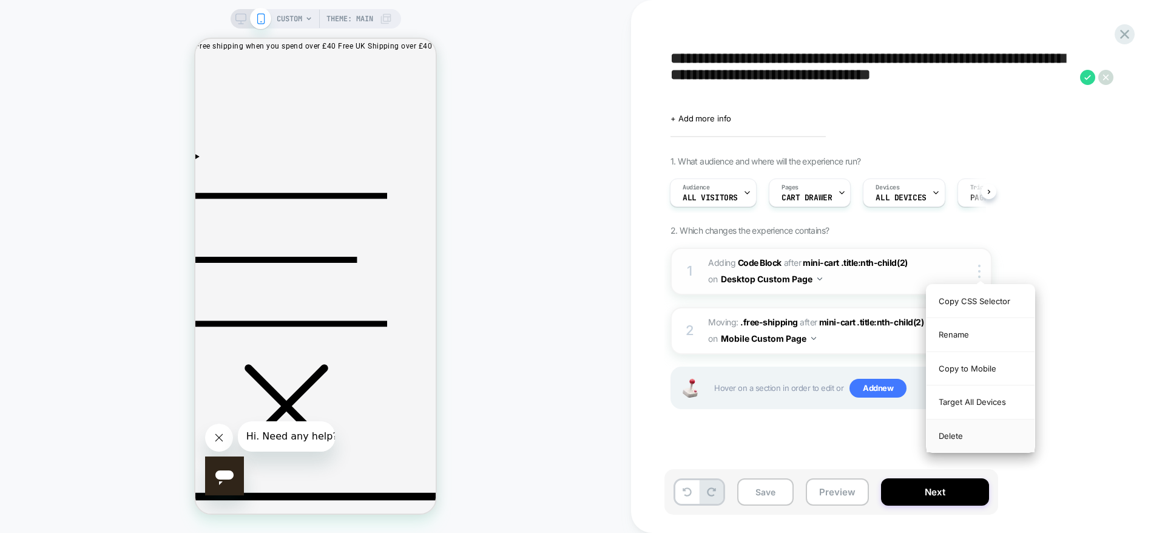
click at [965, 439] on div "Delete" at bounding box center [981, 435] width 108 height 33
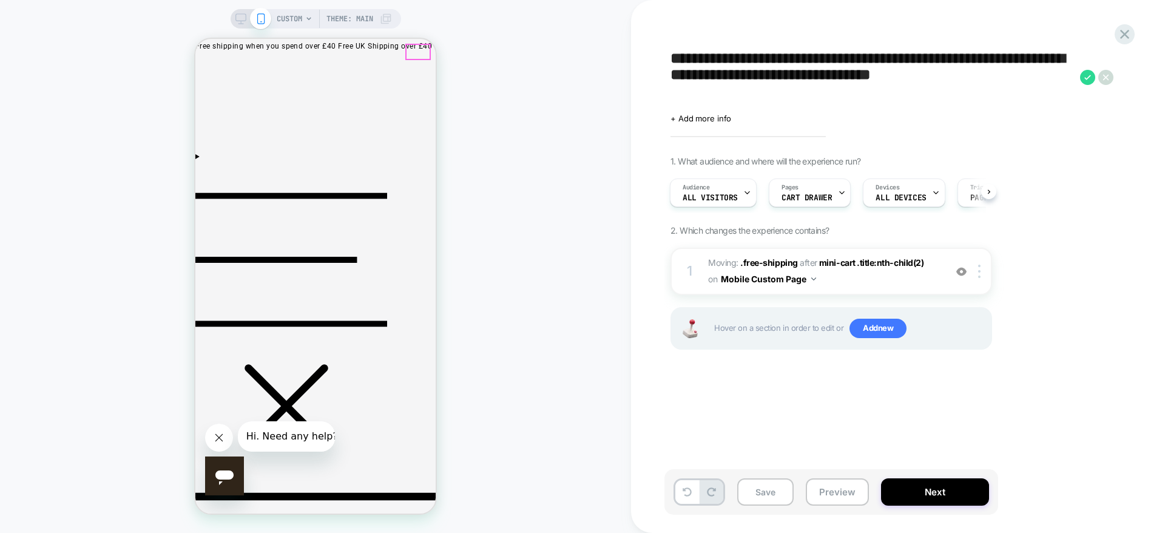
click at [882, 197] on span "ALL DEVICES" at bounding box center [901, 198] width 50 height 8
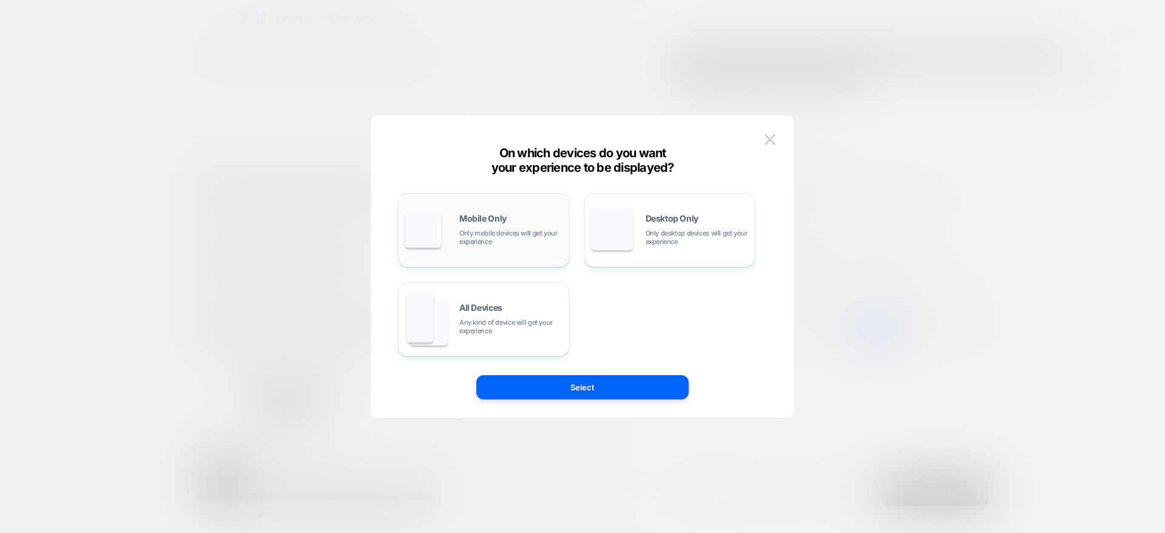
click at [529, 254] on div "Mobile Only Only mobile devices will get your experience" at bounding box center [484, 230] width 158 height 62
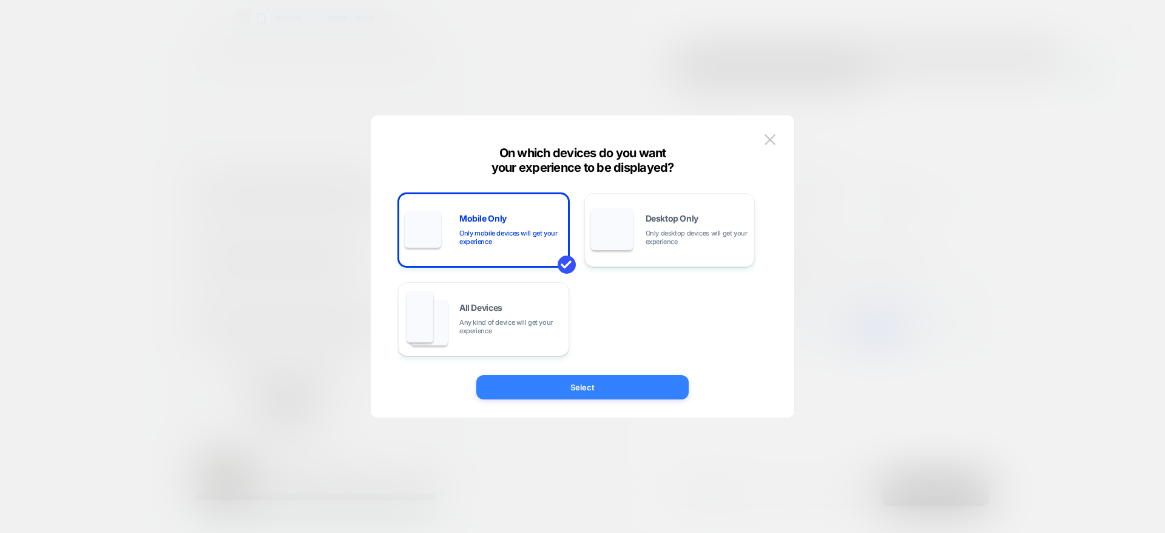
click at [607, 379] on button "Select" at bounding box center [582, 387] width 212 height 24
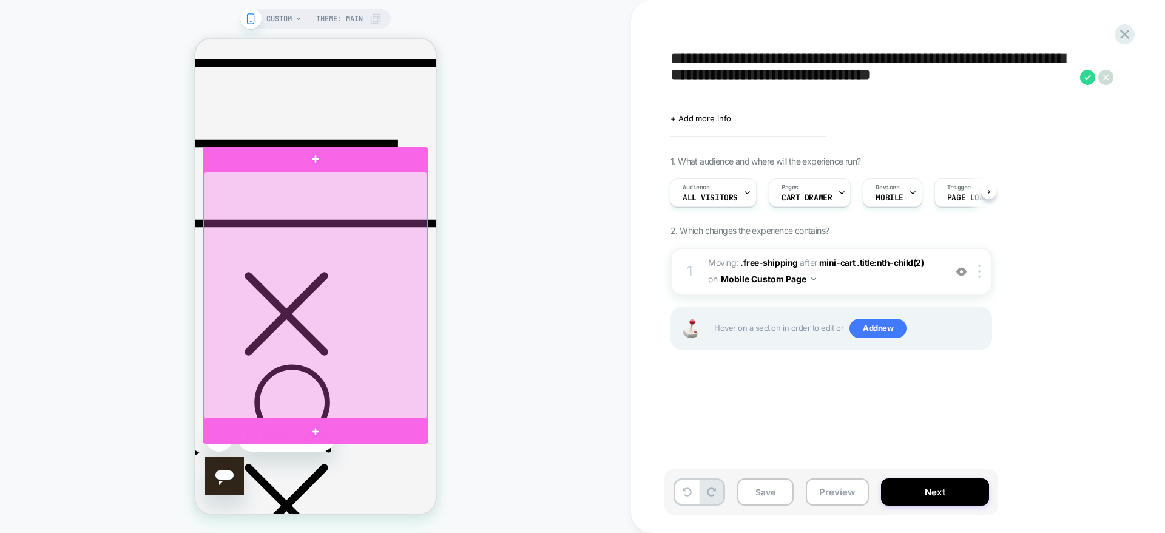
scroll to position [419, 0]
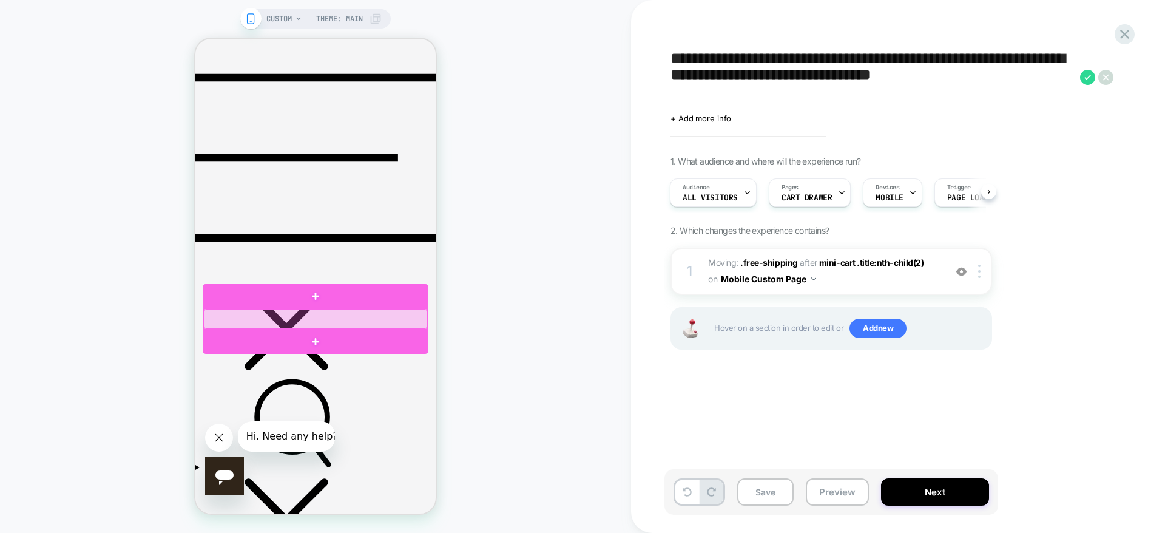
click at [388, 312] on div at bounding box center [315, 319] width 223 height 20
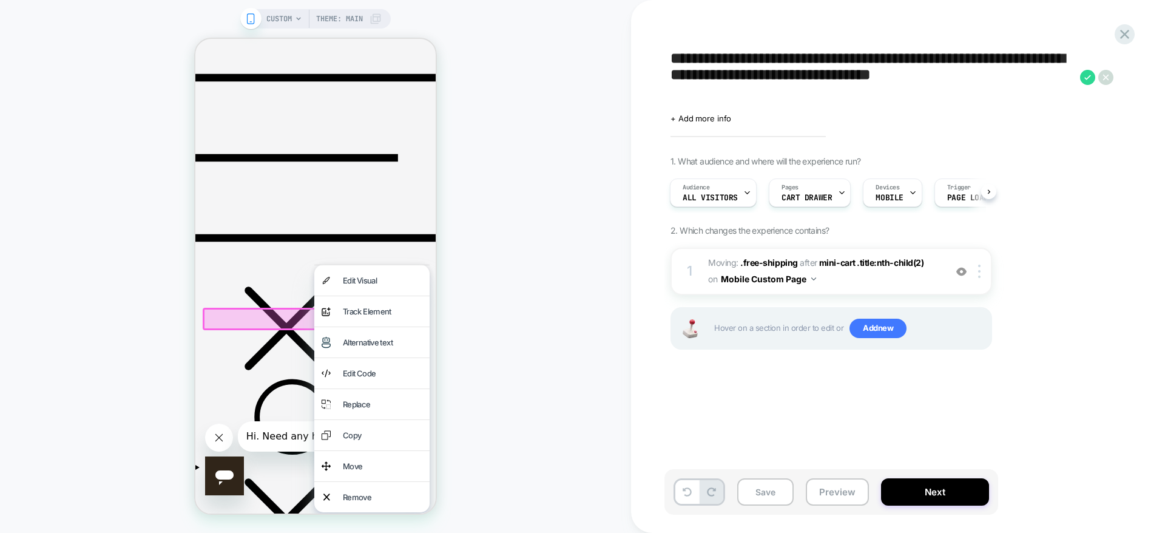
scroll to position [-24, 0]
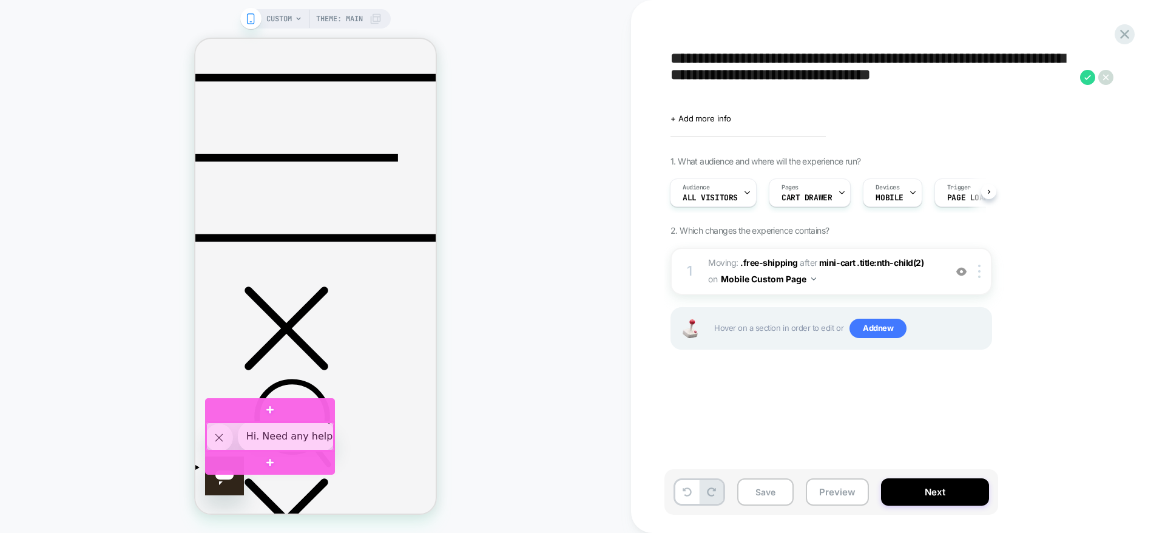
drag, startPoint x: 217, startPoint y: 437, endPoint x: 231, endPoint y: 437, distance: 14.0
click at [231, 437] on button "Close message from company" at bounding box center [219, 438] width 28 height 28
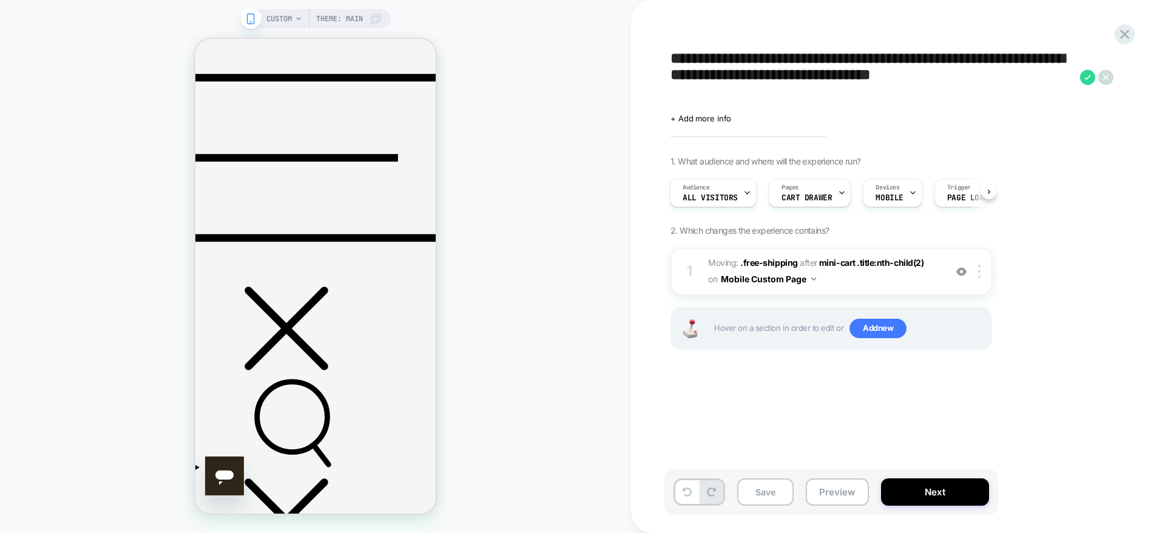
drag, startPoint x: 35, startPoint y: 398, endPoint x: 530, endPoint y: 466, distance: 499.2
click at [530, 466] on div "CUSTOM Theme: MAIN" at bounding box center [315, 266] width 631 height 508
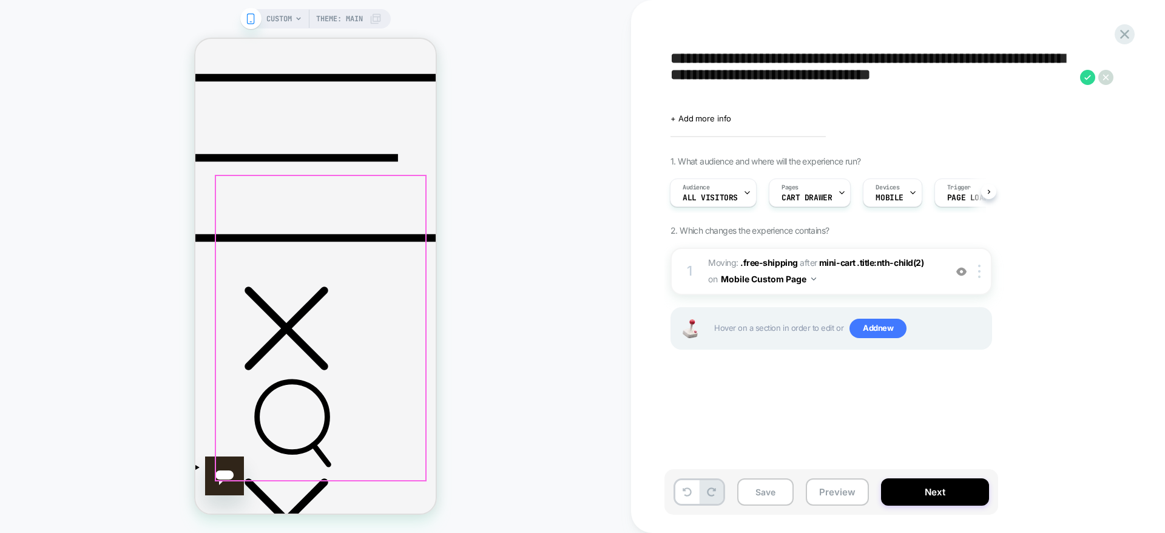
scroll to position [0, 0]
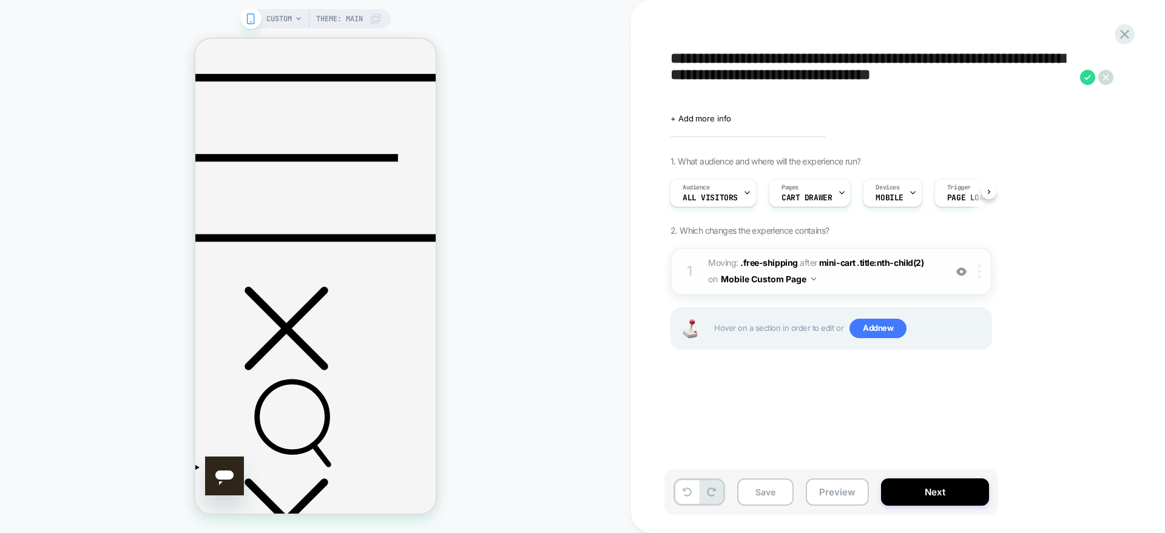
click at [975, 275] on div at bounding box center [981, 271] width 20 height 13
click at [975, 362] on div "Delete" at bounding box center [981, 368] width 108 height 33
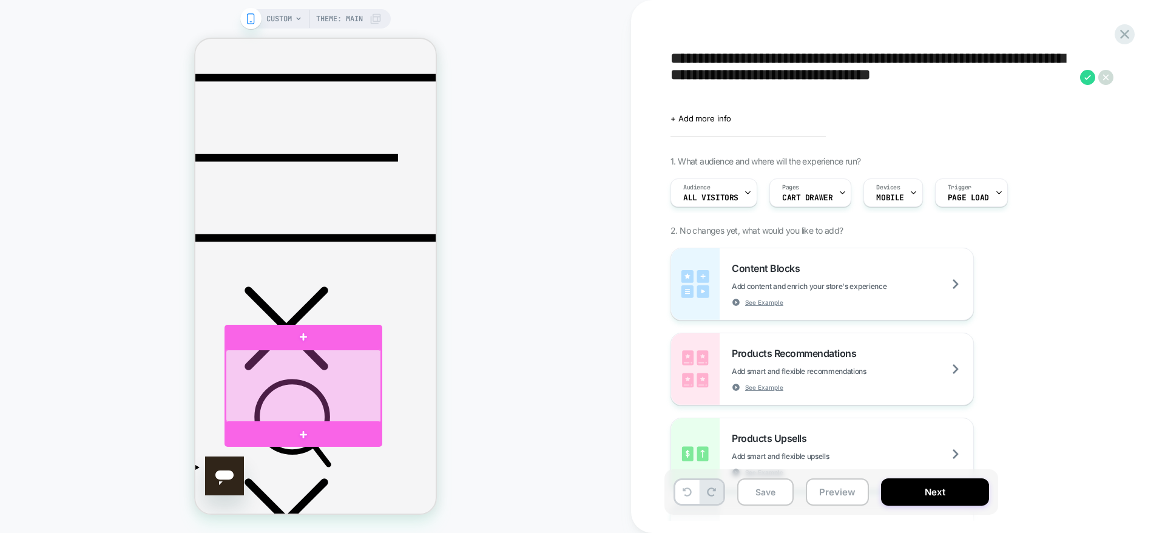
click at [322, 384] on div at bounding box center [303, 386] width 155 height 72
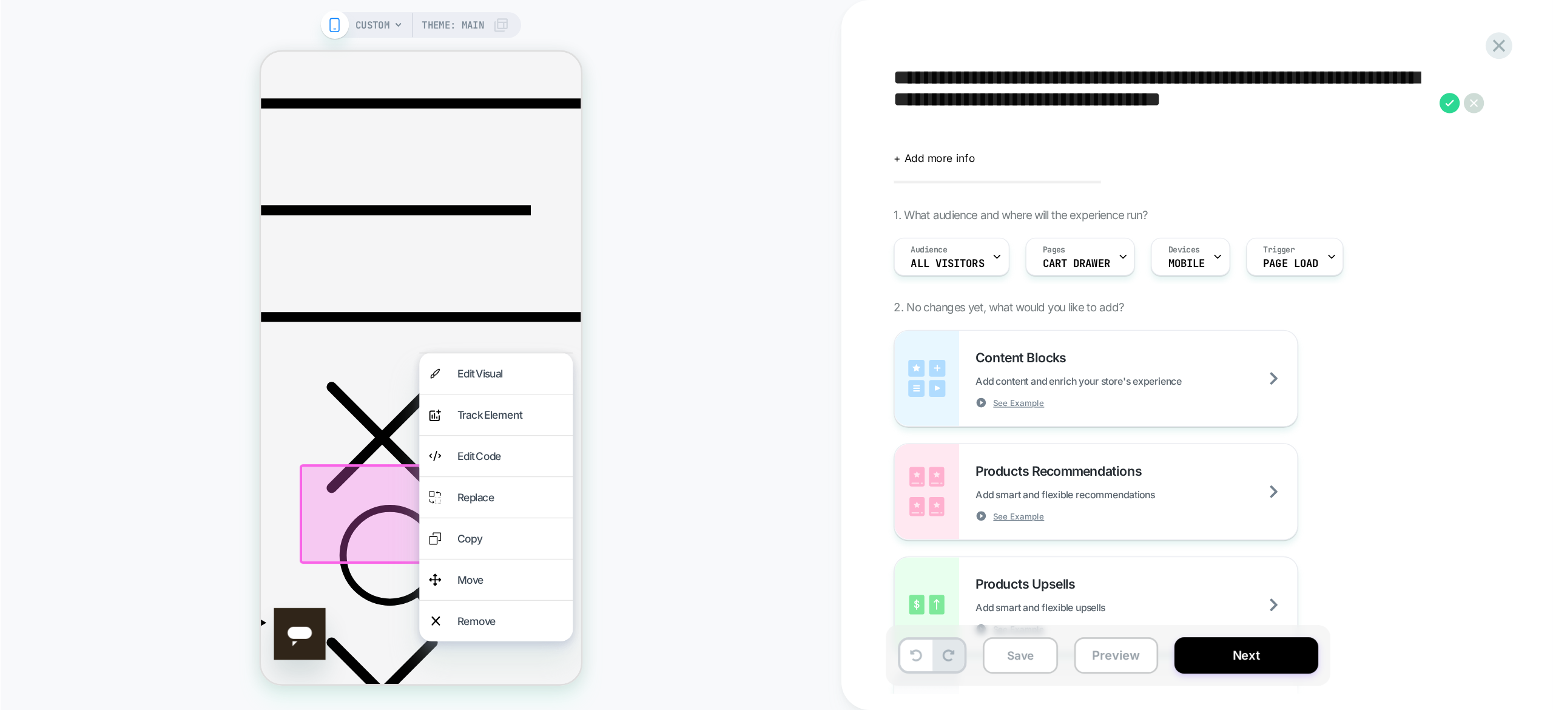
scroll to position [419, 0]
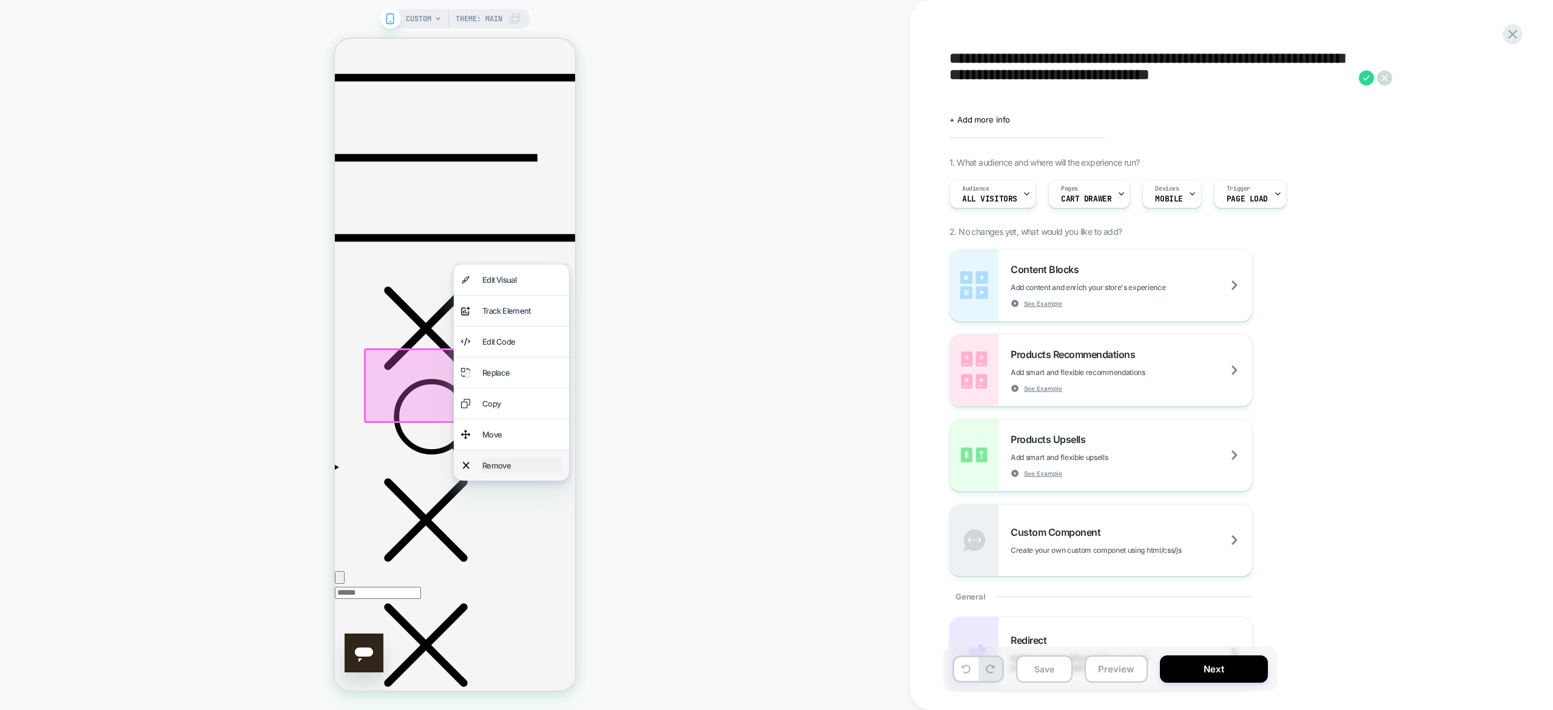
drag, startPoint x: 1288, startPoint y: 45, endPoint x: 500, endPoint y: 610, distance: 969.3
click at [500, 473] on div "Remove" at bounding box center [521, 466] width 79 height 16
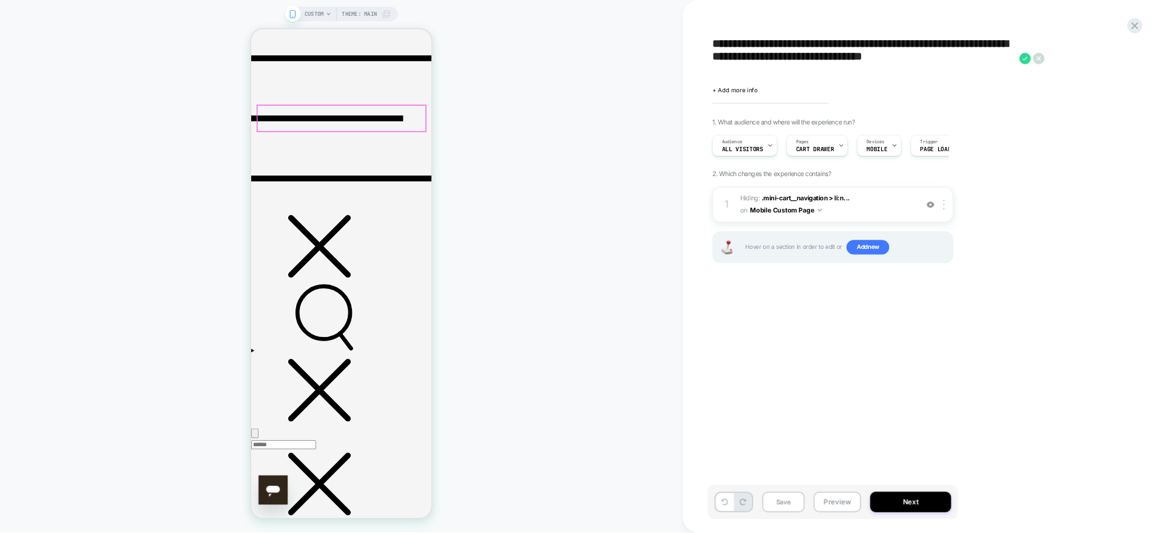
scroll to position [0, 0]
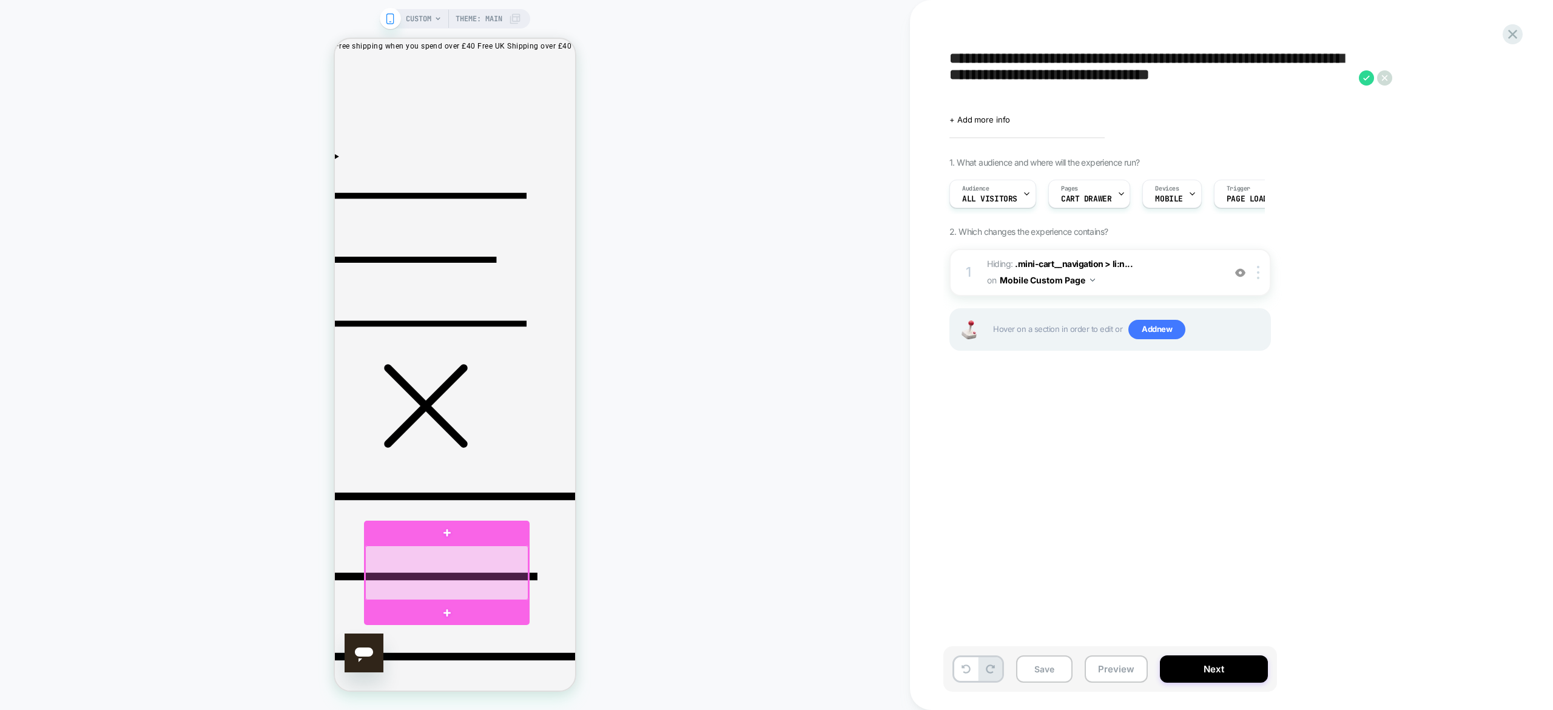
click at [431, 532] on div at bounding box center [446, 573] width 163 height 55
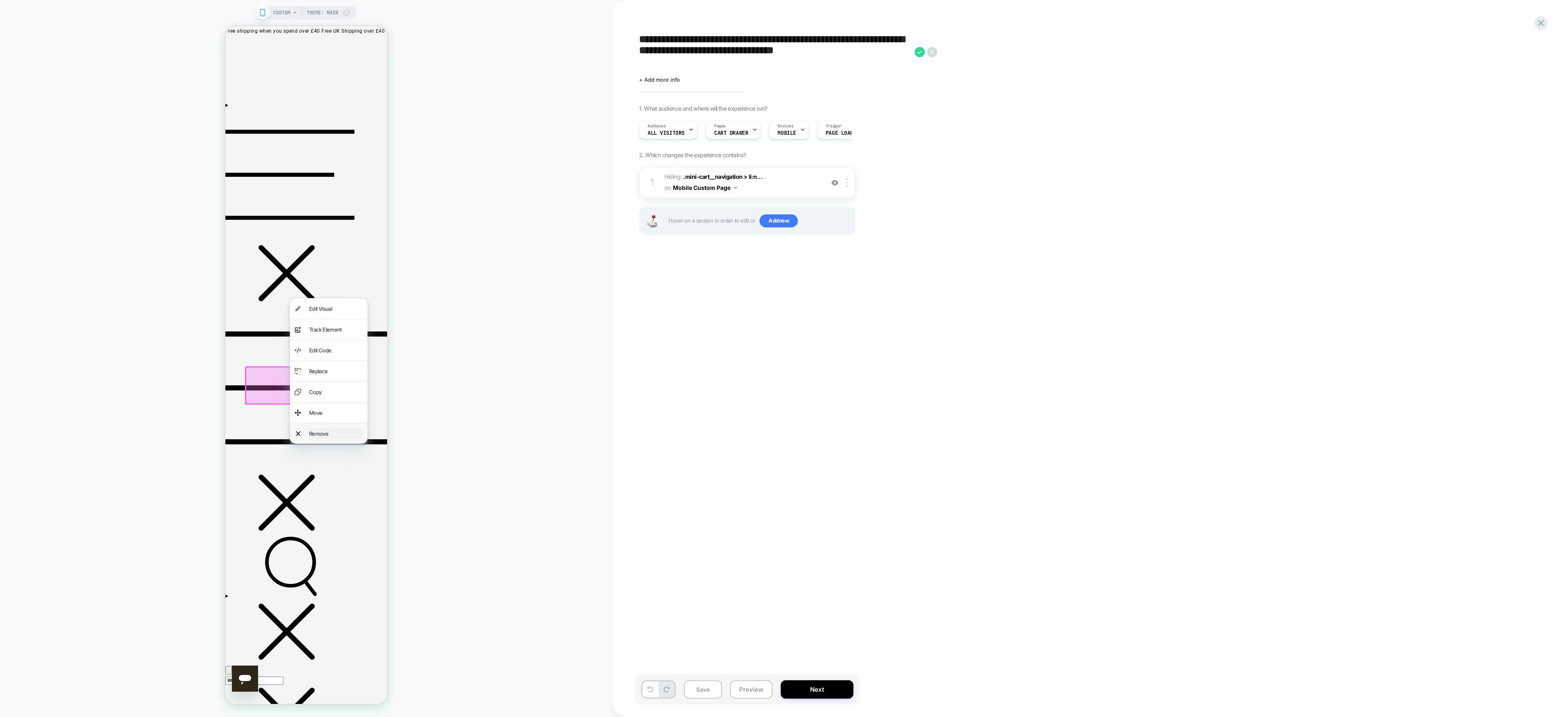
drag, startPoint x: 1270, startPoint y: 28, endPoint x: 317, endPoint y: 524, distance: 1074.3
click at [317, 358] on div "Remove" at bounding box center [335, 434] width 53 height 11
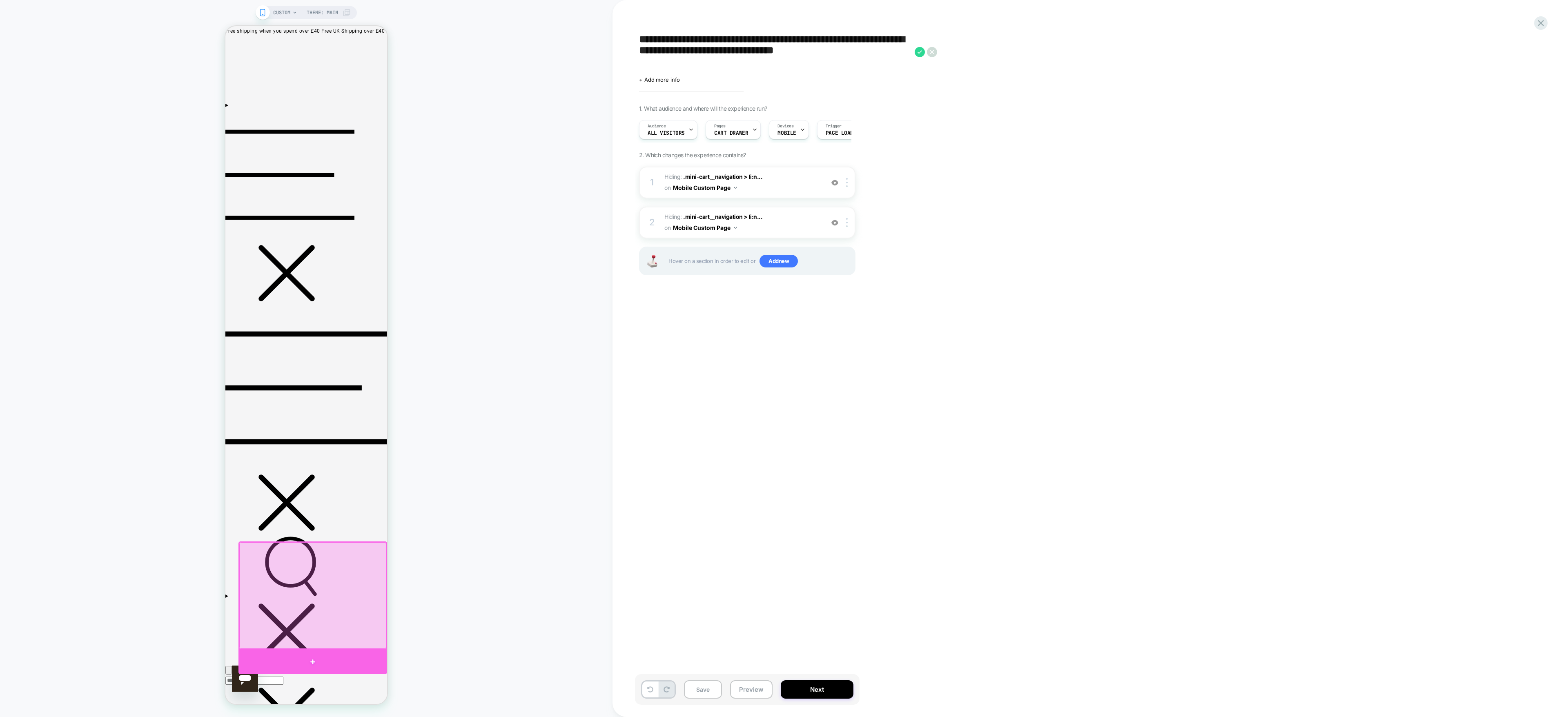
click at [318, 358] on div at bounding box center [312, 661] width 149 height 24
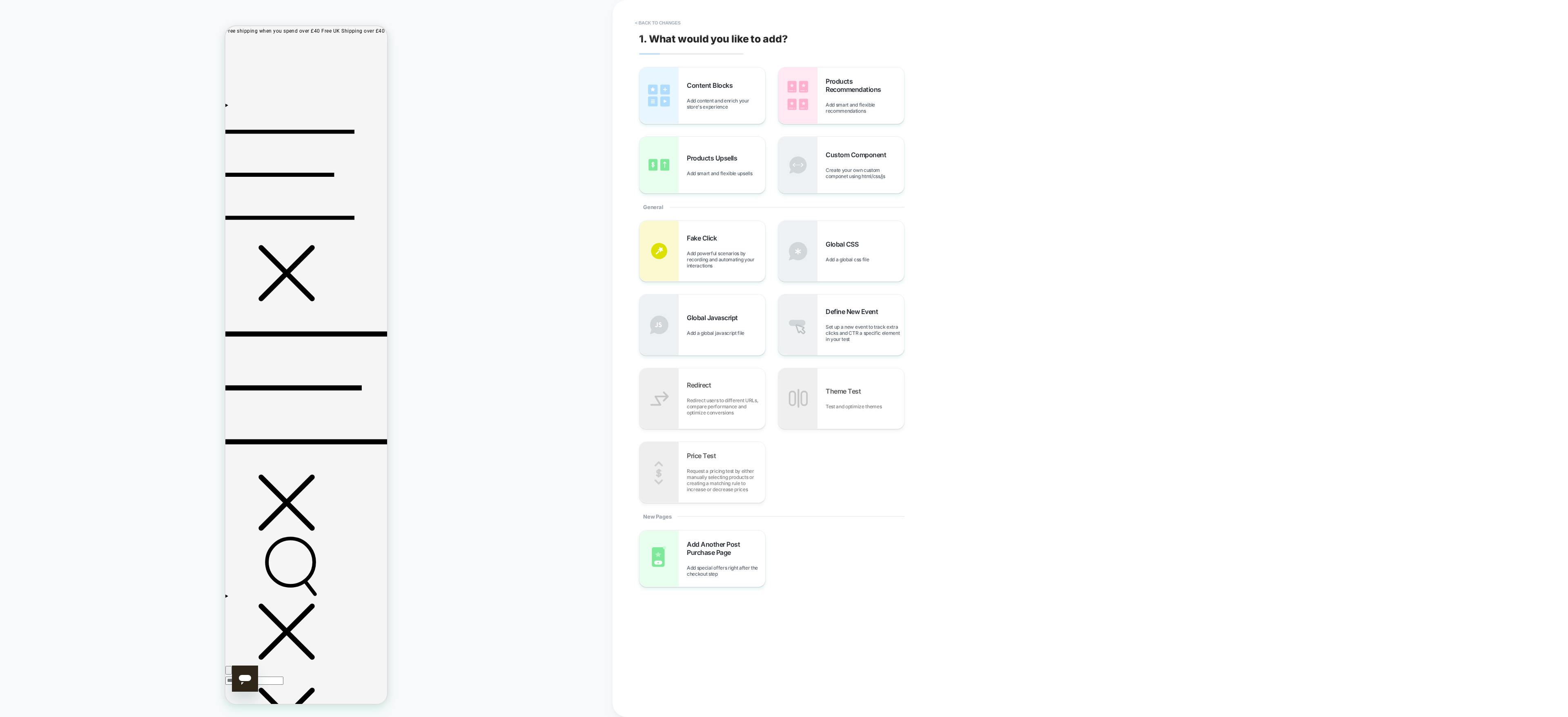
click at [783, 186] on div "Custom Component Create your own custom componet using html/css/js" at bounding box center [841, 165] width 126 height 56
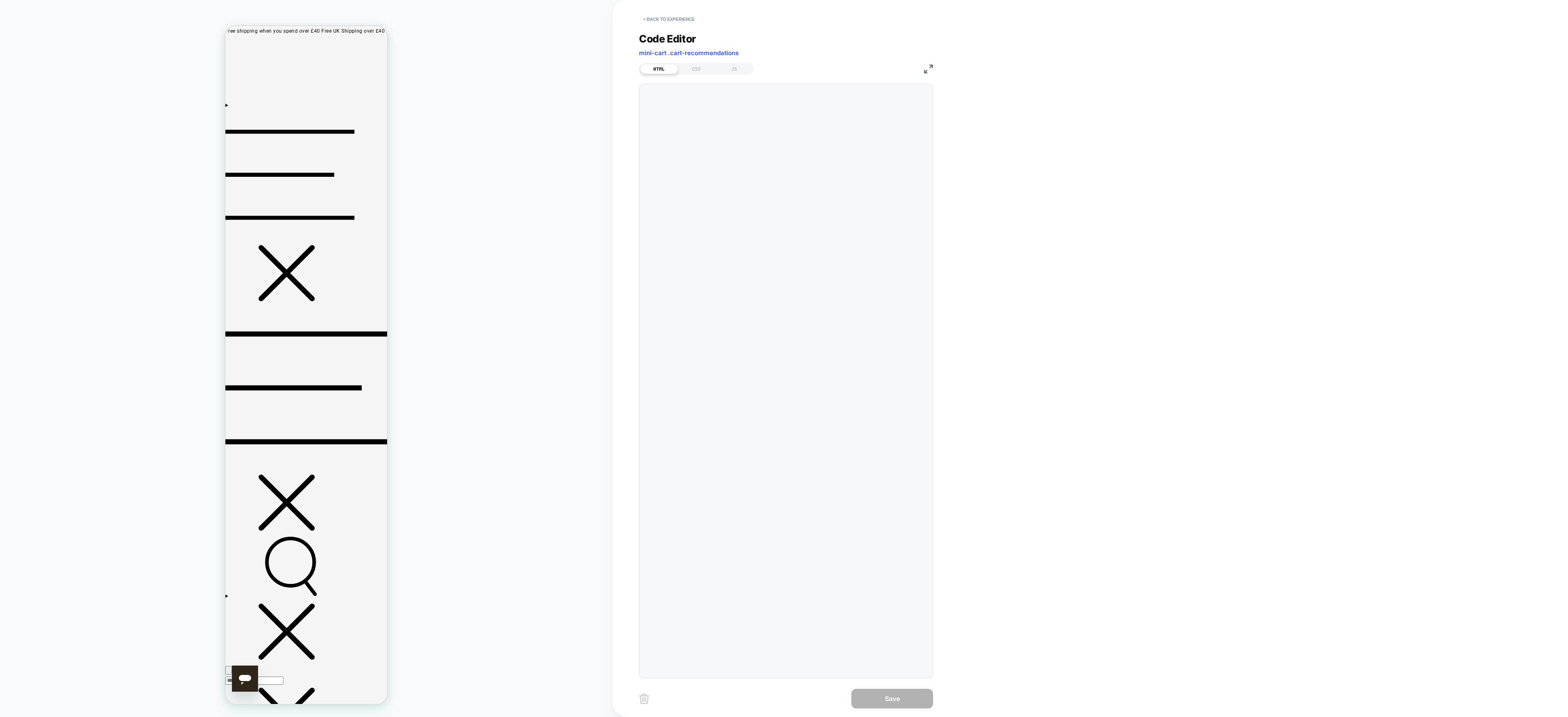
click at [783, 186] on div at bounding box center [786, 380] width 294 height 594
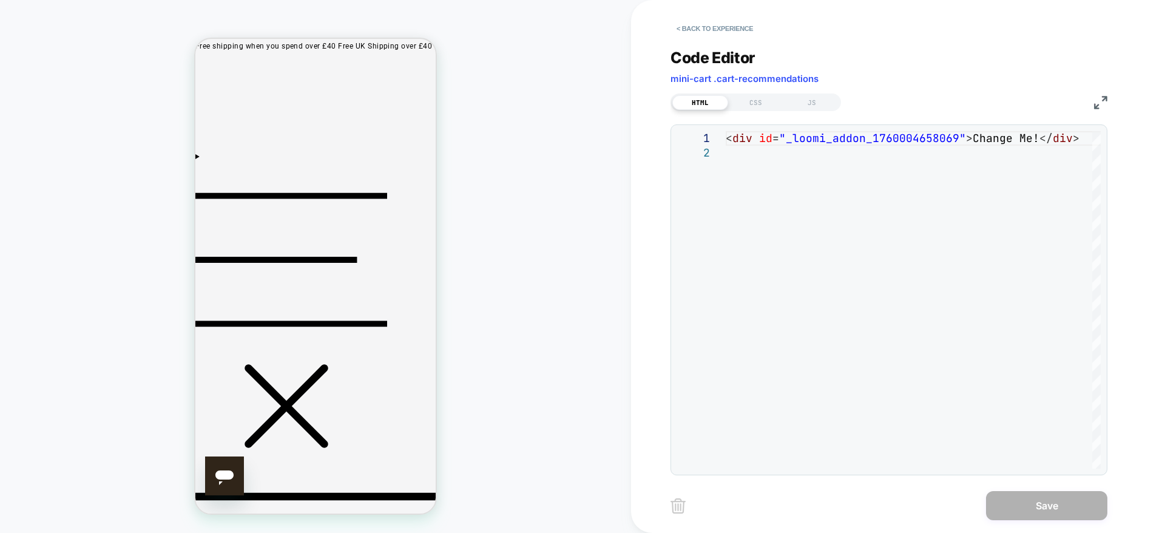
drag, startPoint x: 2296, startPoint y: 2, endPoint x: 570, endPoint y: 342, distance: 1759.0
click at [570, 342] on div "CUSTOM Theme: MAIN" at bounding box center [315, 266] width 631 height 508
click at [736, 30] on button "< Back to experience" at bounding box center [715, 28] width 89 height 19
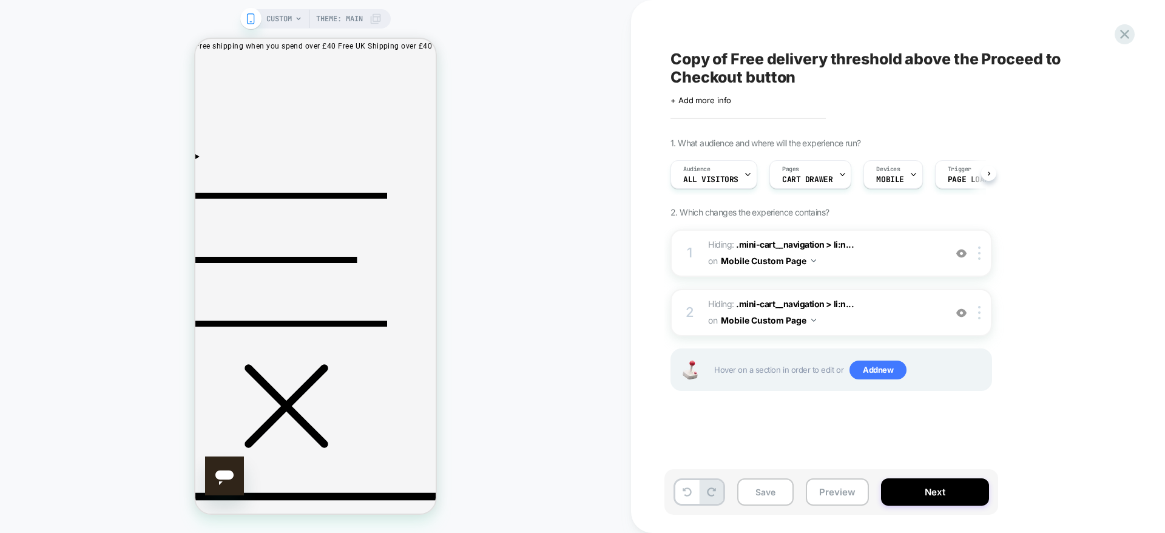
scroll to position [0, 1]
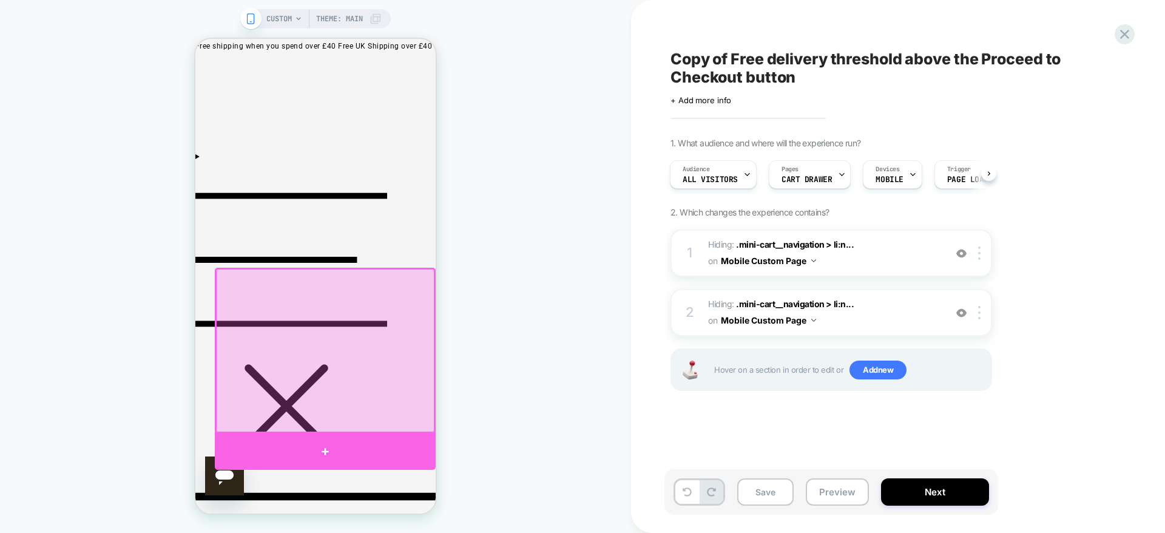
click at [336, 442] on div at bounding box center [325, 451] width 221 height 36
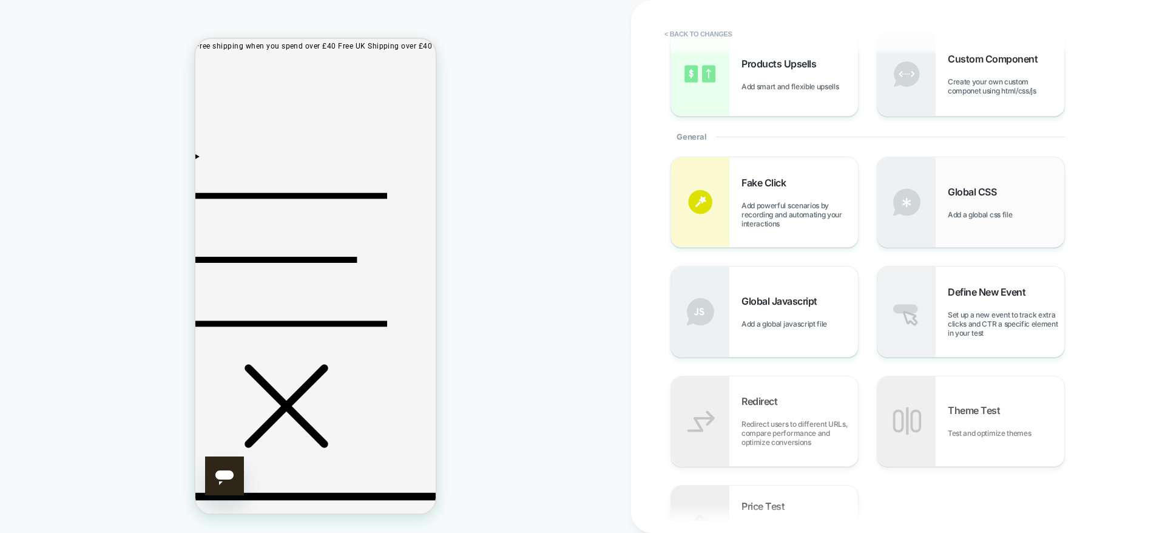
scroll to position [0, 0]
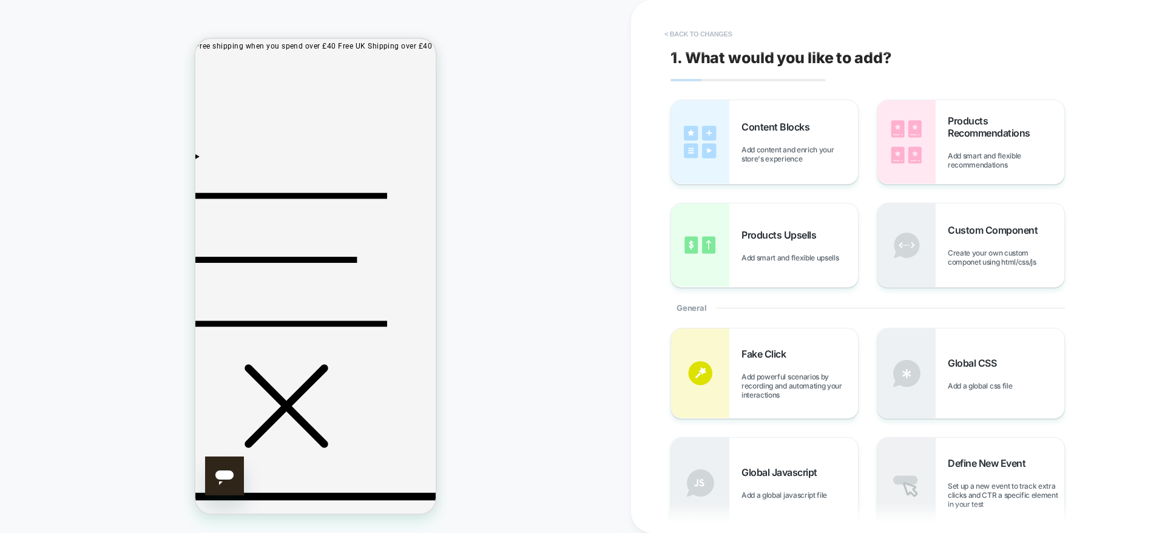
click at [683, 29] on button "< Back to changes" at bounding box center [698, 33] width 80 height 19
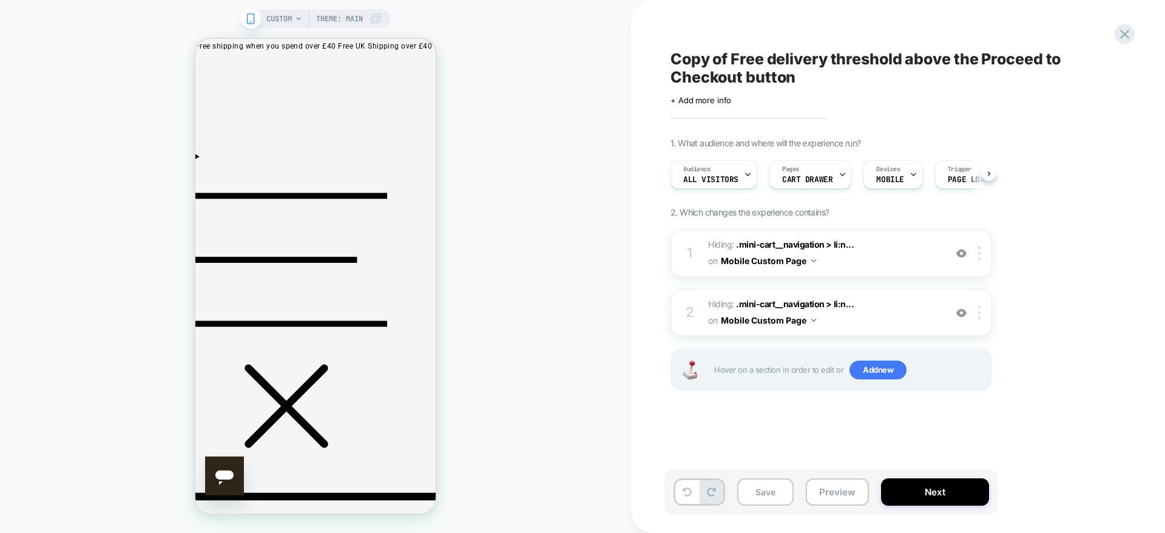
scroll to position [0, 1]
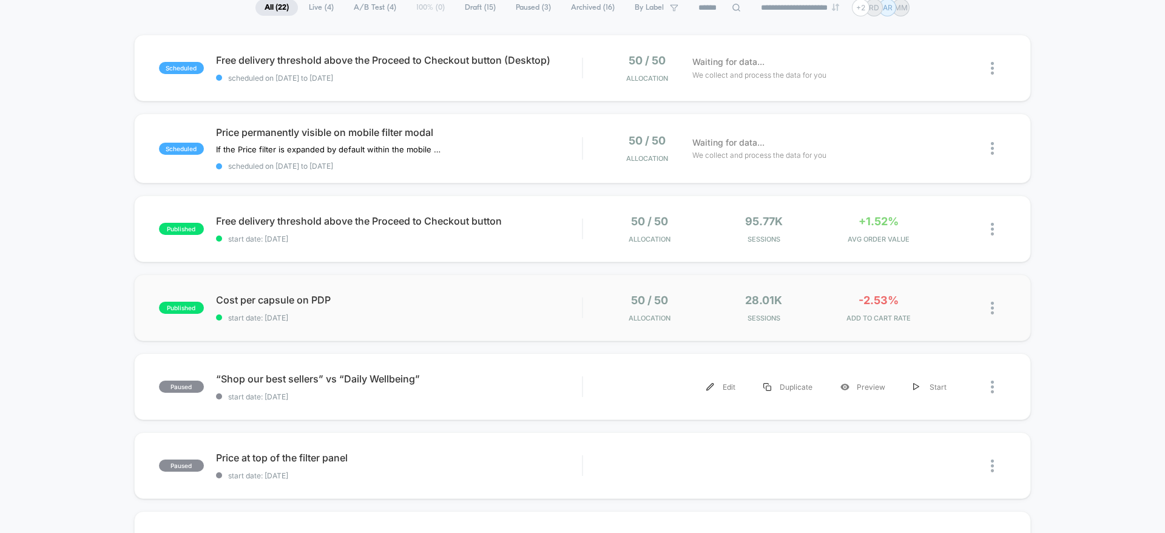
scroll to position [93, 0]
